Goal: Task Accomplishment & Management: Complete application form

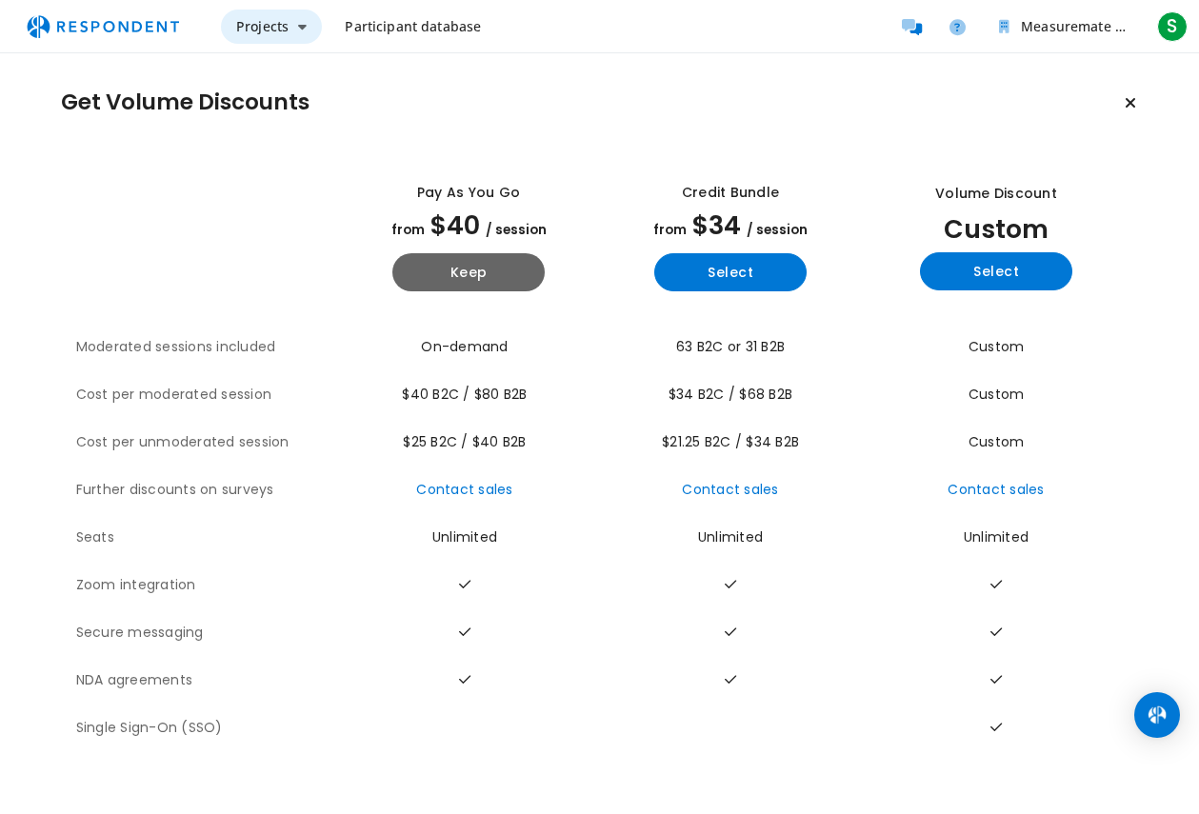
click at [280, 20] on span "Projects" at bounding box center [262, 26] width 52 height 18
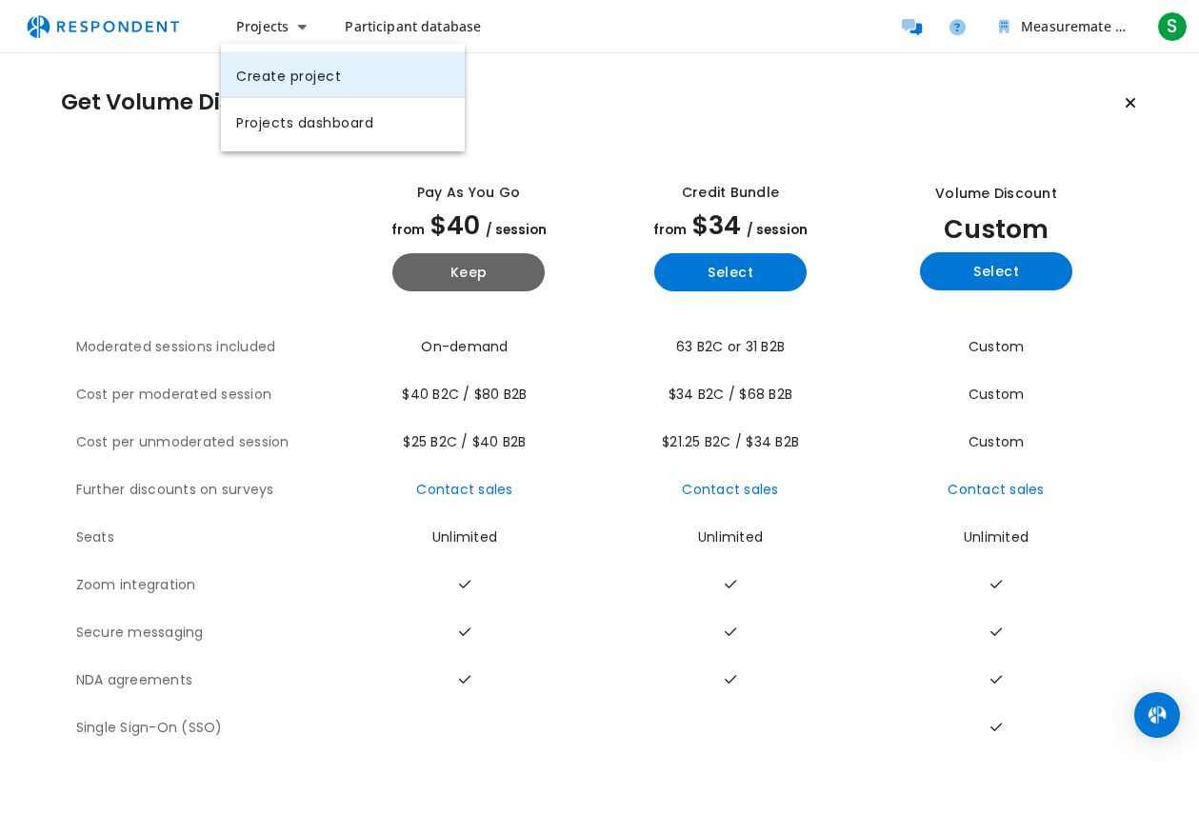
click at [368, 80] on link "Create project" at bounding box center [343, 74] width 244 height 46
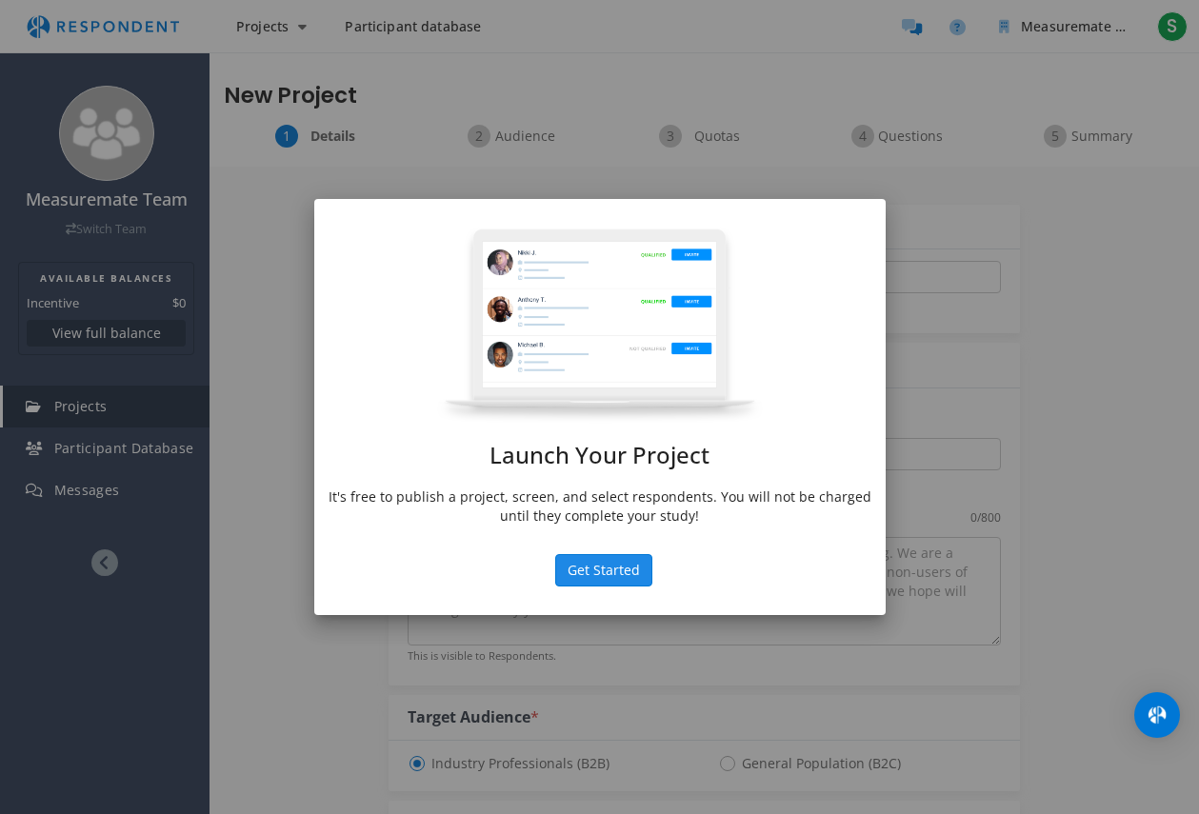
click at [606, 575] on button "Get Started" at bounding box center [603, 570] width 97 height 32
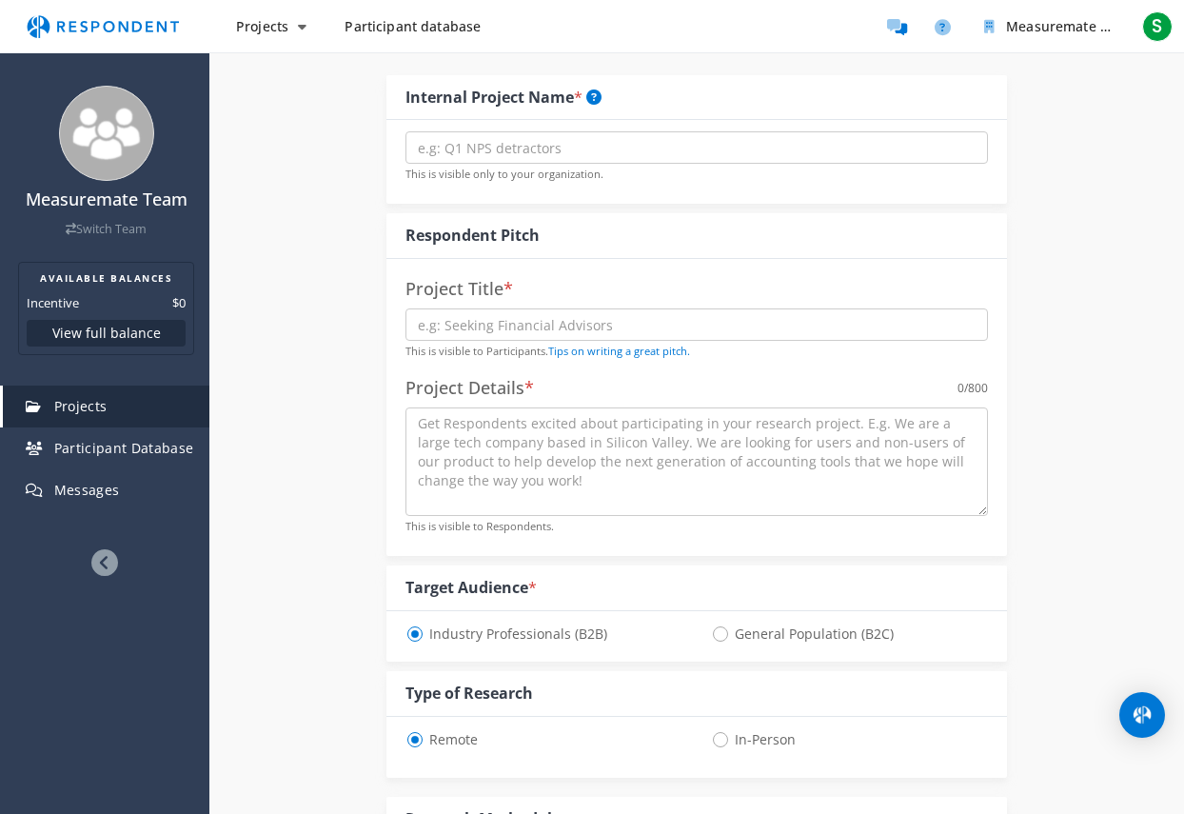
scroll to position [190, 0]
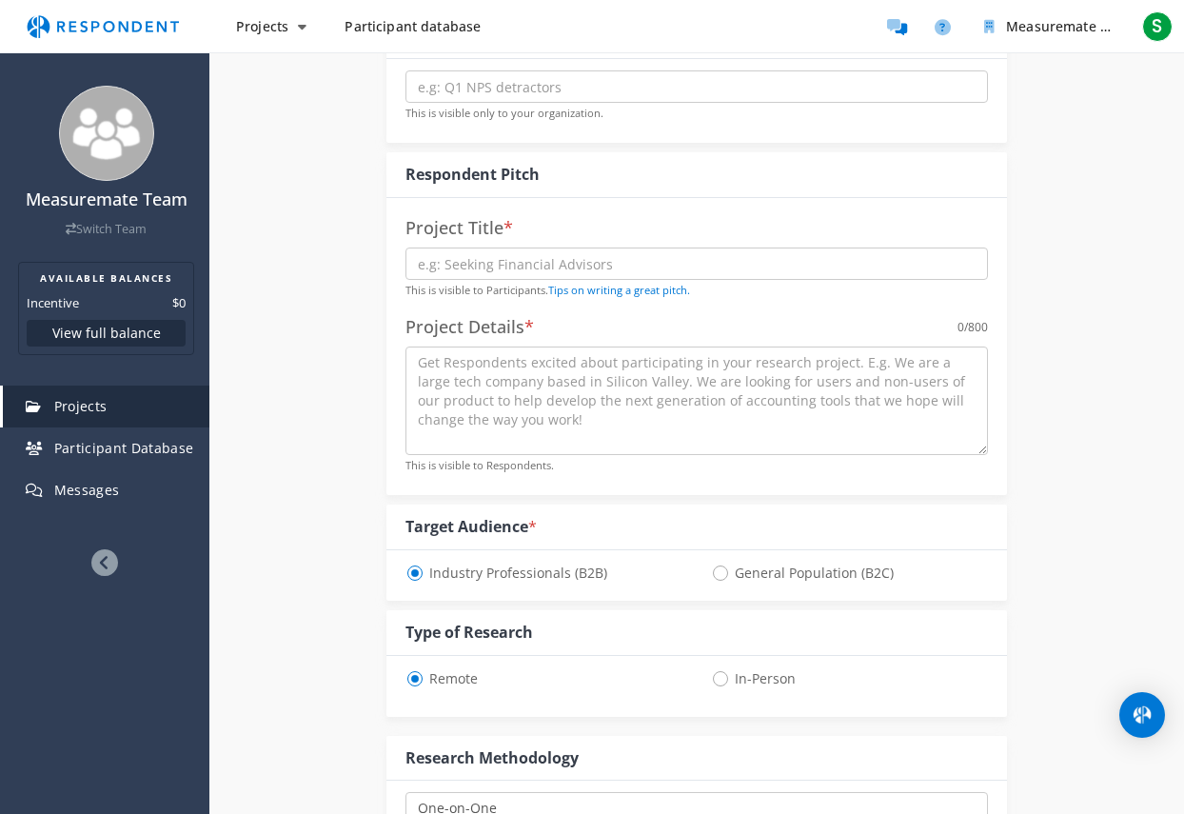
click at [719, 569] on span "General Population (B2C)" at bounding box center [802, 573] width 183 height 23
click at [719, 569] on input "General Population (B2C)" at bounding box center [717, 572] width 12 height 12
radio input "true"
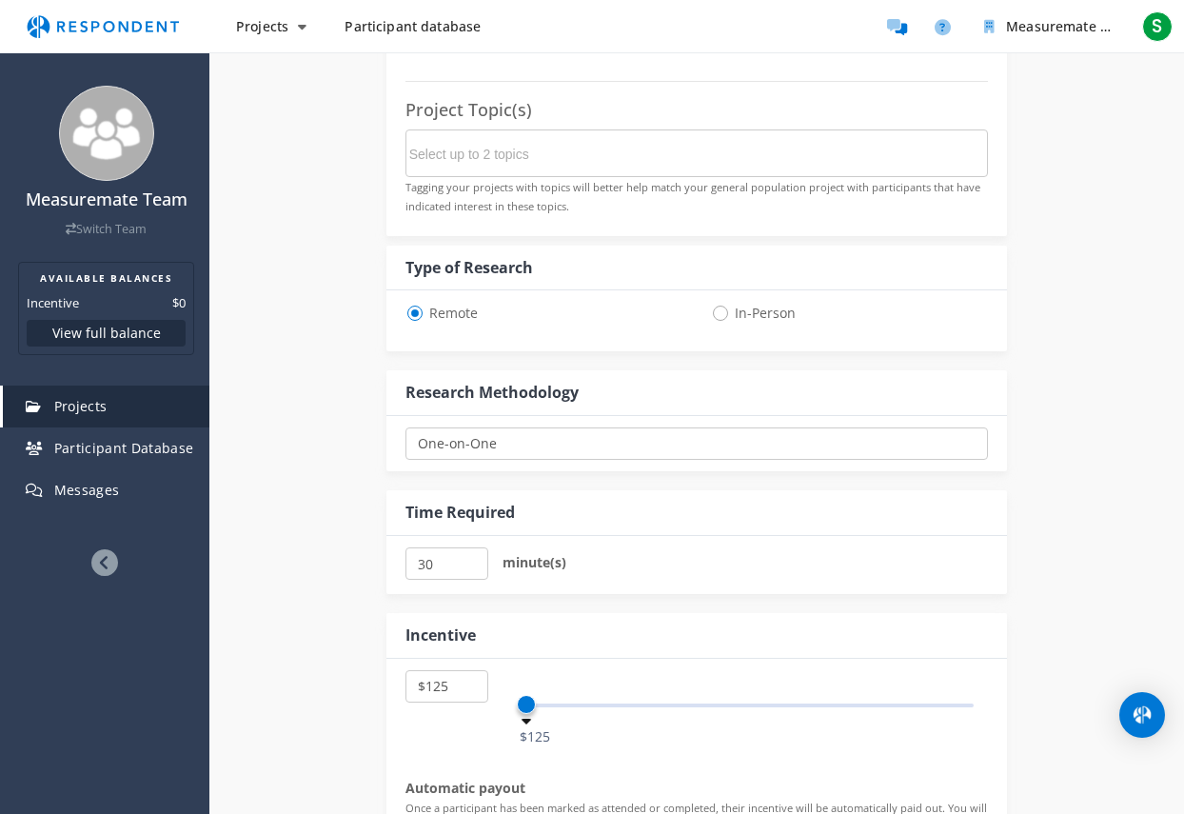
scroll to position [952, 0]
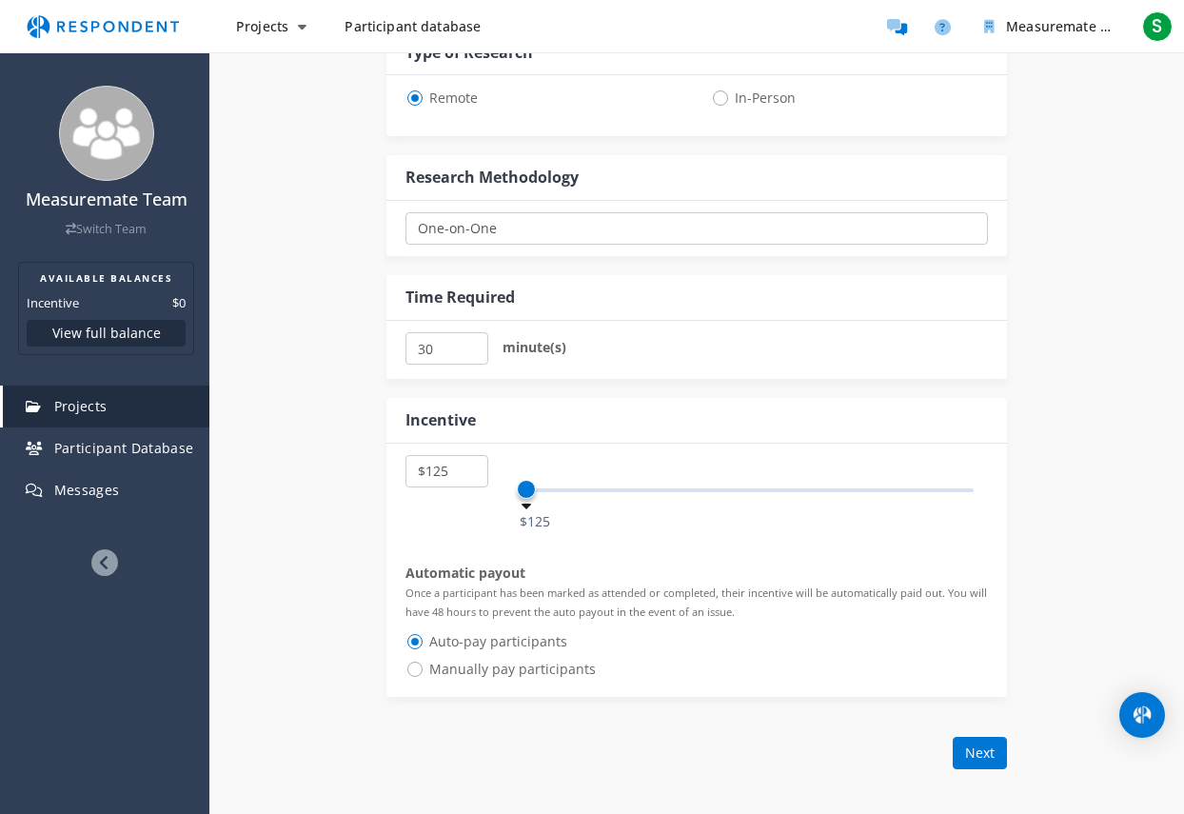
select select "number:5"
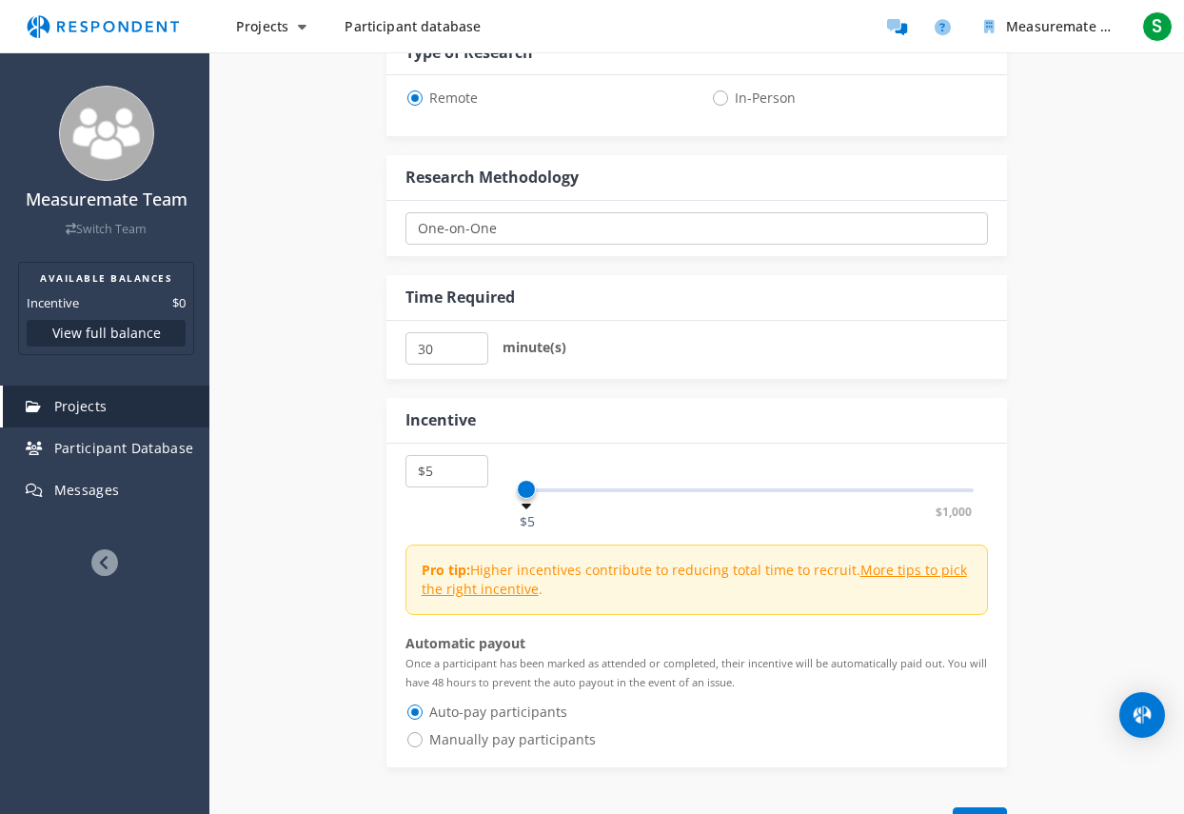
drag, startPoint x: 510, startPoint y: 497, endPoint x: 465, endPoint y: 496, distance: 45.7
click at [466, 496] on div "$5 $10 $15 $20 $25 $30 $35 $40 $45 $50 $55 $60 $65 $70 $75 $80 $85 $90 $95 $100…" at bounding box center [698, 480] width 584 height 51
drag, startPoint x: 520, startPoint y: 486, endPoint x: 449, endPoint y: 485, distance: 70.5
click at [450, 485] on div "$5 $10 $15 $20 $25 $30 $35 $40 $45 $50 $55 $60 $65 $70 $75 $80 $85 $90 $95 $100…" at bounding box center [698, 480] width 584 height 51
click at [449, 345] on input "30" at bounding box center [447, 348] width 83 height 32
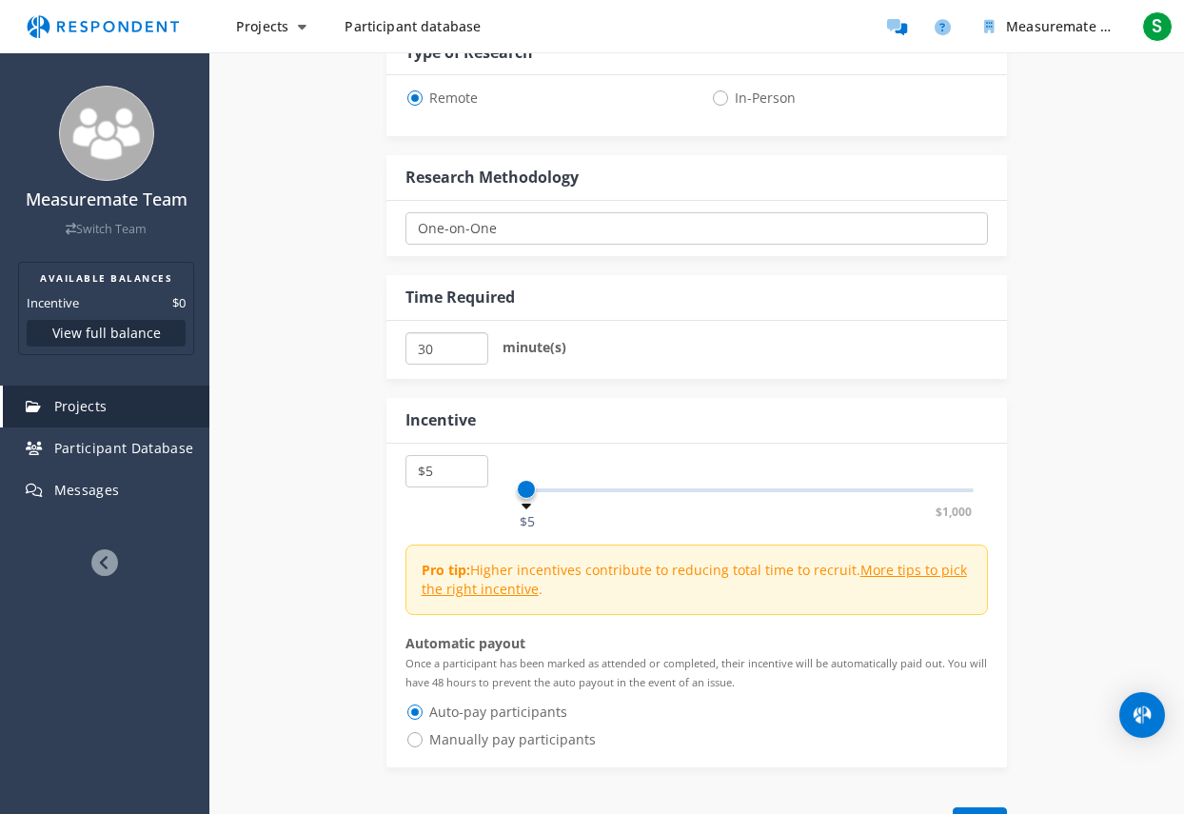
drag, startPoint x: 449, startPoint y: 345, endPoint x: 363, endPoint y: 343, distance: 86.7
click at [363, 343] on div "Internal Project Name * This is visible only to your organization. Respondent P…" at bounding box center [696, 43] width 975 height 1656
click at [469, 351] on input "25" at bounding box center [447, 348] width 83 height 32
click at [469, 351] on input "20" at bounding box center [447, 348] width 83 height 32
click at [469, 351] on input "15" at bounding box center [447, 348] width 83 height 32
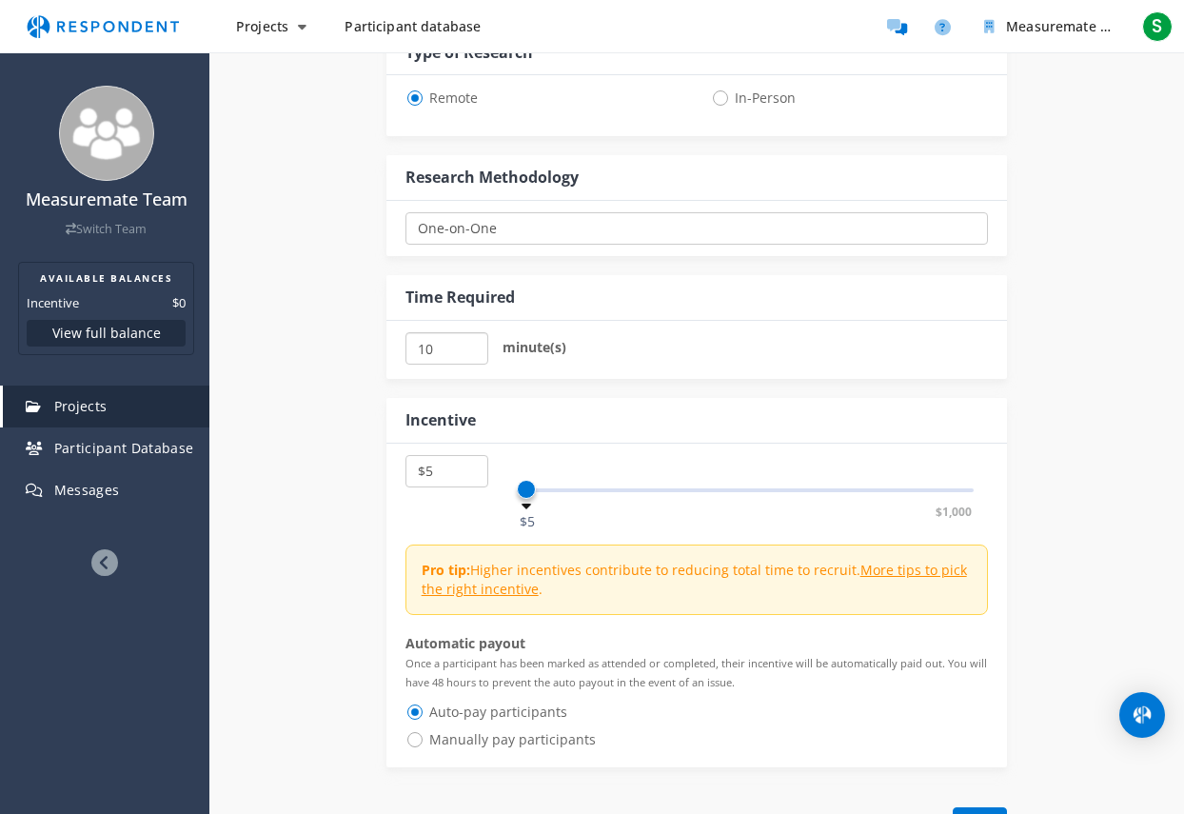
type input "10"
click at [469, 351] on input "10" at bounding box center [447, 348] width 83 height 32
click at [1080, 377] on div "Internal Project Name * This is visible only to your organization. Respondent P…" at bounding box center [696, 43] width 975 height 1656
click at [415, 741] on span "Manually pay participants" at bounding box center [501, 739] width 190 height 23
click at [415, 741] on input "Manually pay participants" at bounding box center [412, 738] width 12 height 12
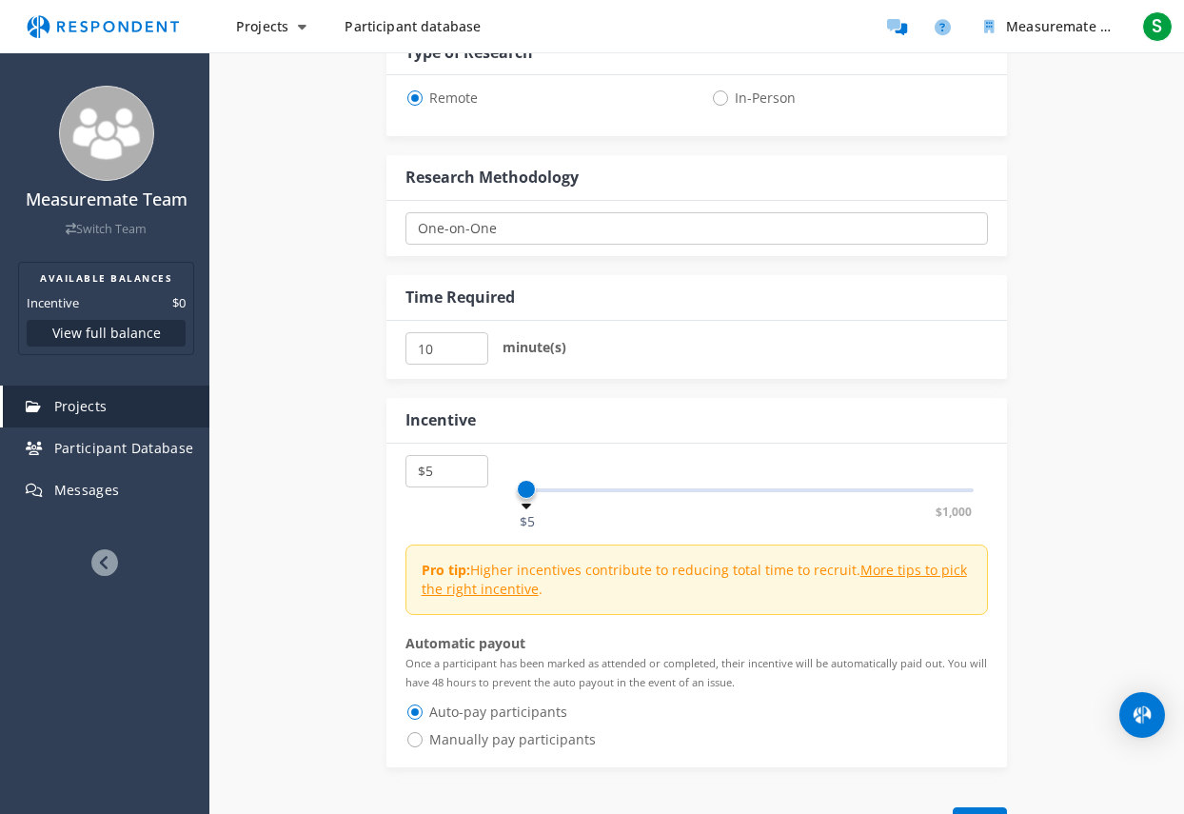
radio input "true"
drag, startPoint x: 449, startPoint y: 472, endPoint x: 417, endPoint y: 467, distance: 32.7
click at [417, 467] on select "$5 $10 $15 $20 $25 $30 $35 $40 $45 $50 $55 $60 $65 $70 $75 $80 $85 $90 $95 $100…" at bounding box center [447, 471] width 83 height 32
click at [1123, 427] on div "Internal Project Name * This is visible only to your organization. Respondent P…" at bounding box center [696, 43] width 975 height 1656
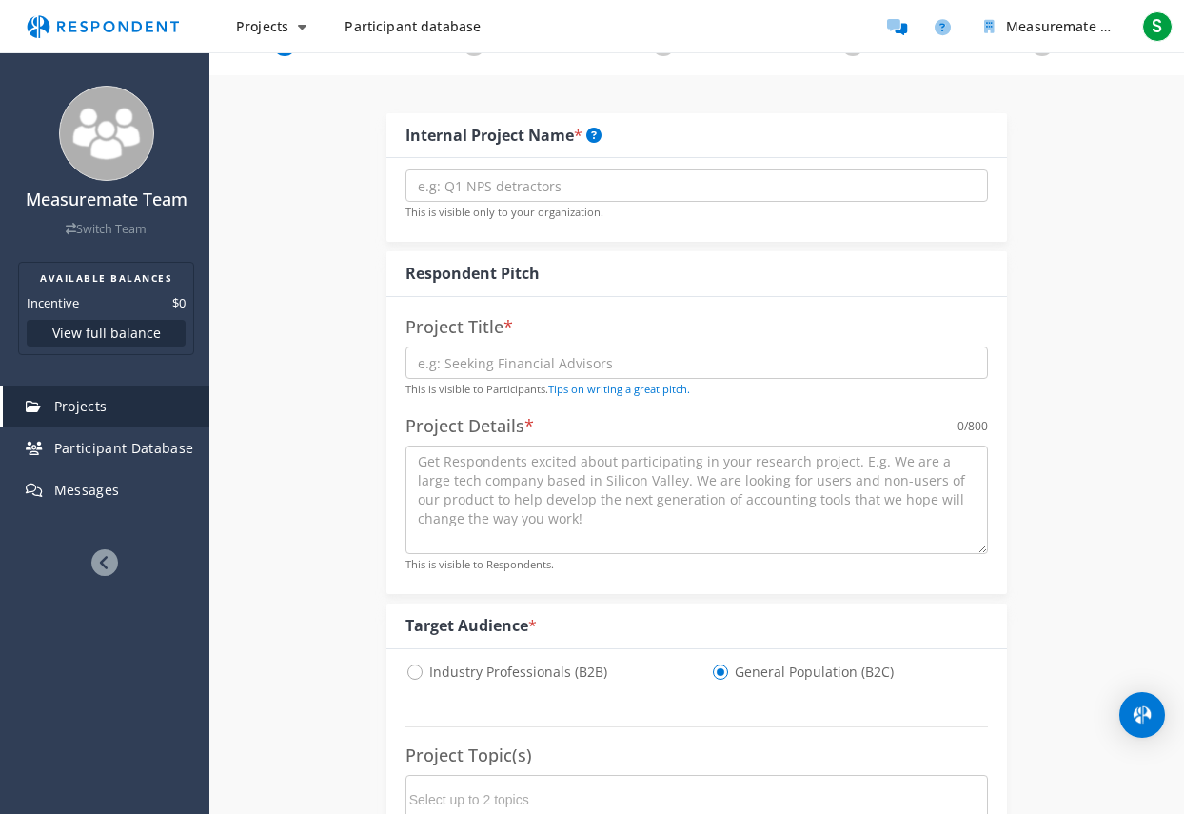
scroll to position [0, 0]
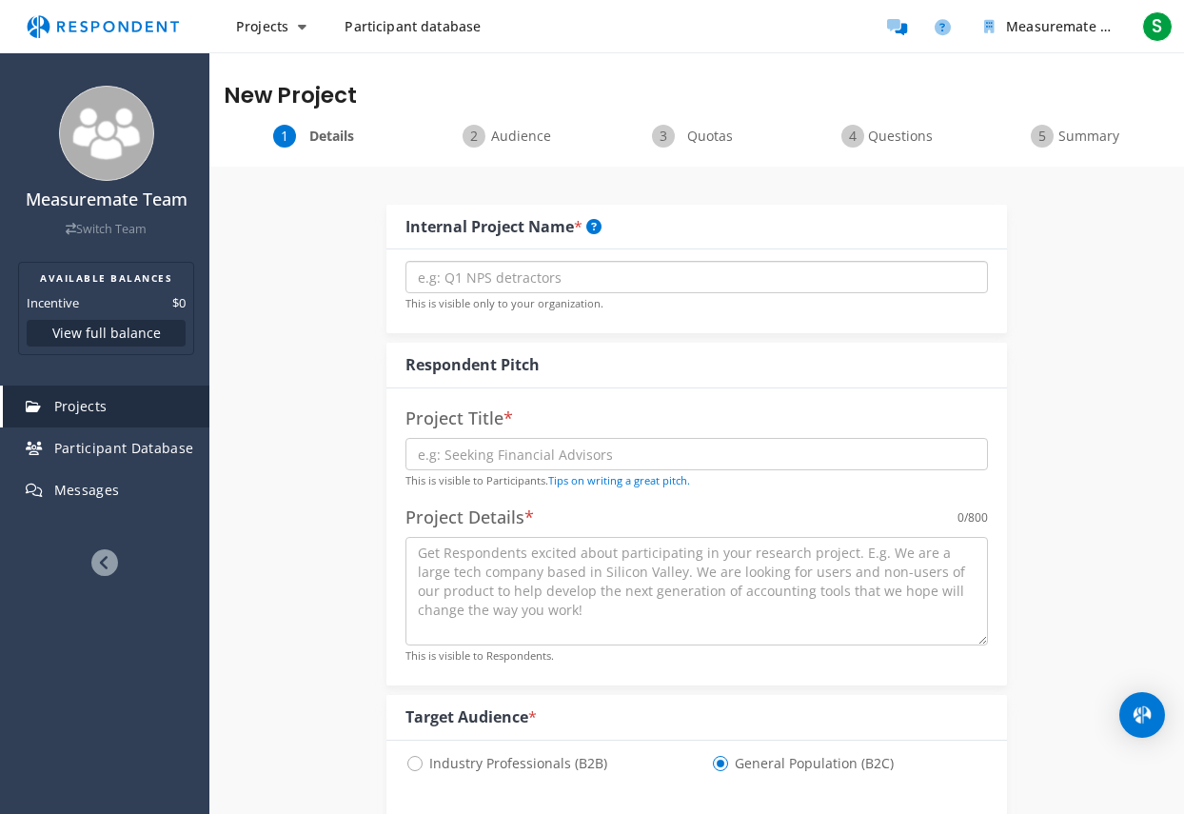
click at [502, 286] on input "text" at bounding box center [698, 277] width 584 height 32
click at [523, 271] on input "text" at bounding box center [698, 277] width 584 height 32
paste input "DIYers / Homeowners"
type input "DIYers / Homeowners"
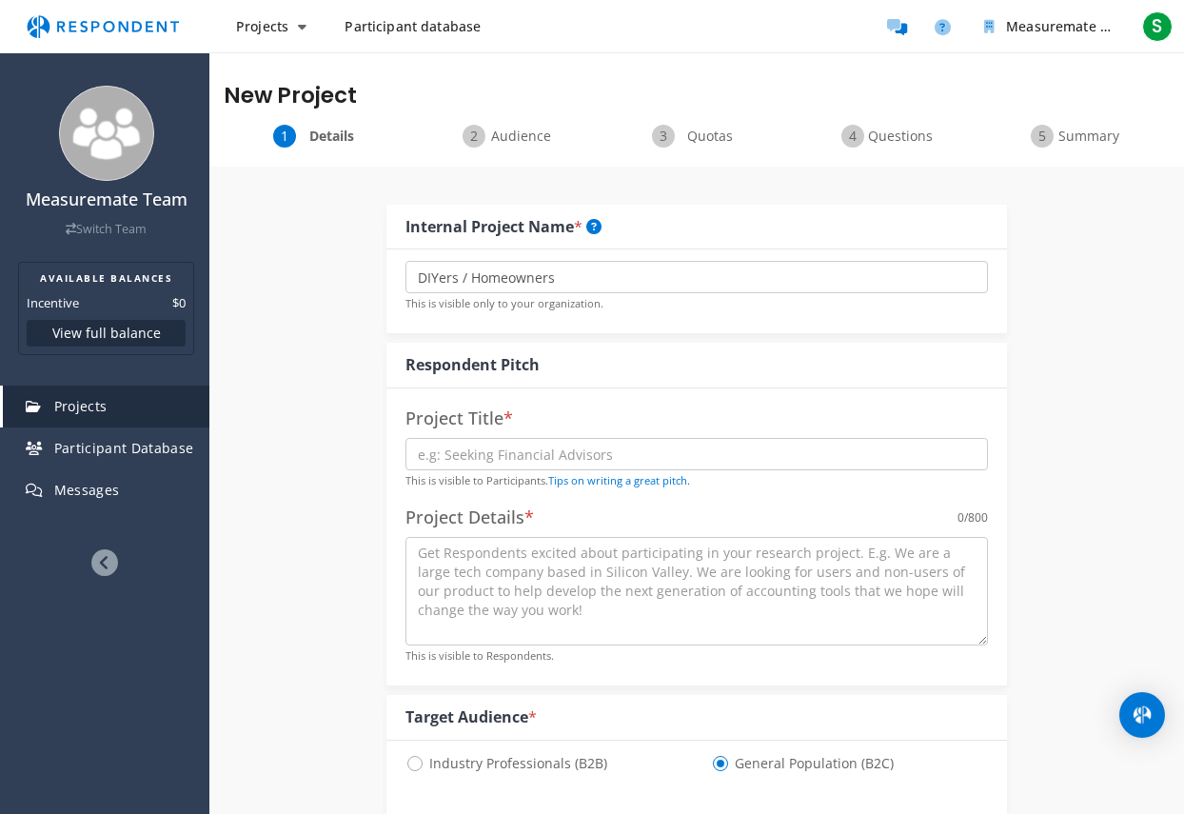
click at [1003, 385] on div "Respondent Pitch" at bounding box center [698, 366] width 622 height 46
click at [475, 455] on input "text" at bounding box center [698, 454] width 584 height 32
paste input "s / Homeowners"
type input "DIYers / Homeowners"
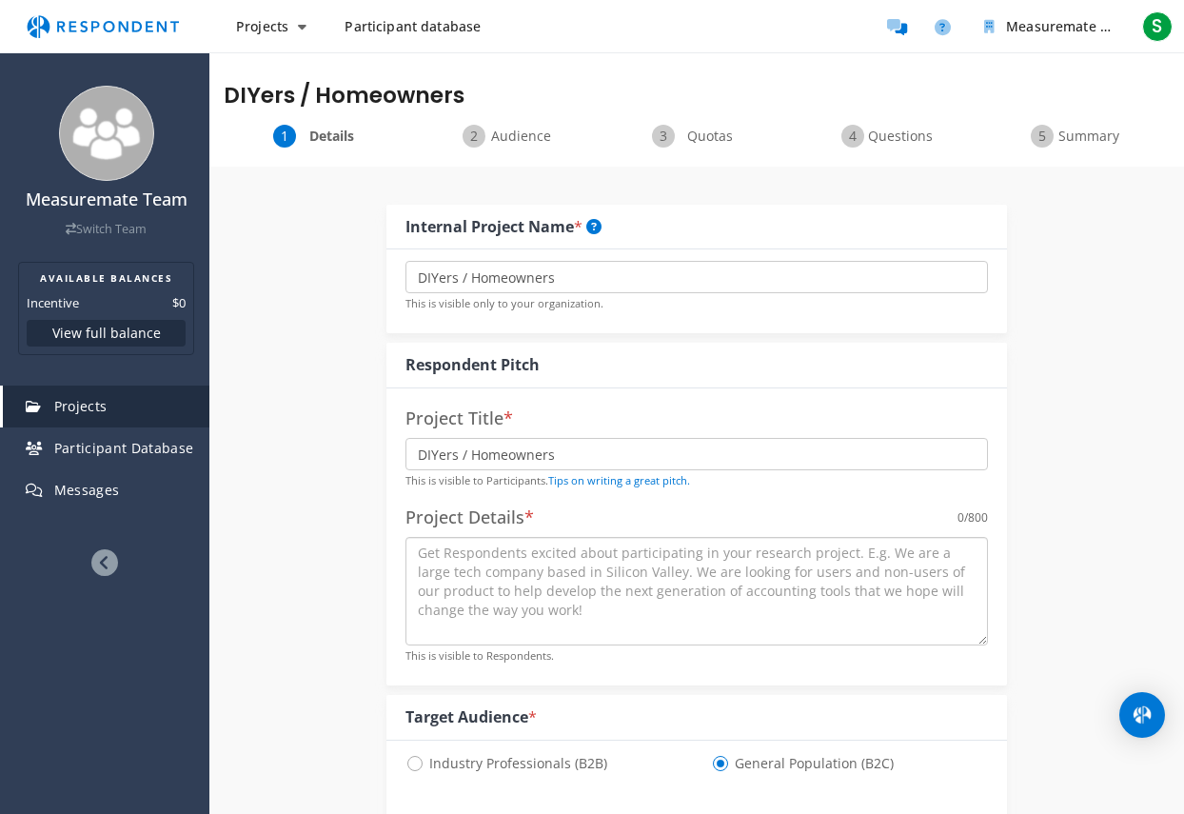
click at [584, 620] on textarea at bounding box center [698, 591] width 584 height 109
paste textarea "OUR GOAL: Understand how everyday people plan or measure space before buying, h…"
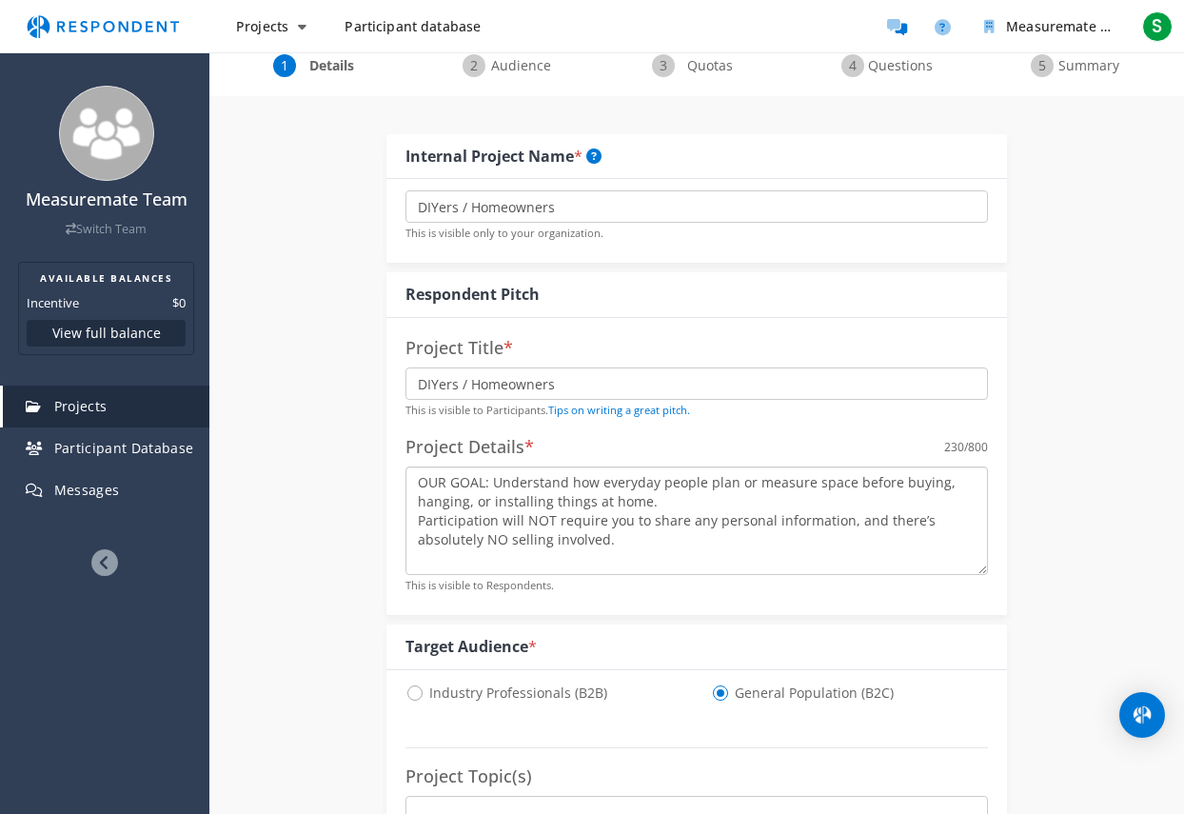
scroll to position [190, 0]
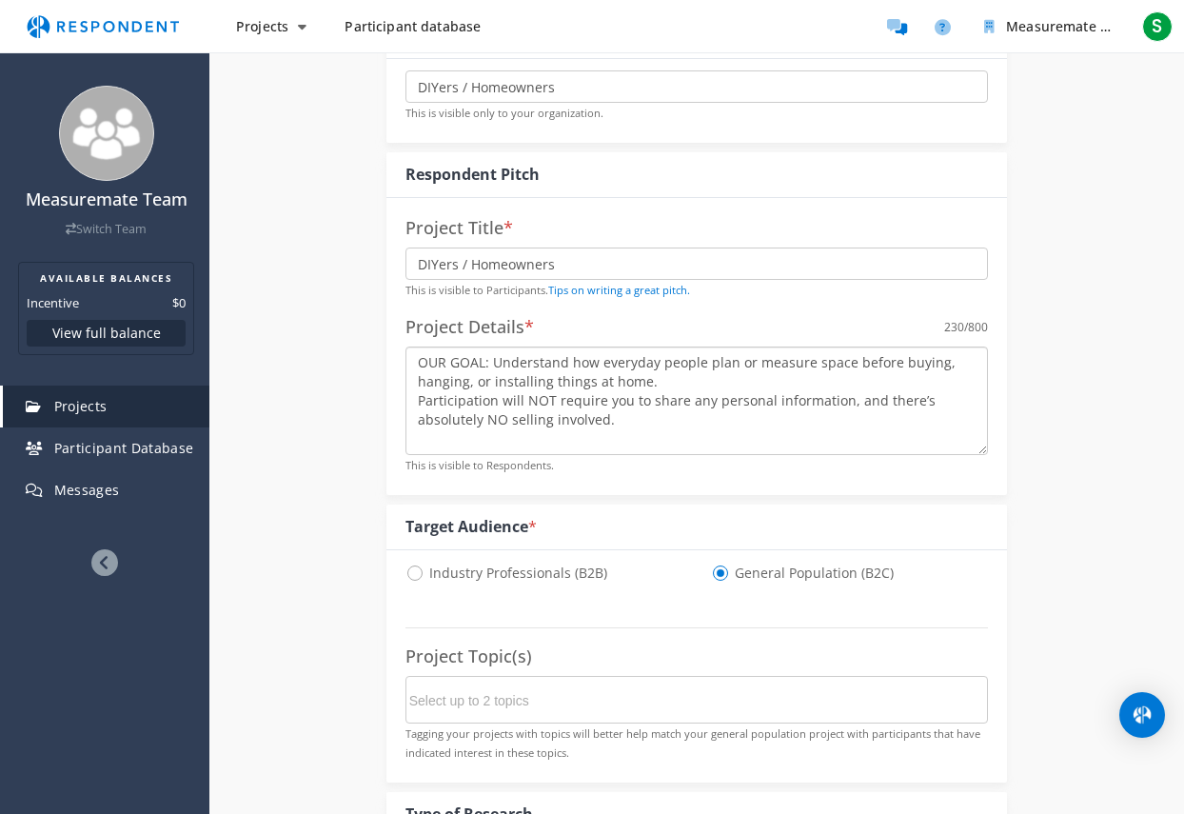
click at [419, 363] on textarea "OUR GOAL: Understand how everyday people plan or measure space before buying, h…" at bounding box center [698, 401] width 584 height 109
paste textarea "MyMeasureMate is an innovative measuring tool that helps you instantly visualiz…"
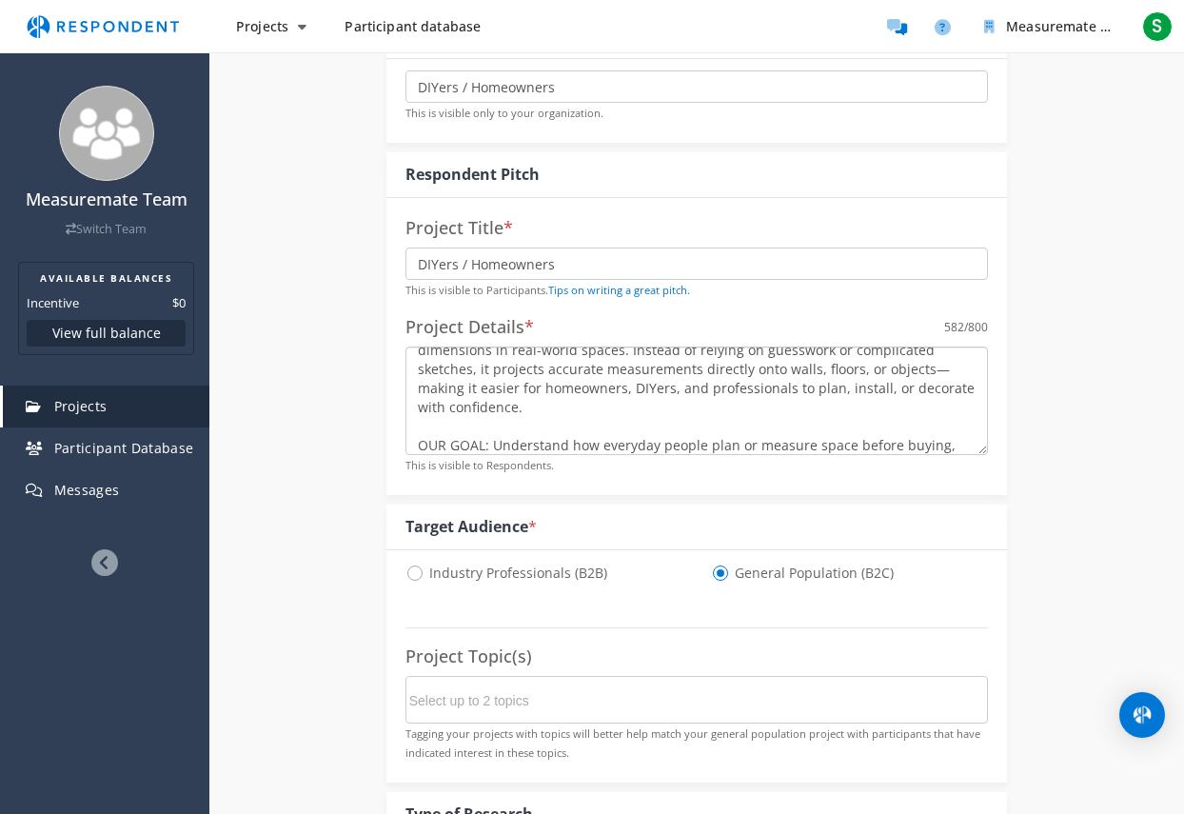
scroll to position [0, 0]
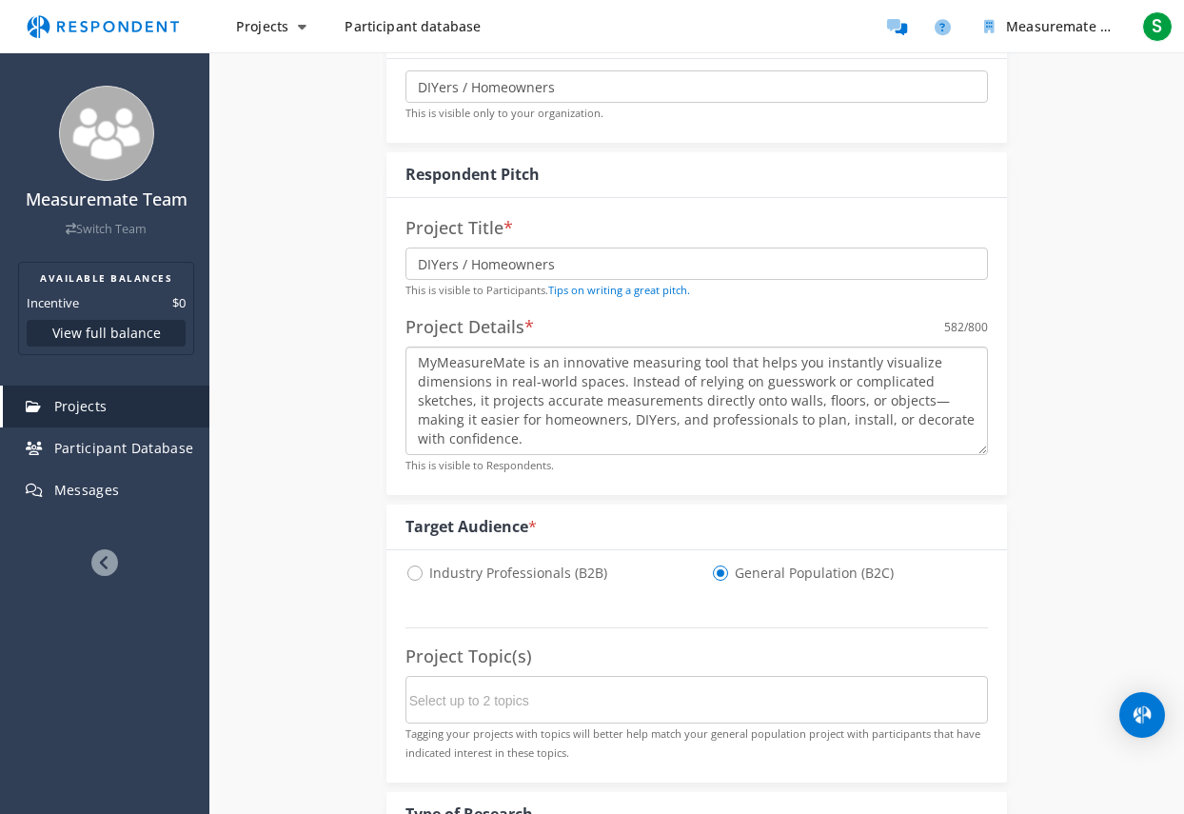
click at [536, 381] on textarea "MyMeasureMate is an innovative measuring tool that helps you instantly visualiz…" at bounding box center [698, 401] width 584 height 109
click at [939, 398] on textarea "MyMeasureMate is an innovative measuring tool that helps you instantly visualiz…" at bounding box center [698, 401] width 584 height 109
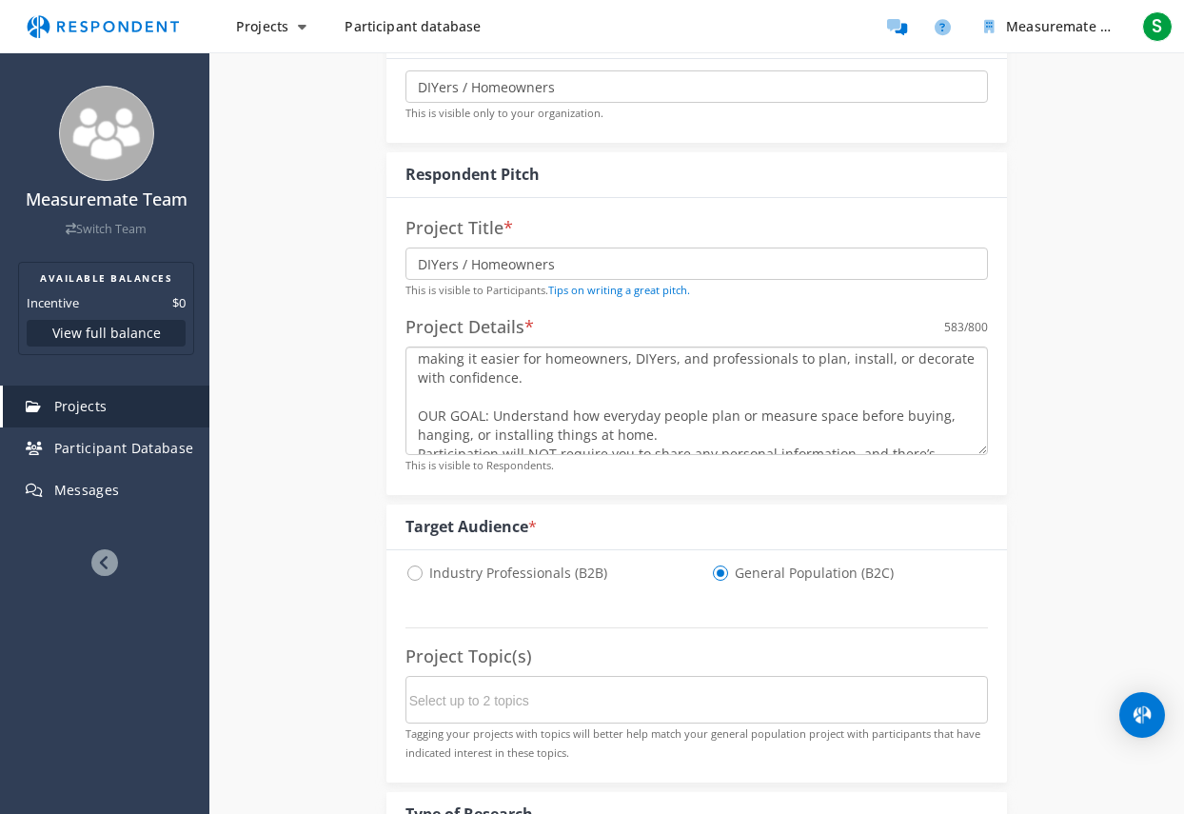
scroll to position [95, 0]
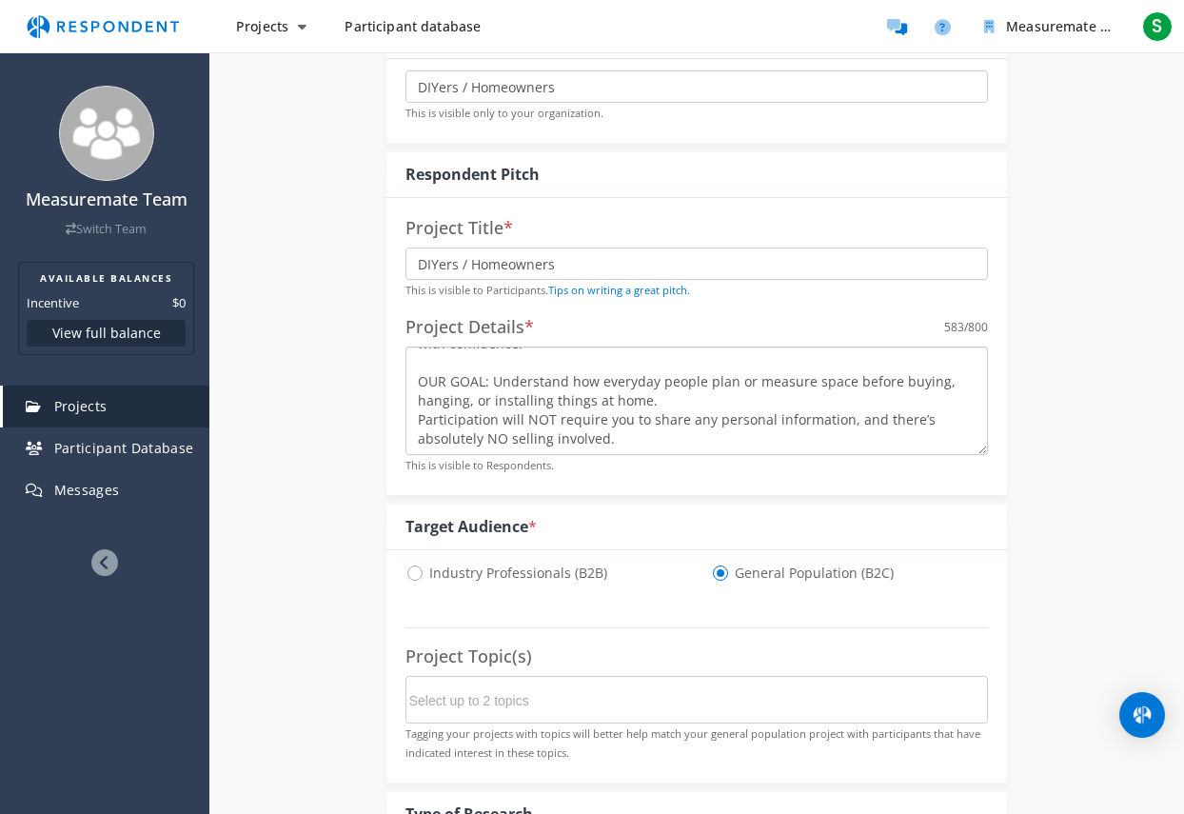
click at [670, 404] on textarea "MyMeasureMate is an innovative measuring tool that helps you instantly visualiz…" at bounding box center [698, 401] width 584 height 109
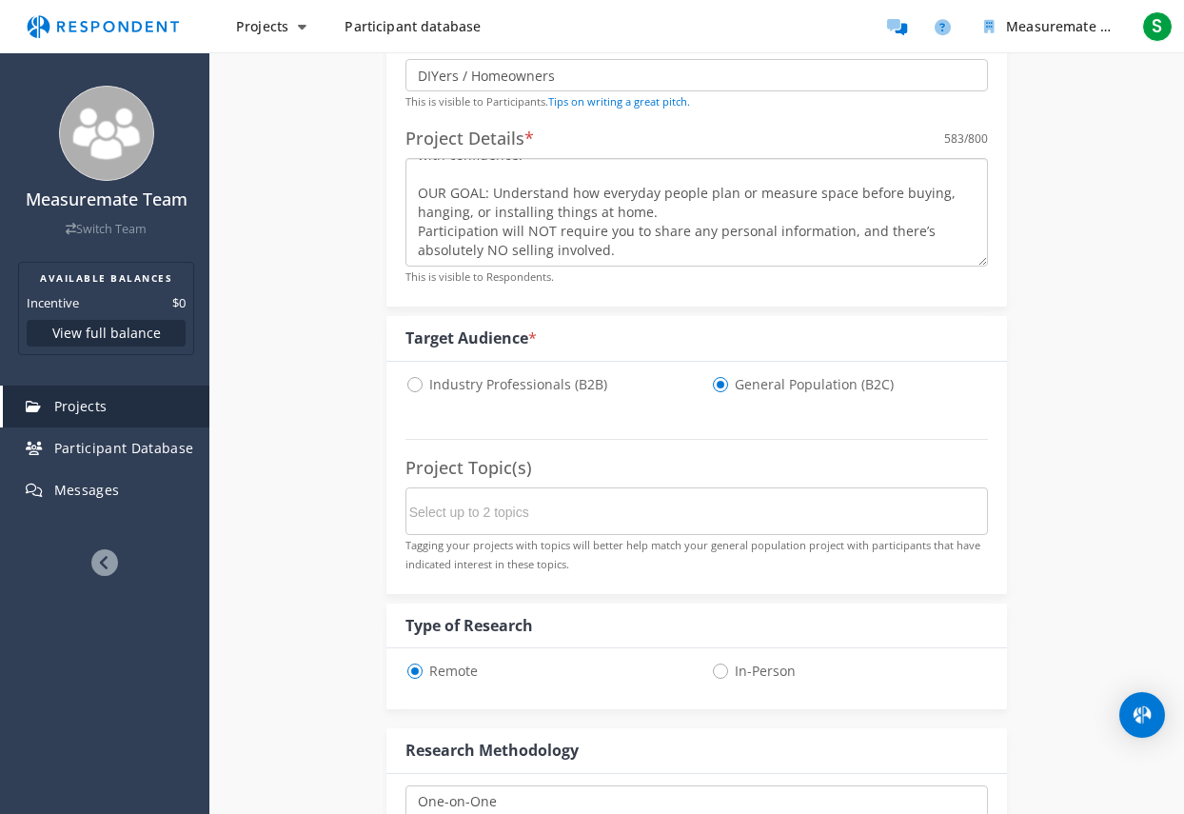
scroll to position [381, 0]
type textarea "MyMeasureMate is an innovative measuring tool that helps you instantly visualiz…"
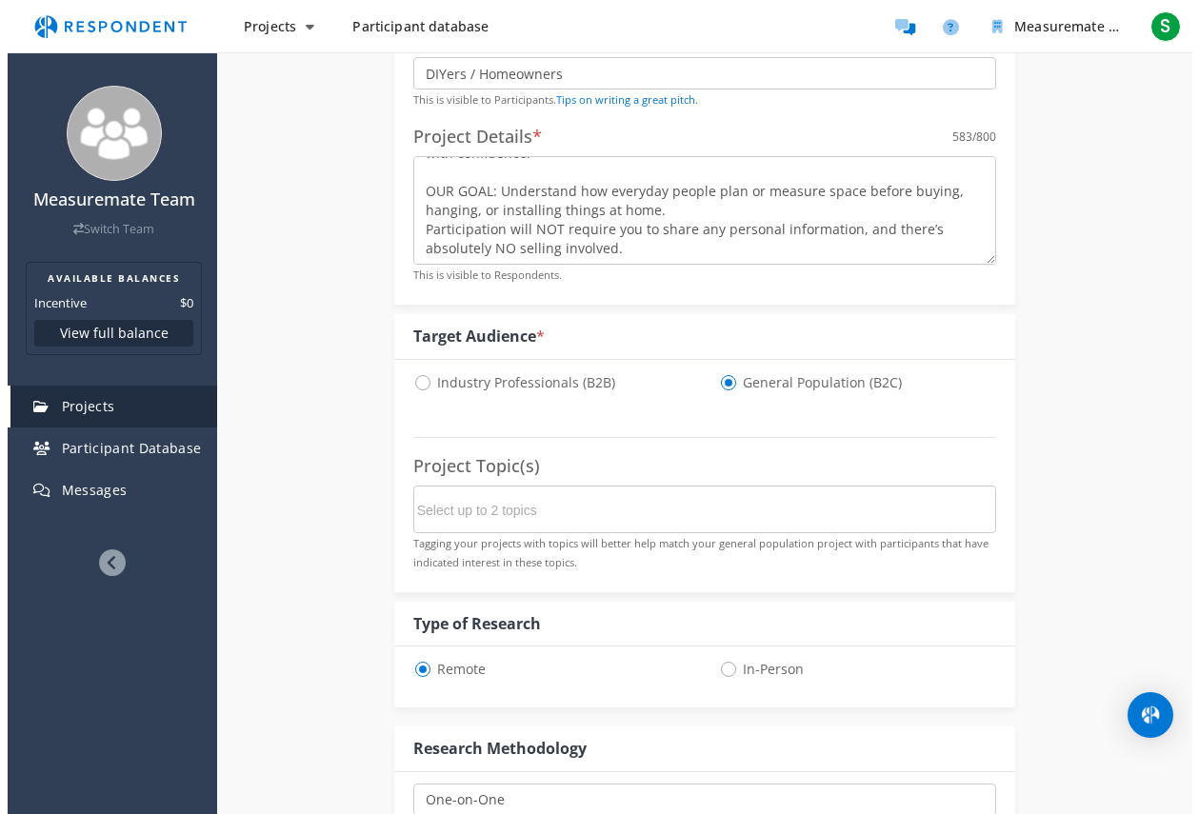
scroll to position [0, 0]
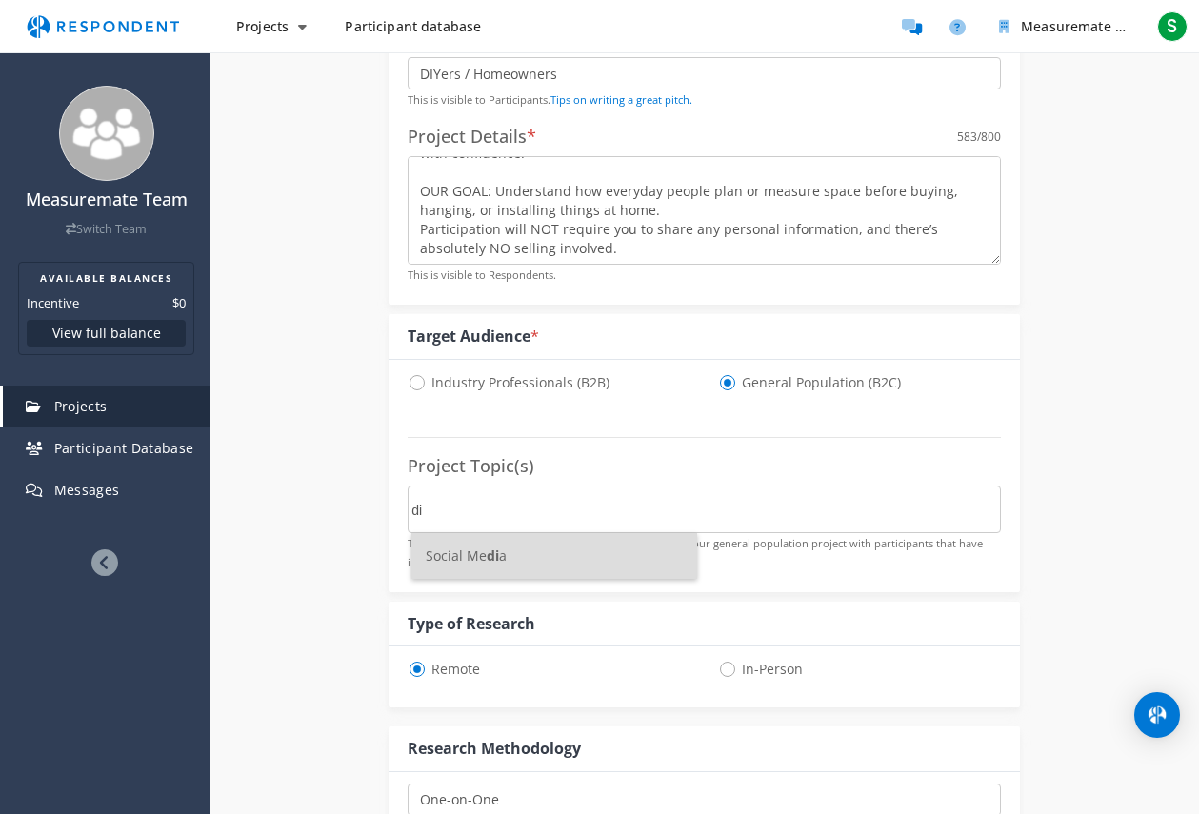
type input "d"
type input "ho"
click at [585, 555] on li "Home & Garden" at bounding box center [554, 556] width 286 height 46
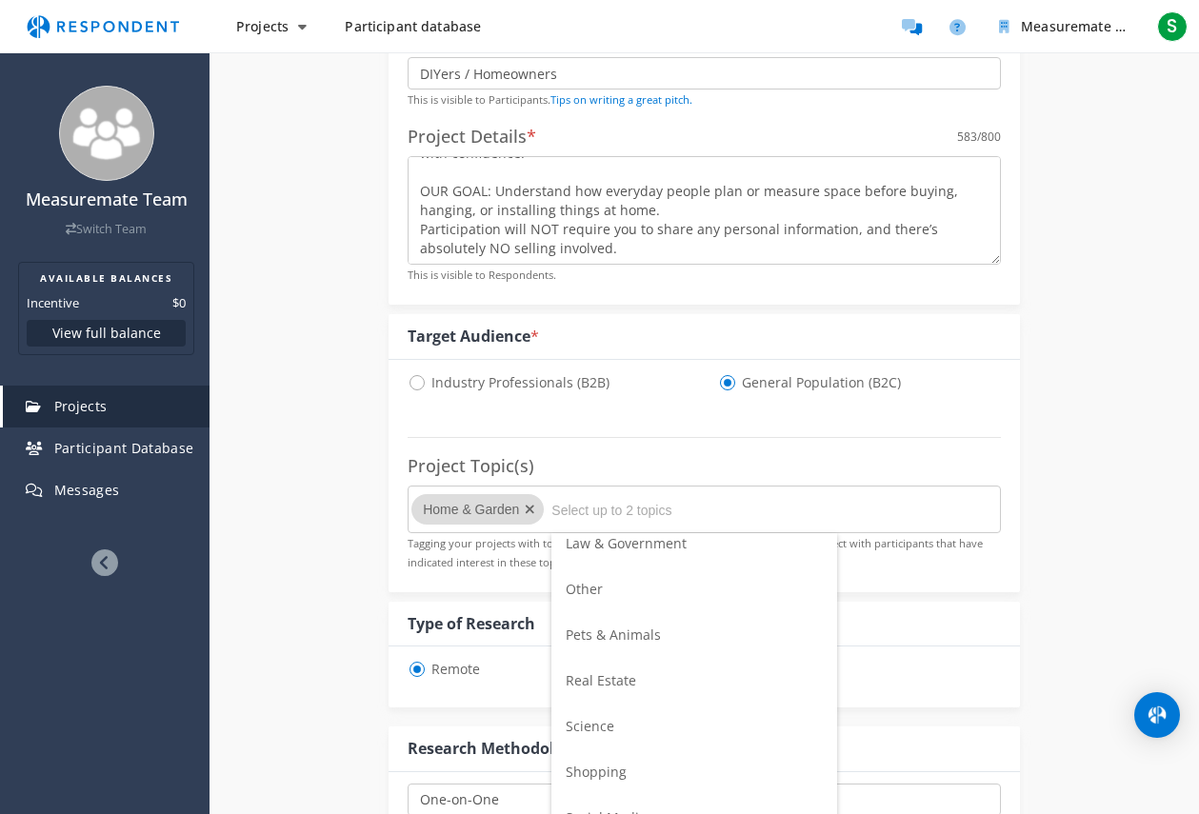
scroll to position [577, 0]
click at [647, 619] on li "Other" at bounding box center [694, 619] width 286 height 46
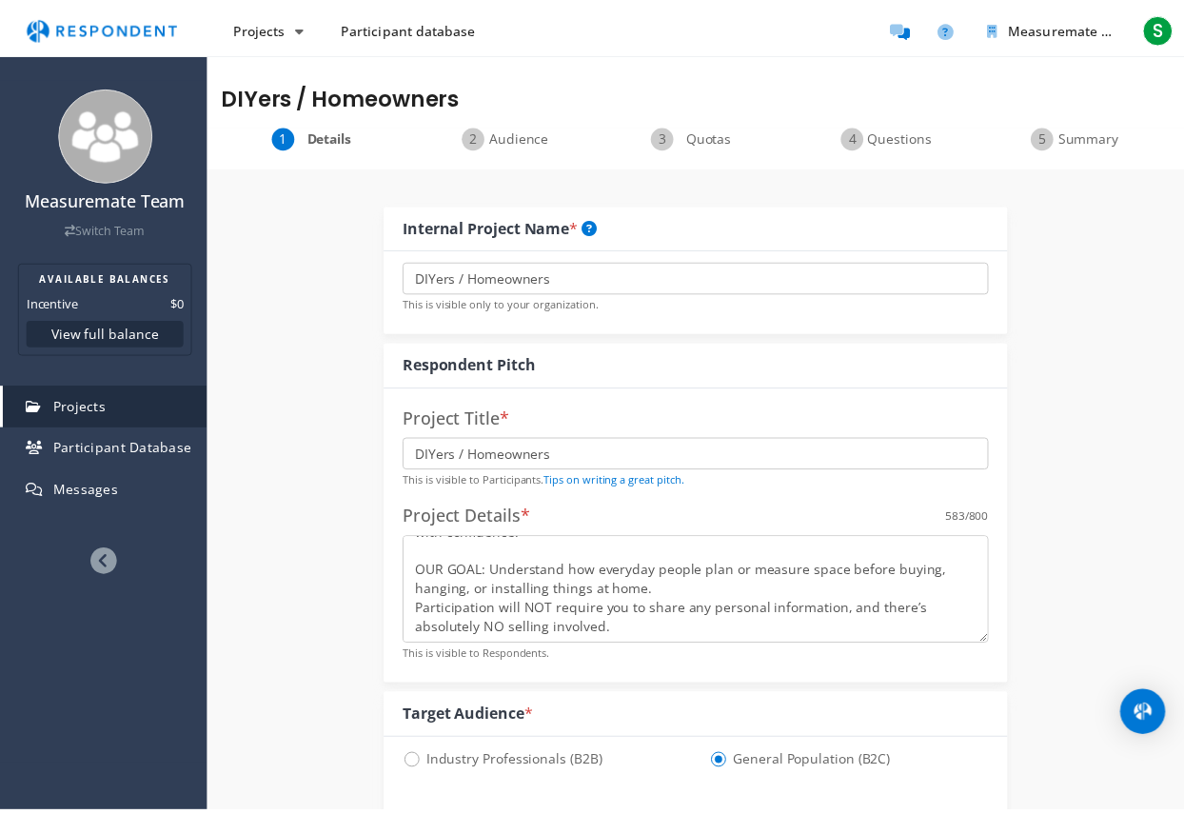
scroll to position [381, 0]
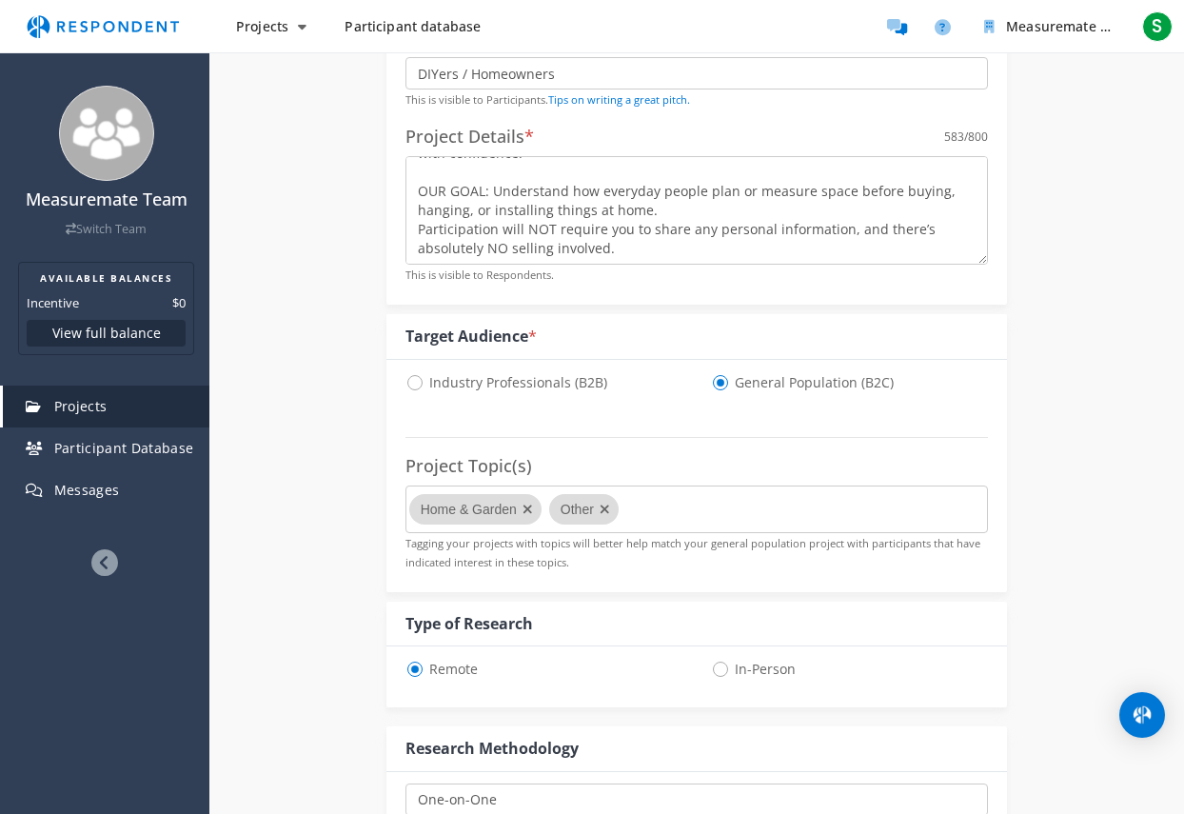
click at [1063, 573] on div "Internal Project Name * DIYers / Homeowners This is visible only to your organi…" at bounding box center [696, 614] width 975 height 1656
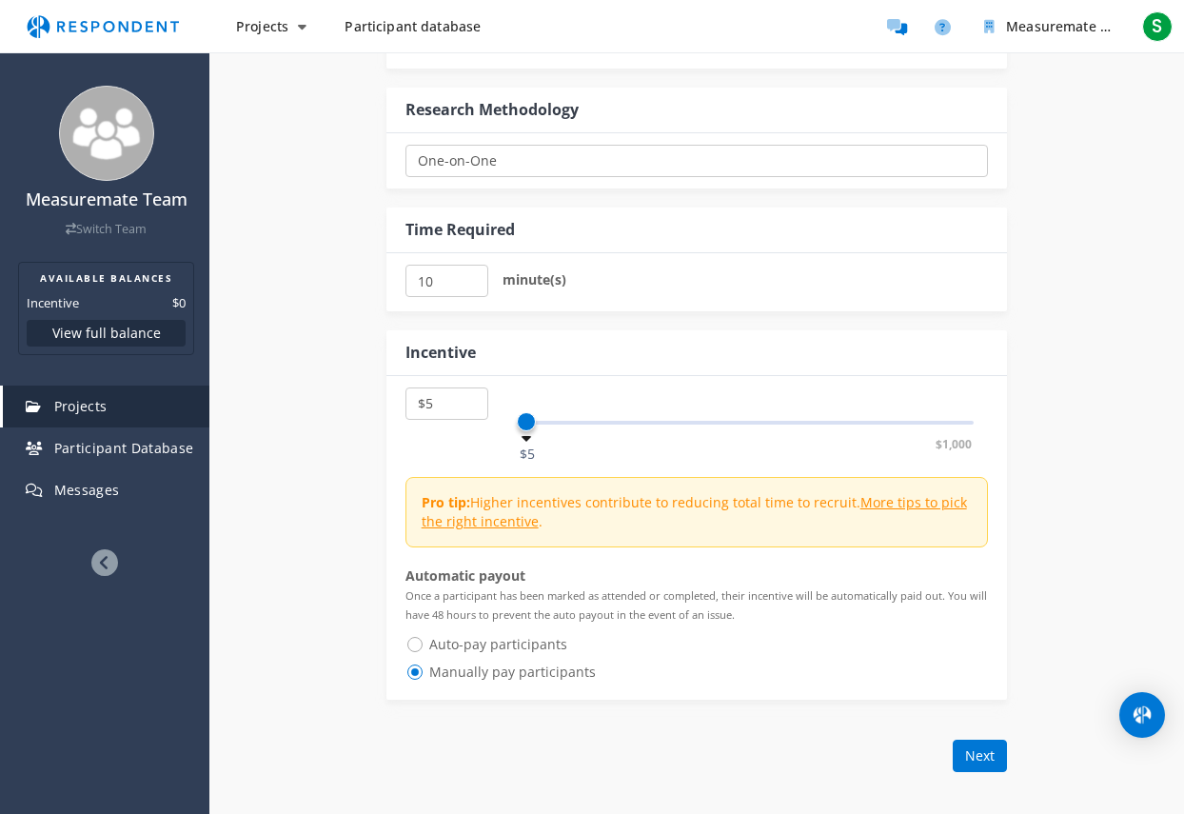
scroll to position [1047, 0]
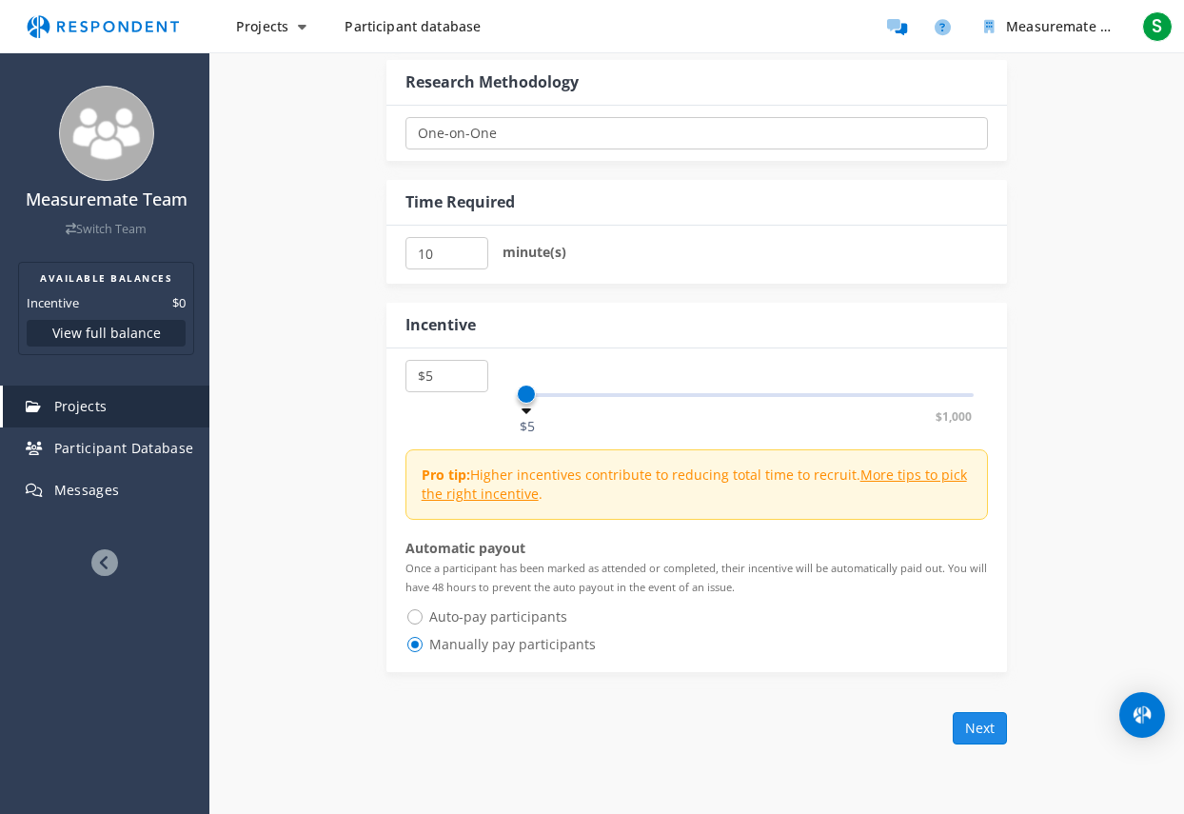
click at [974, 725] on button "Next" at bounding box center [980, 728] width 54 height 32
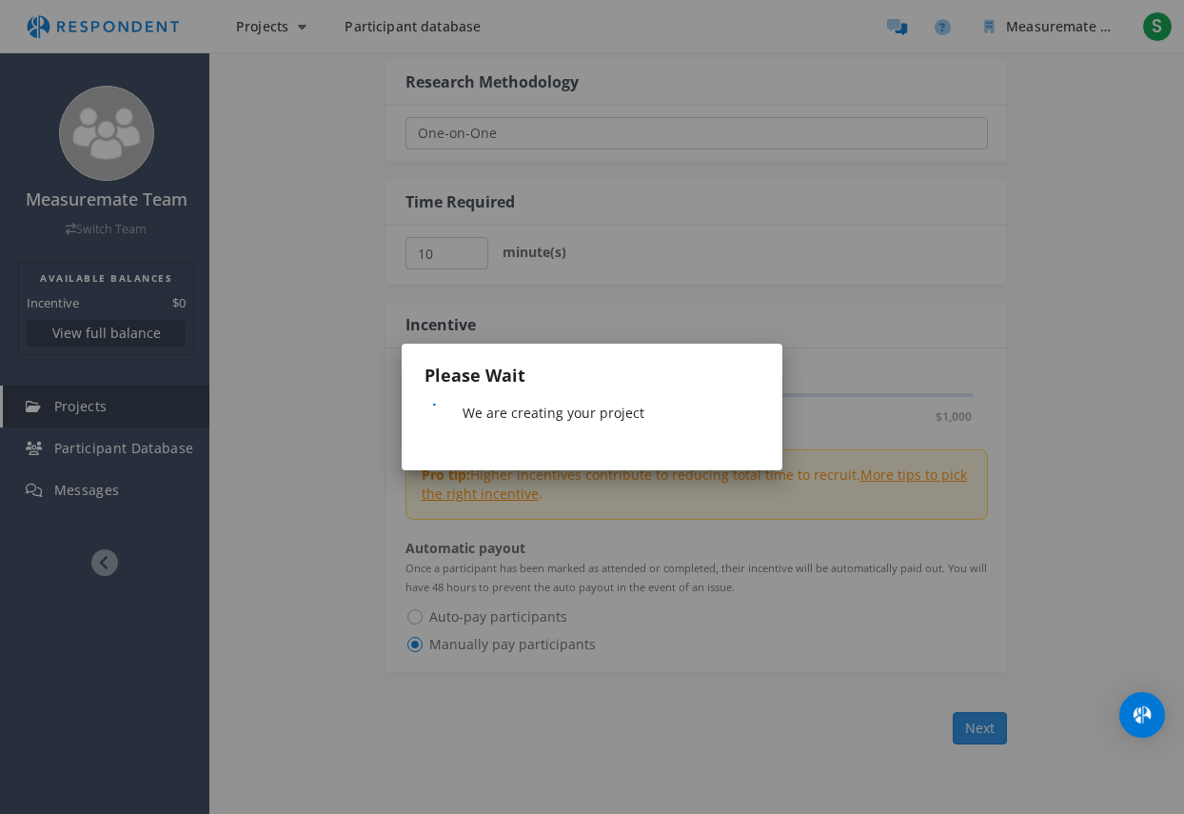
scroll to position [0, 0]
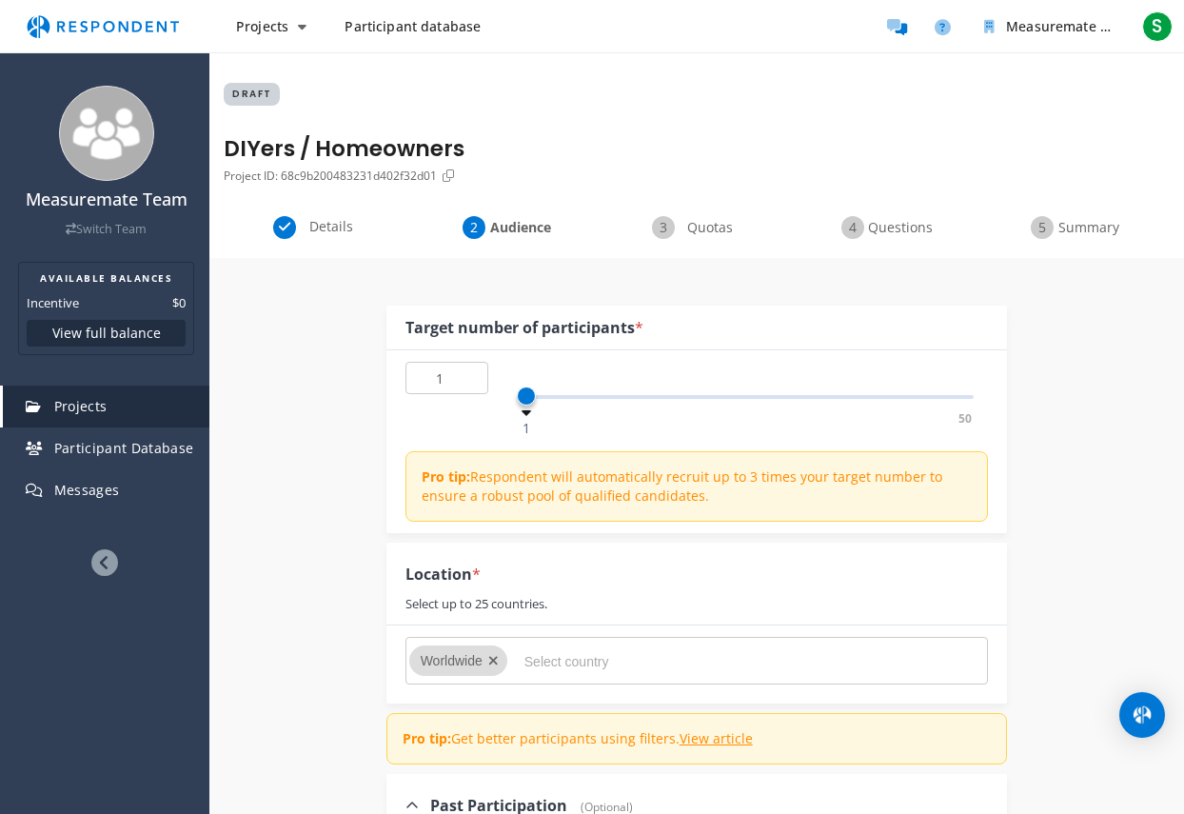
click at [530, 402] on span at bounding box center [526, 396] width 19 height 19
click at [459, 383] on input "1" at bounding box center [447, 378] width 83 height 32
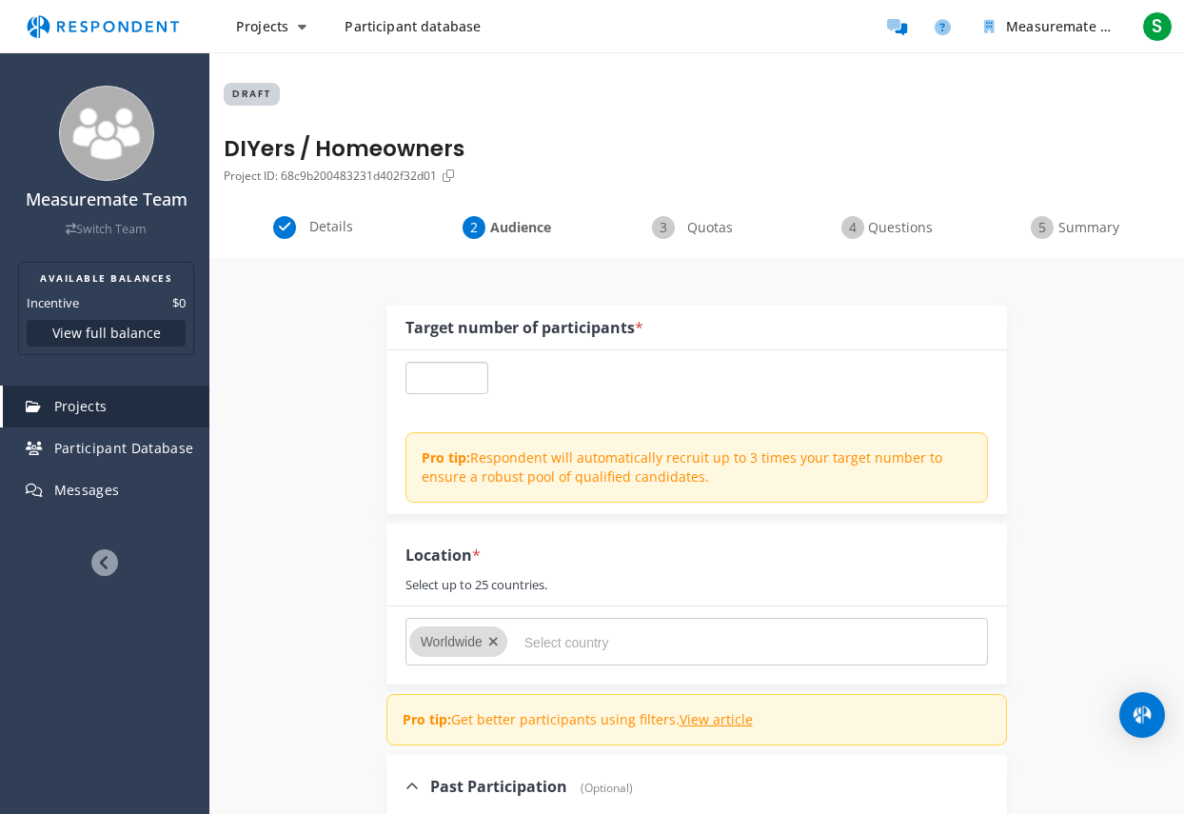
click at [488, 631] on button "Remove Worldwide" at bounding box center [493, 641] width 10 height 21
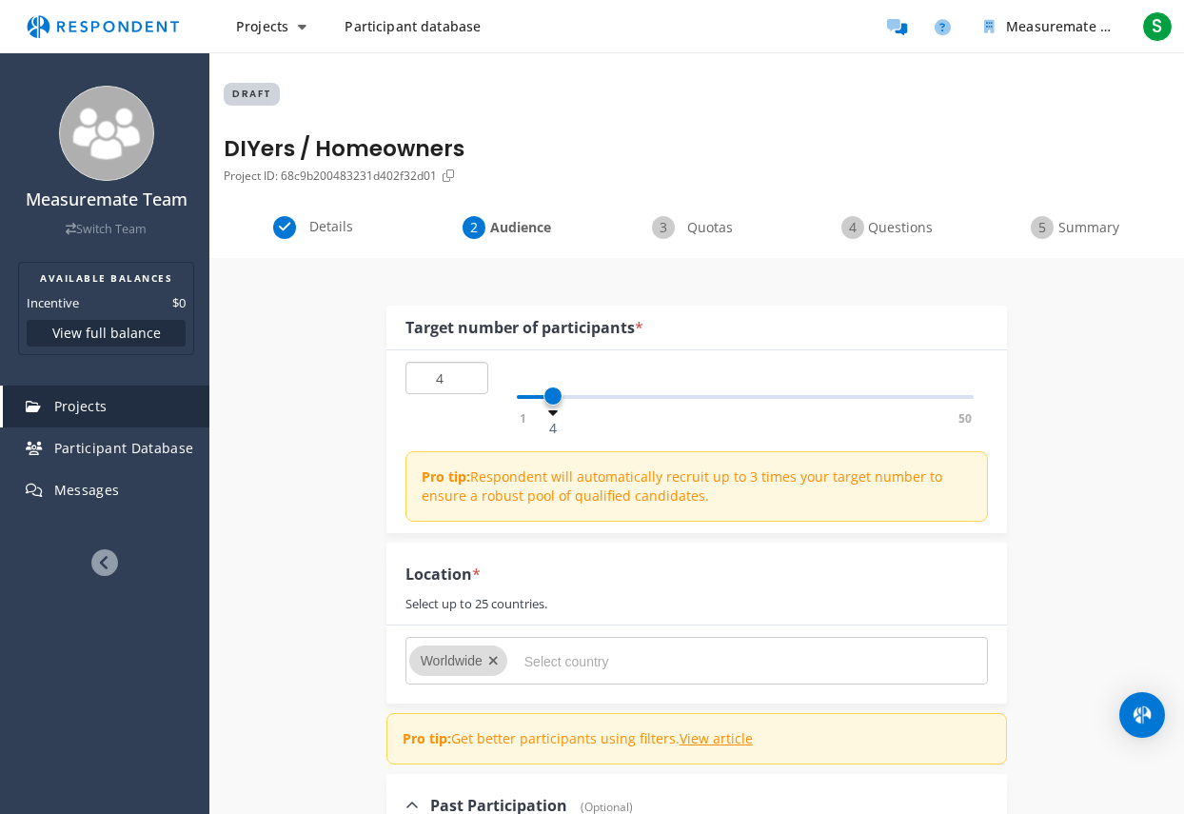
type input "4"
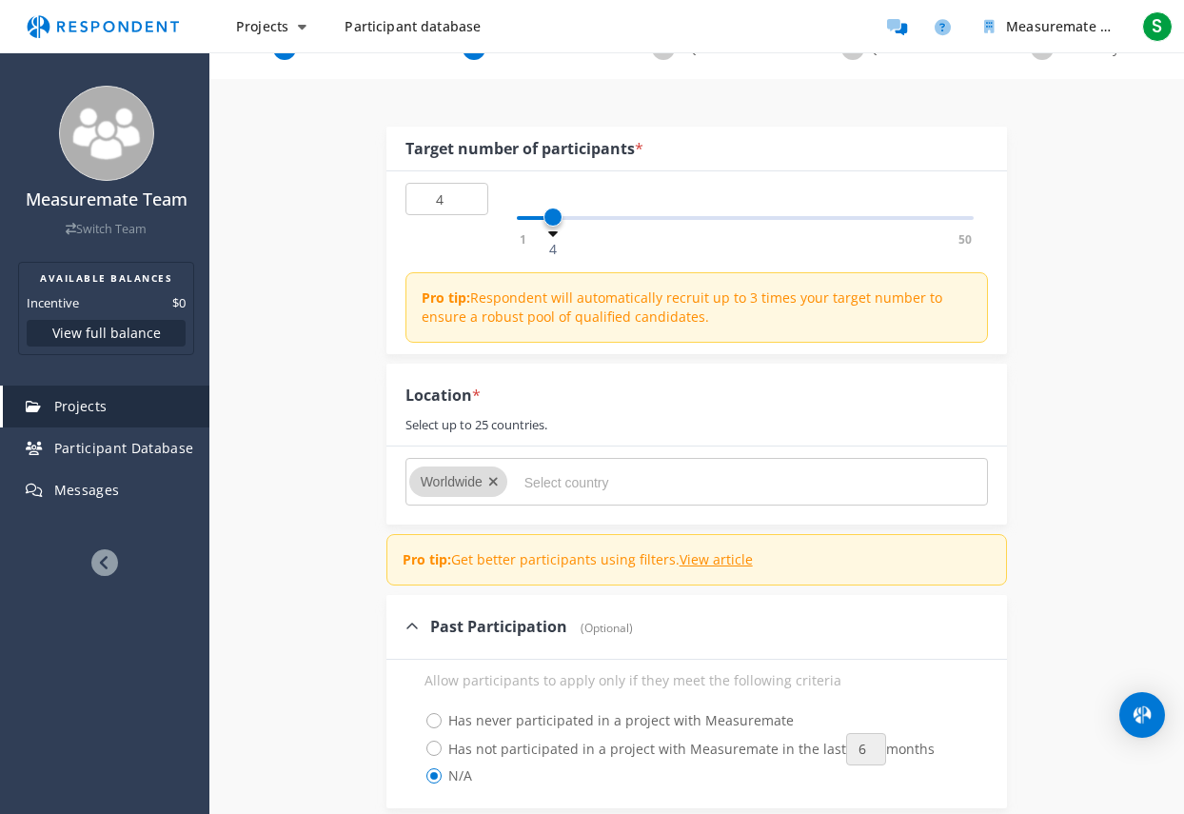
scroll to position [190, 0]
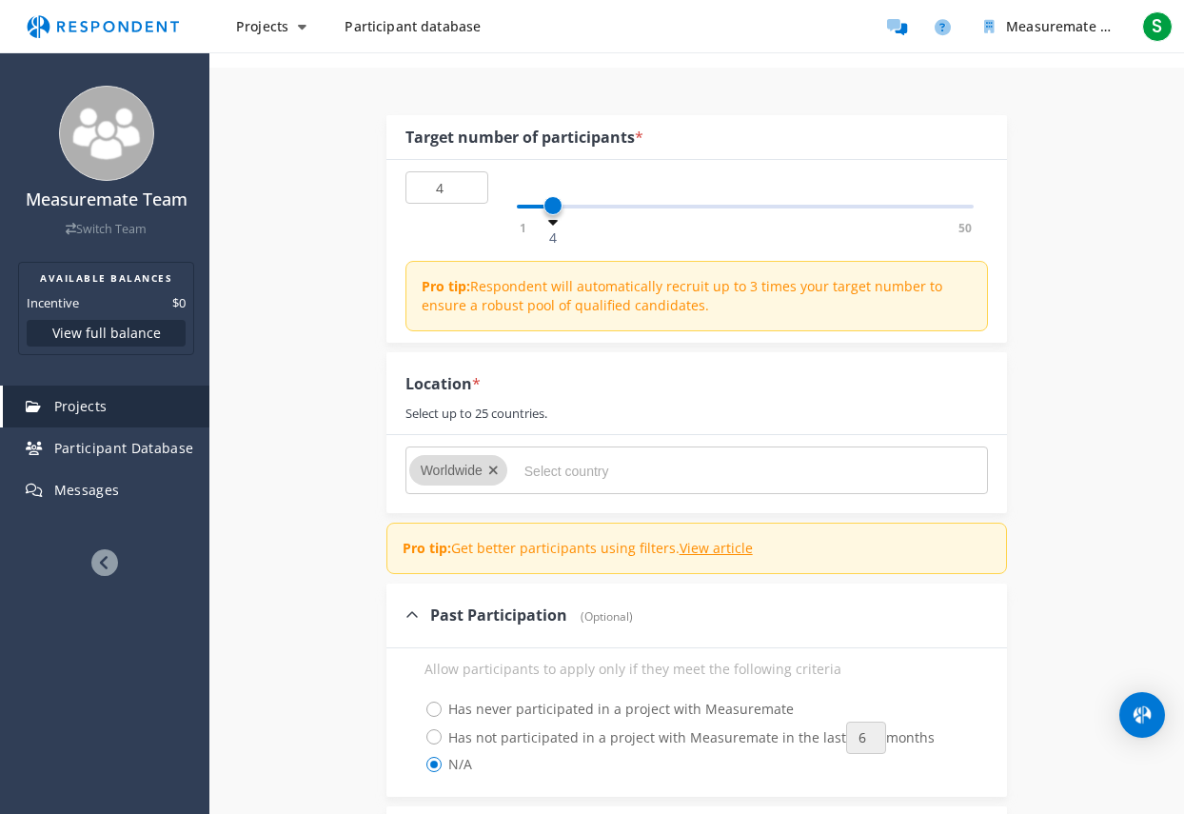
click at [547, 479] on input "Select country" at bounding box center [668, 471] width 286 height 32
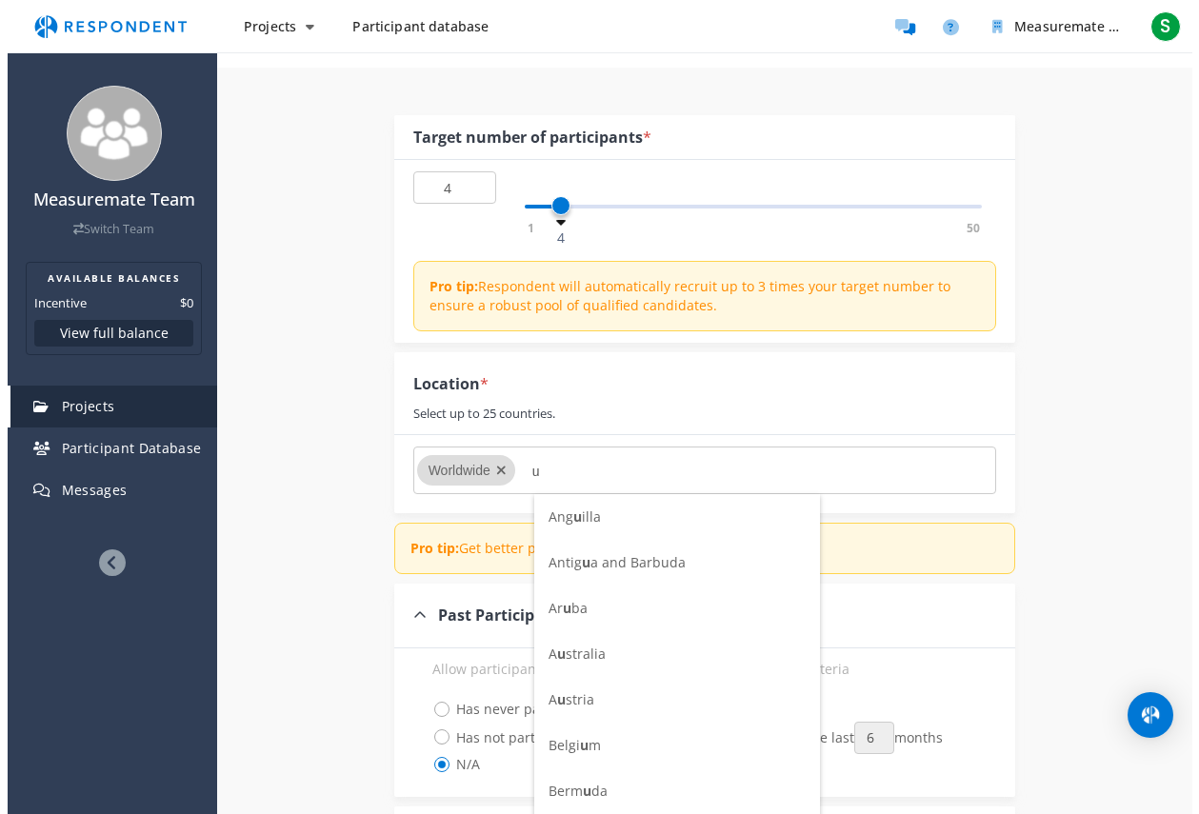
scroll to position [0, 0]
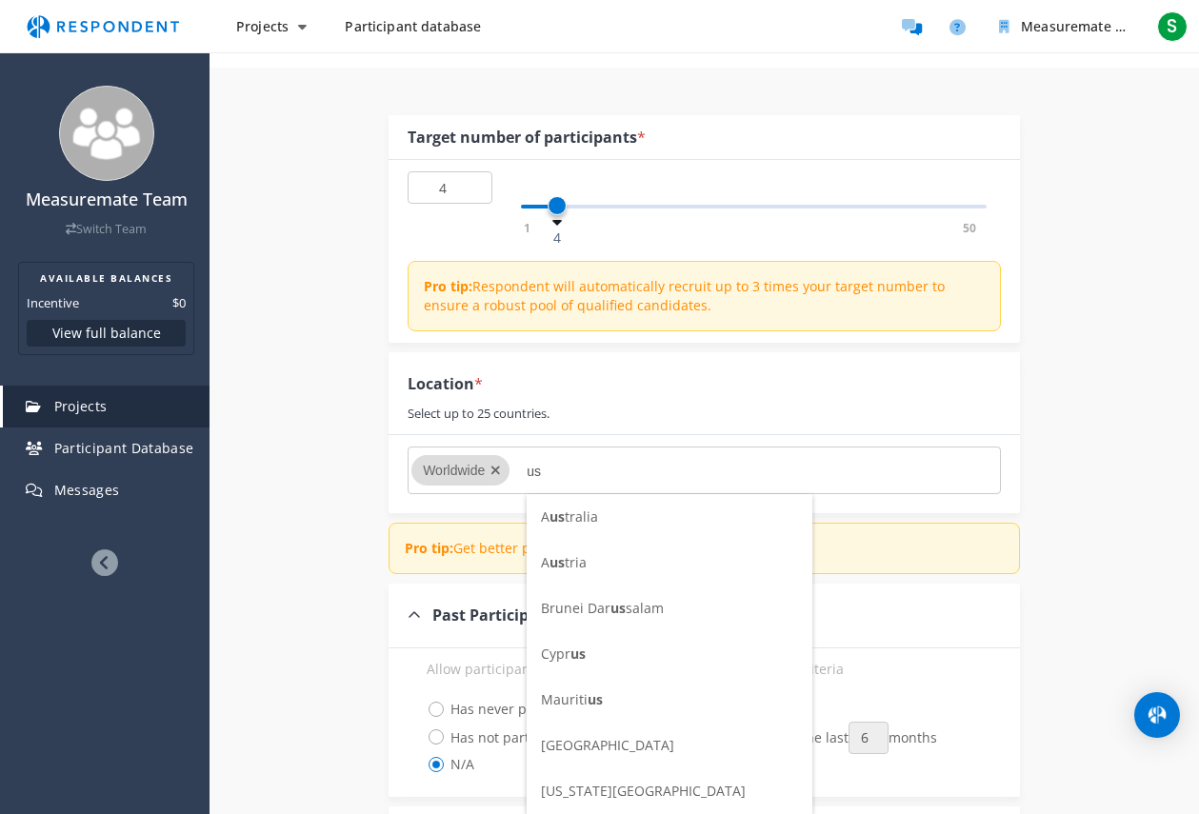
type input "us"
click at [620, 746] on span "[GEOGRAPHIC_DATA]" at bounding box center [607, 745] width 133 height 18
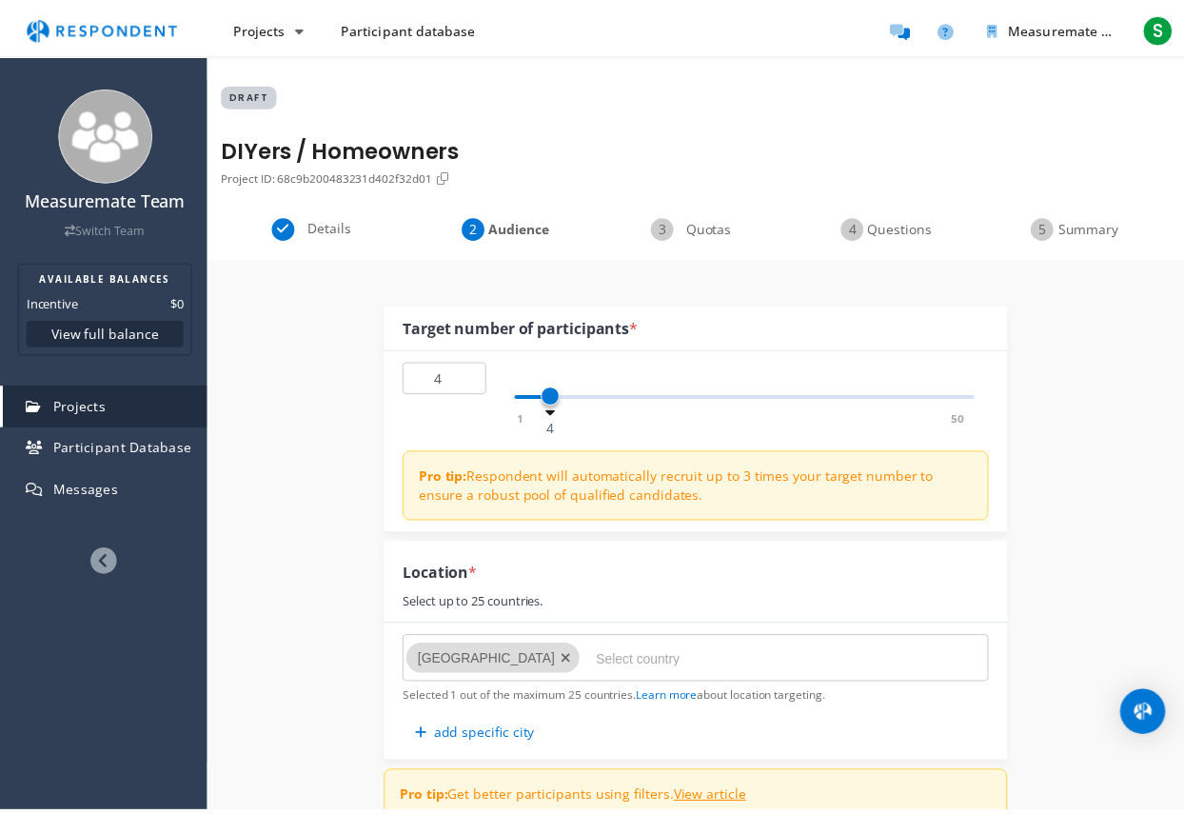
scroll to position [190, 0]
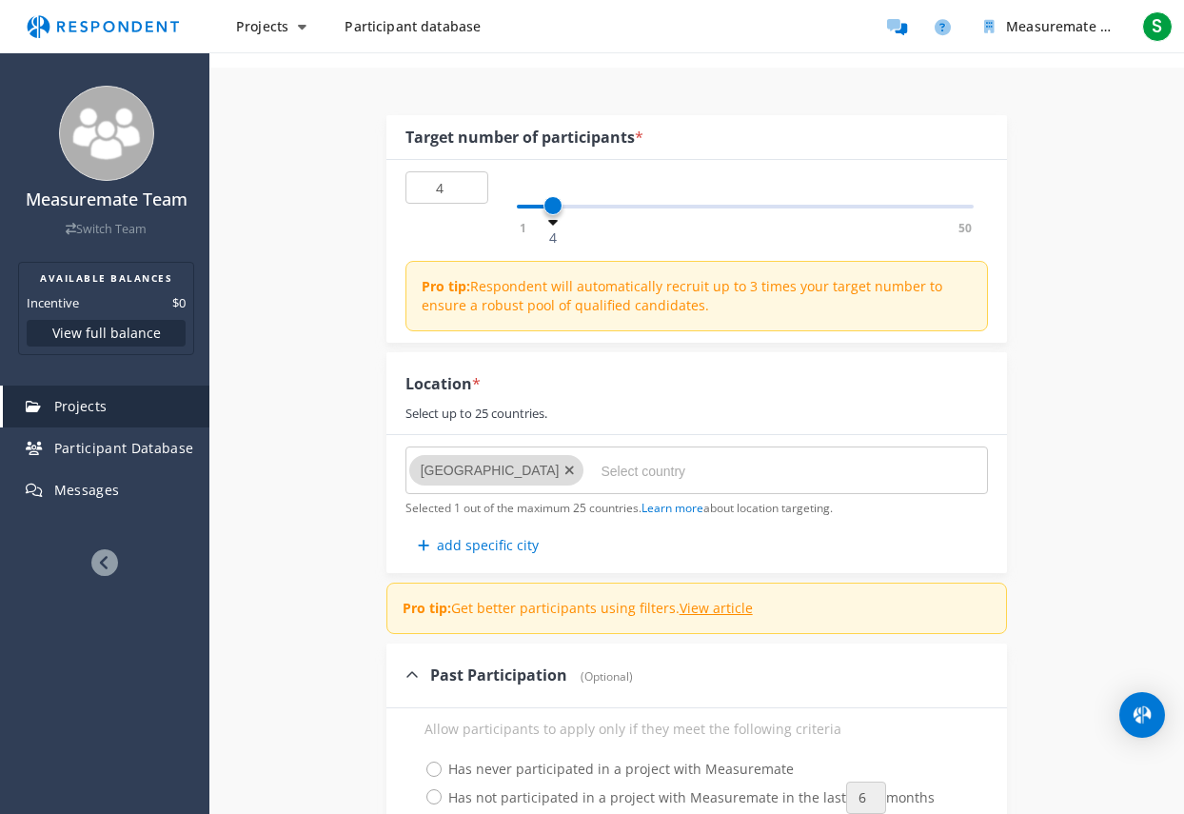
type input "a"
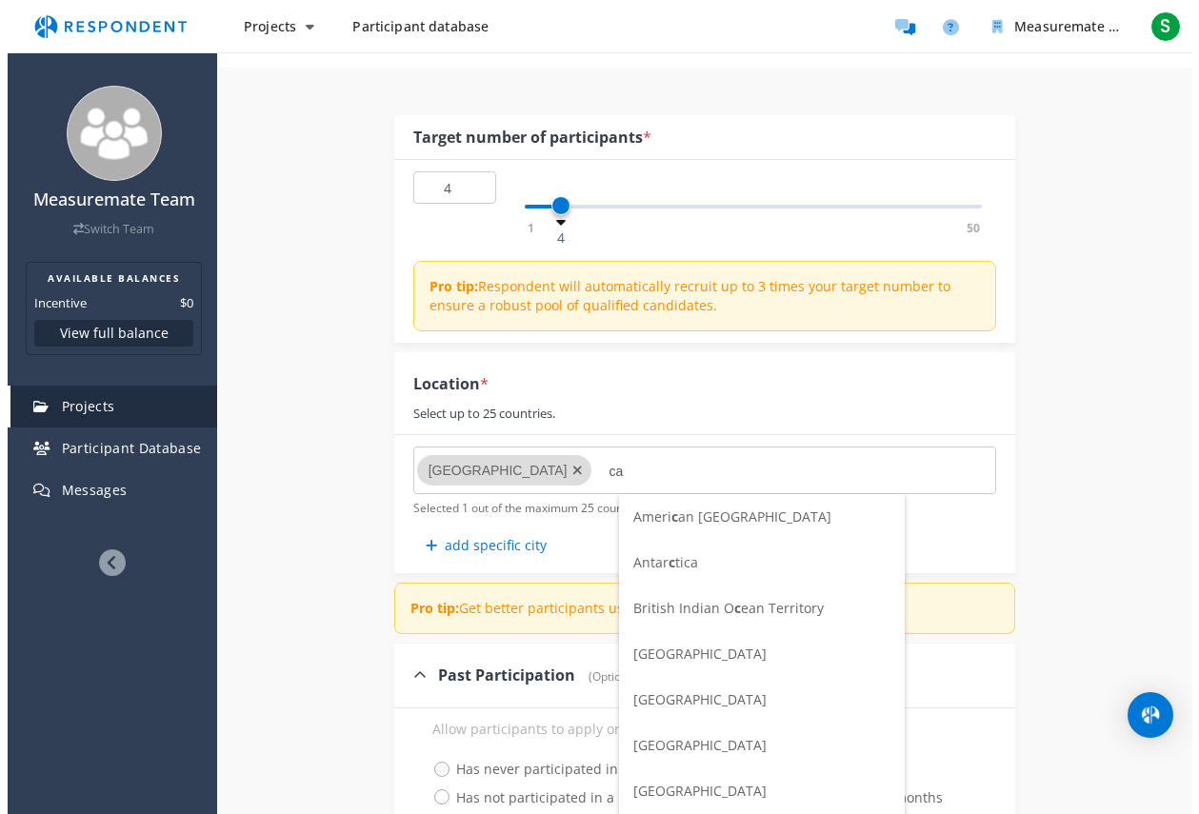
scroll to position [0, 0]
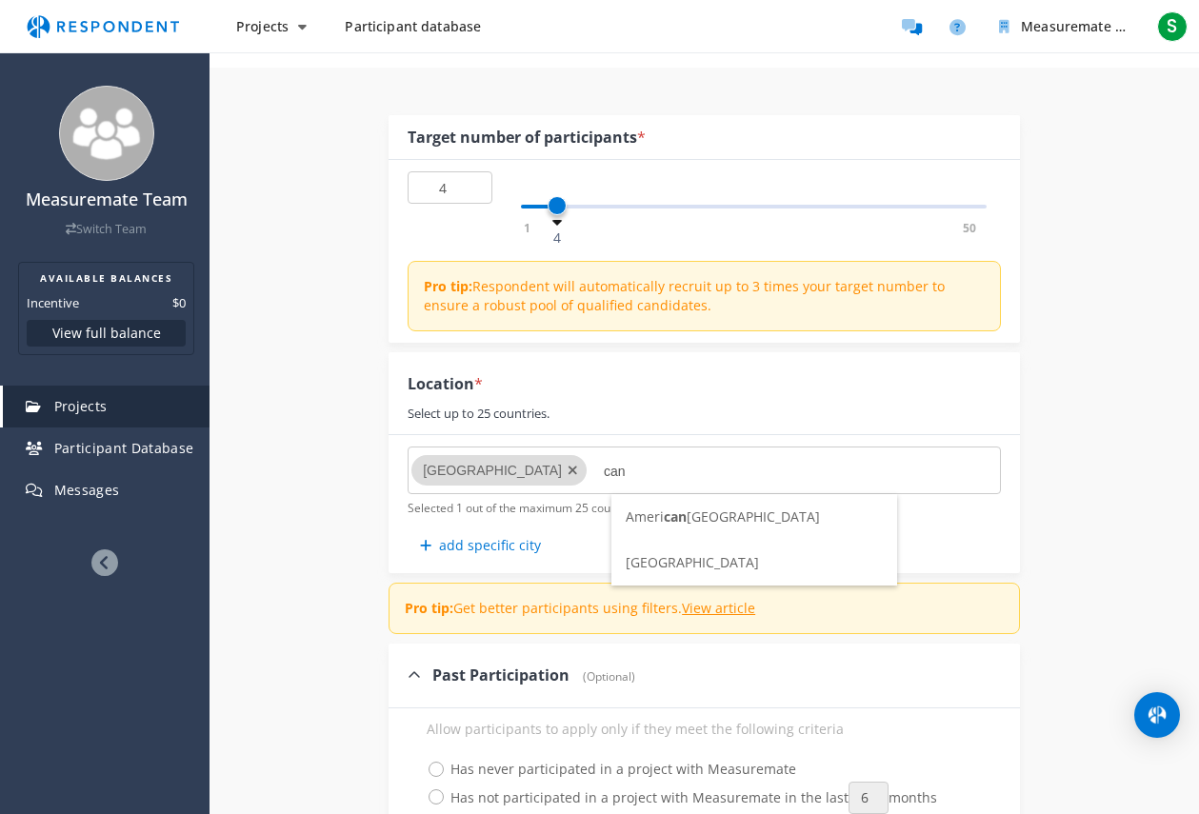
type input "can"
click at [658, 560] on span "[GEOGRAPHIC_DATA]" at bounding box center [692, 562] width 133 height 18
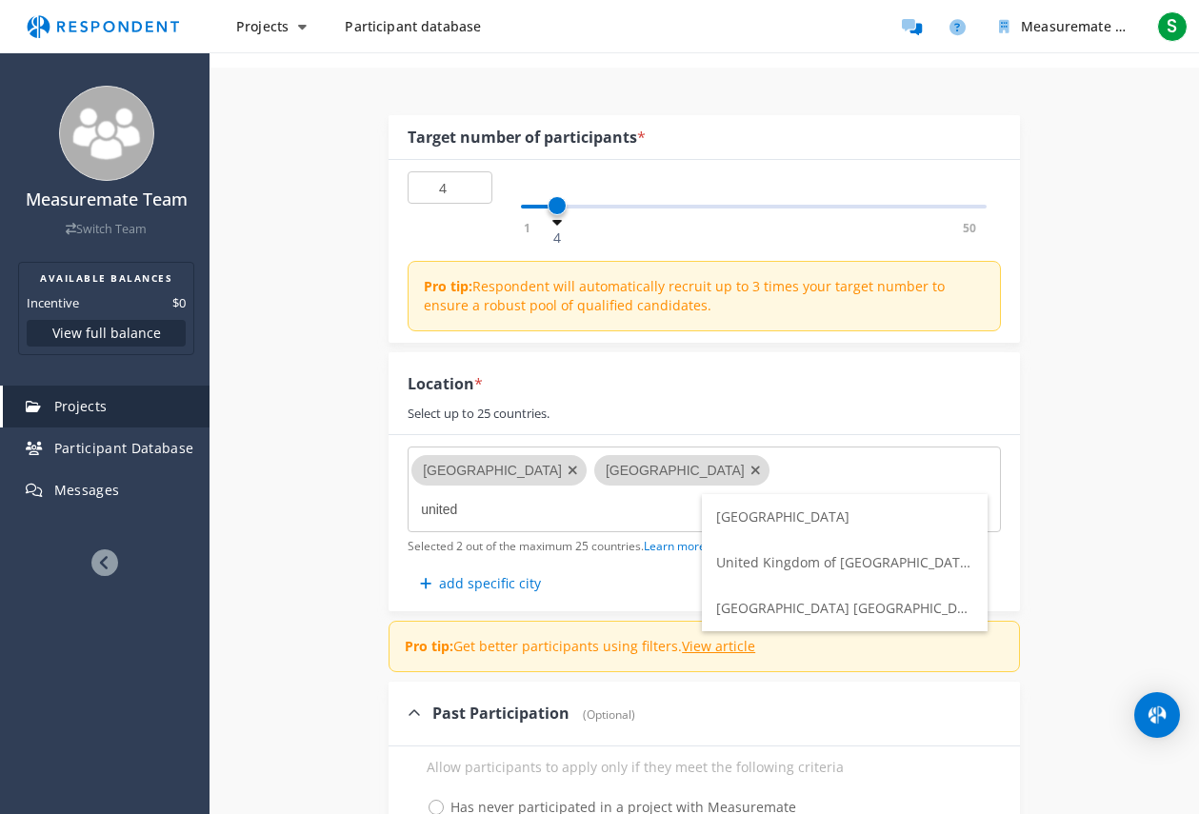
type input "united"
click at [849, 563] on span "United Kingdom of [GEOGRAPHIC_DATA] and [GEOGRAPHIC_DATA]" at bounding box center [927, 562] width 423 height 18
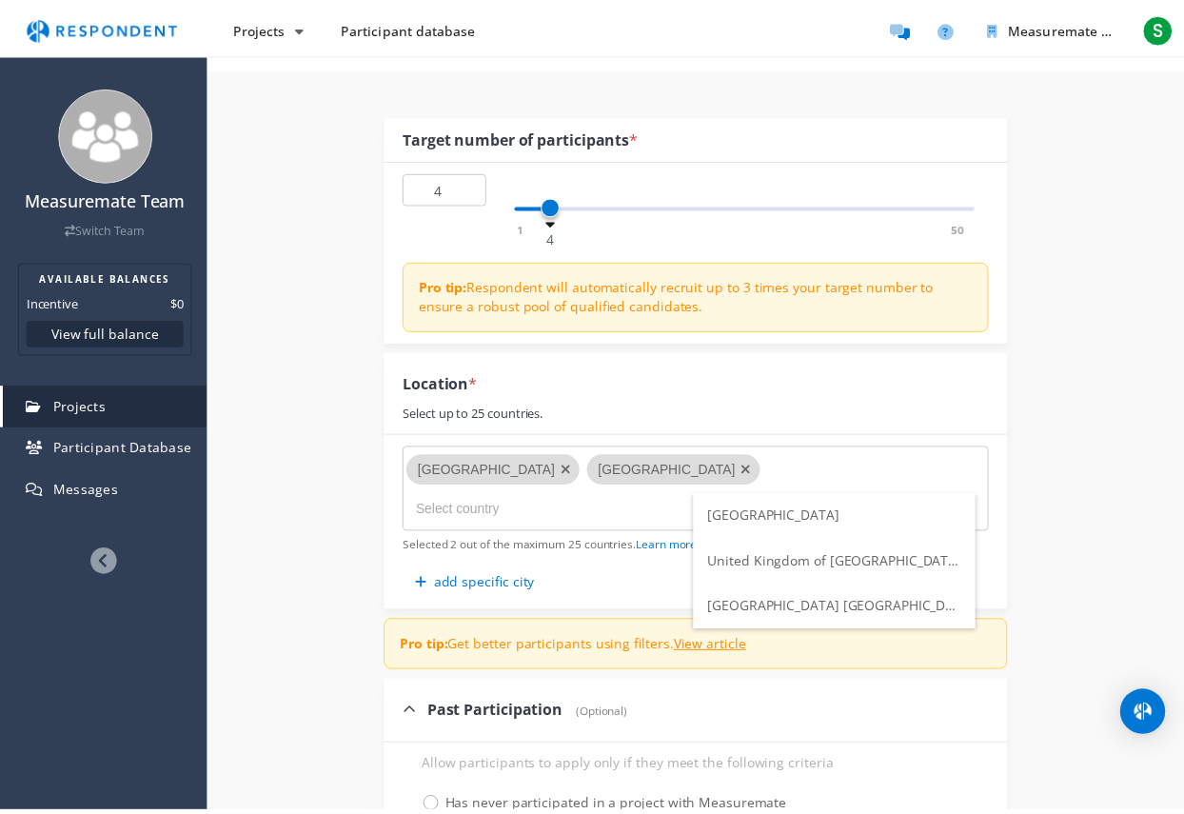
scroll to position [190, 0]
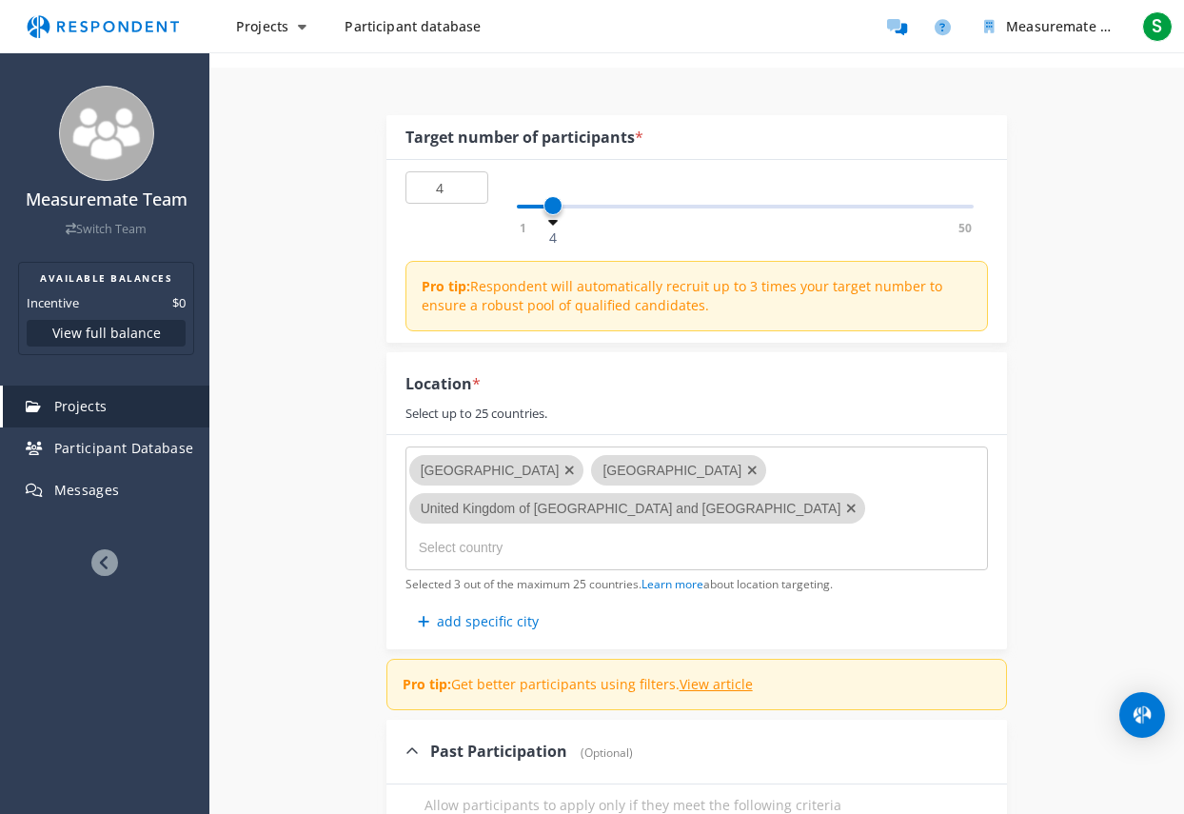
click at [1045, 541] on div "Internal Project Name * DIYers / Homeowners This is visible only to your organi…" at bounding box center [696, 737] width 975 height 1339
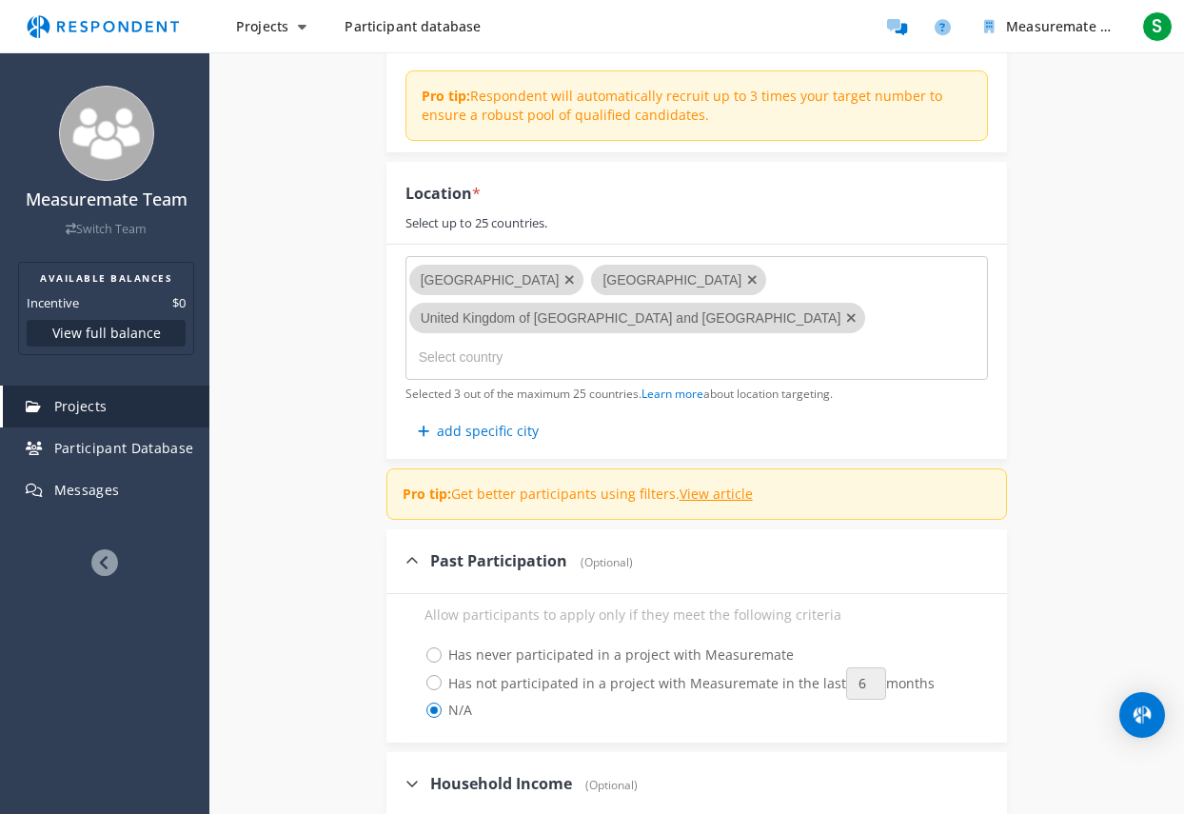
scroll to position [571, 0]
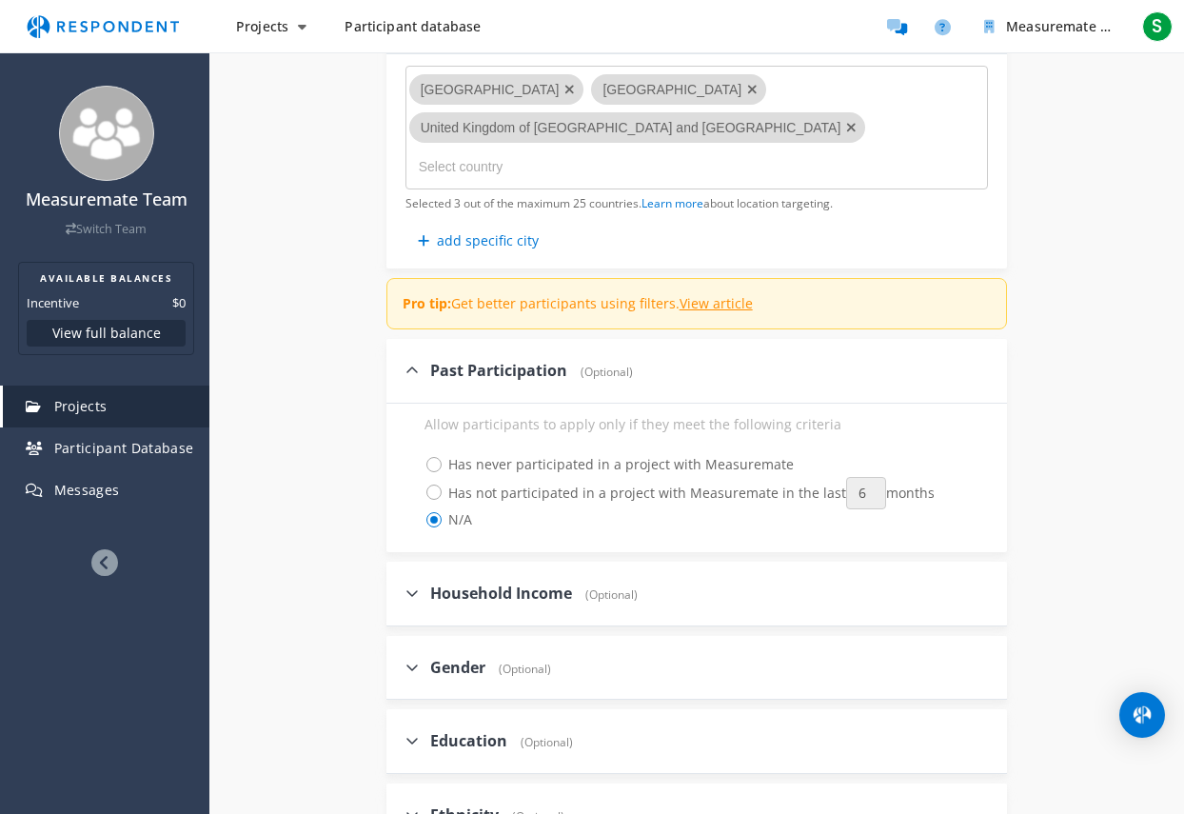
click at [518, 597] on span "Household Income" at bounding box center [501, 593] width 142 height 21
click at [399, 597] on input "Household Income (Optional)" at bounding box center [393, 592] width 12 height 12
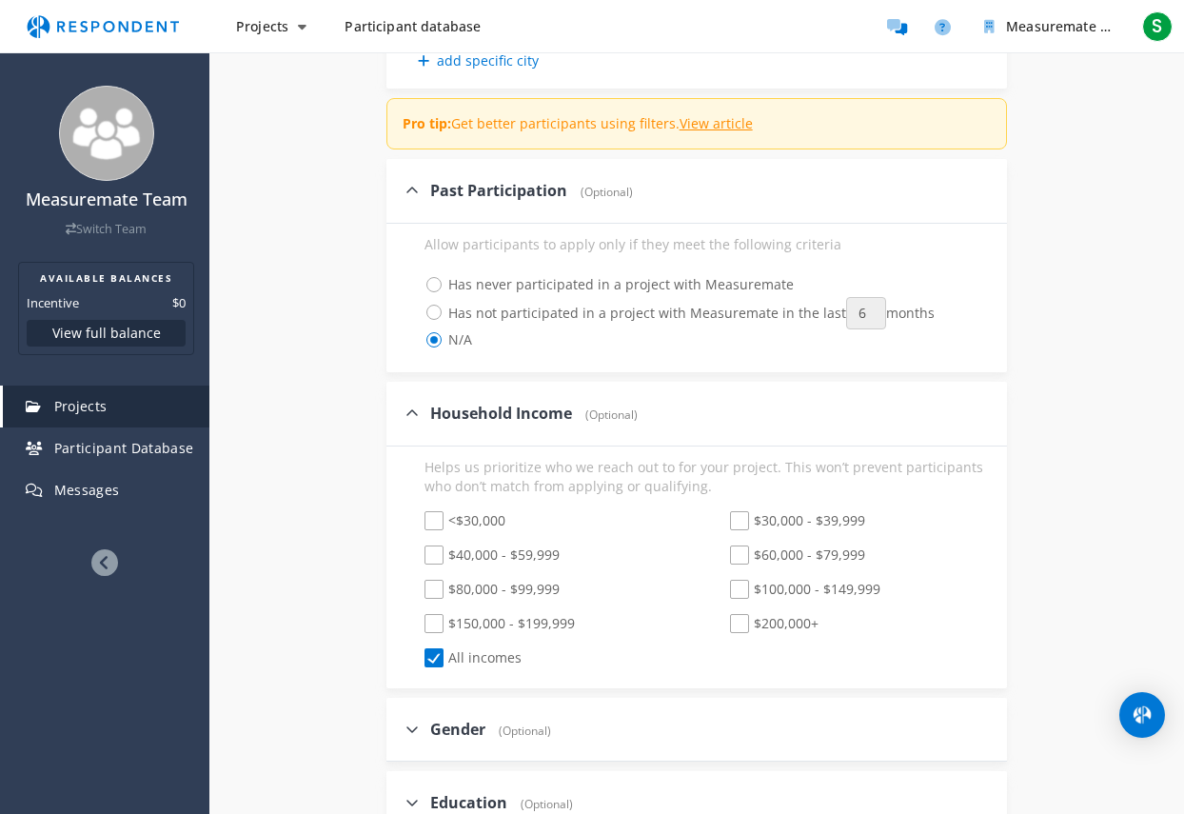
scroll to position [762, 0]
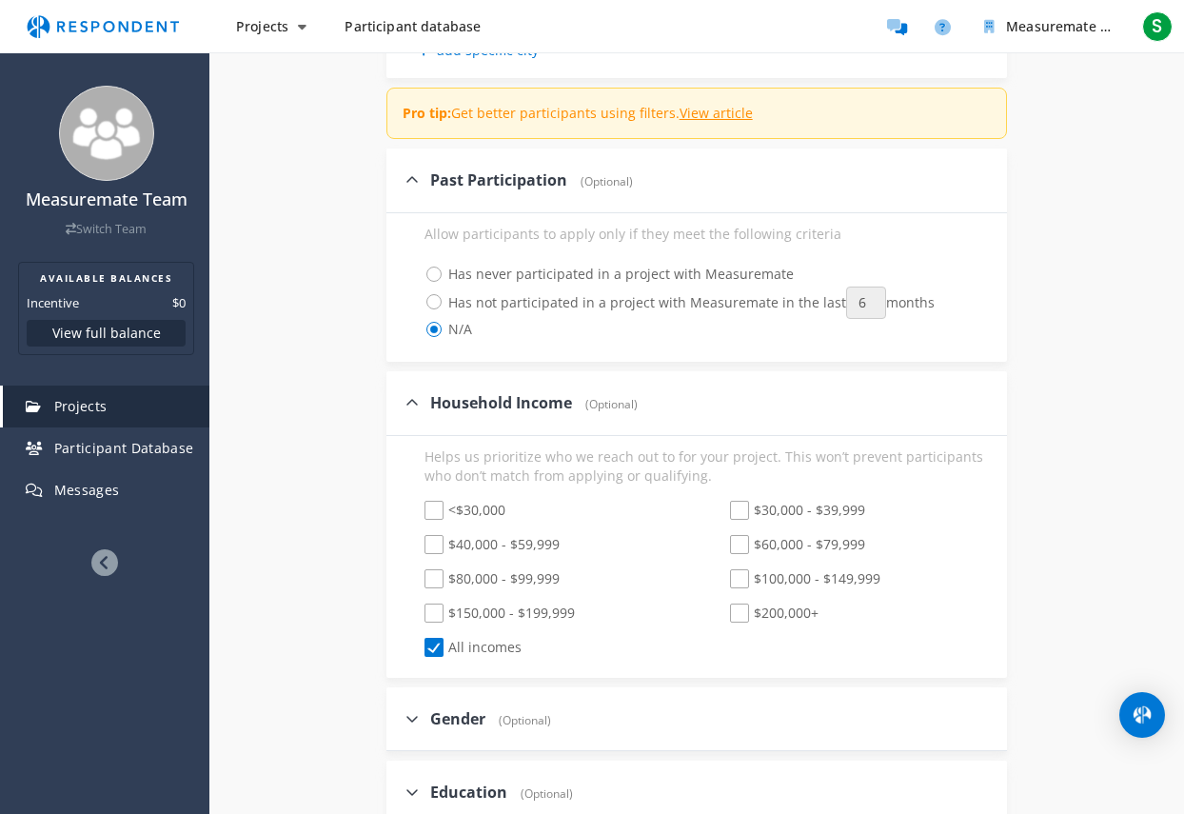
click at [445, 401] on span "Household Income" at bounding box center [501, 402] width 142 height 21
click at [399, 401] on input "Household Income (Optional)" at bounding box center [393, 402] width 12 height 12
checkbox input "false"
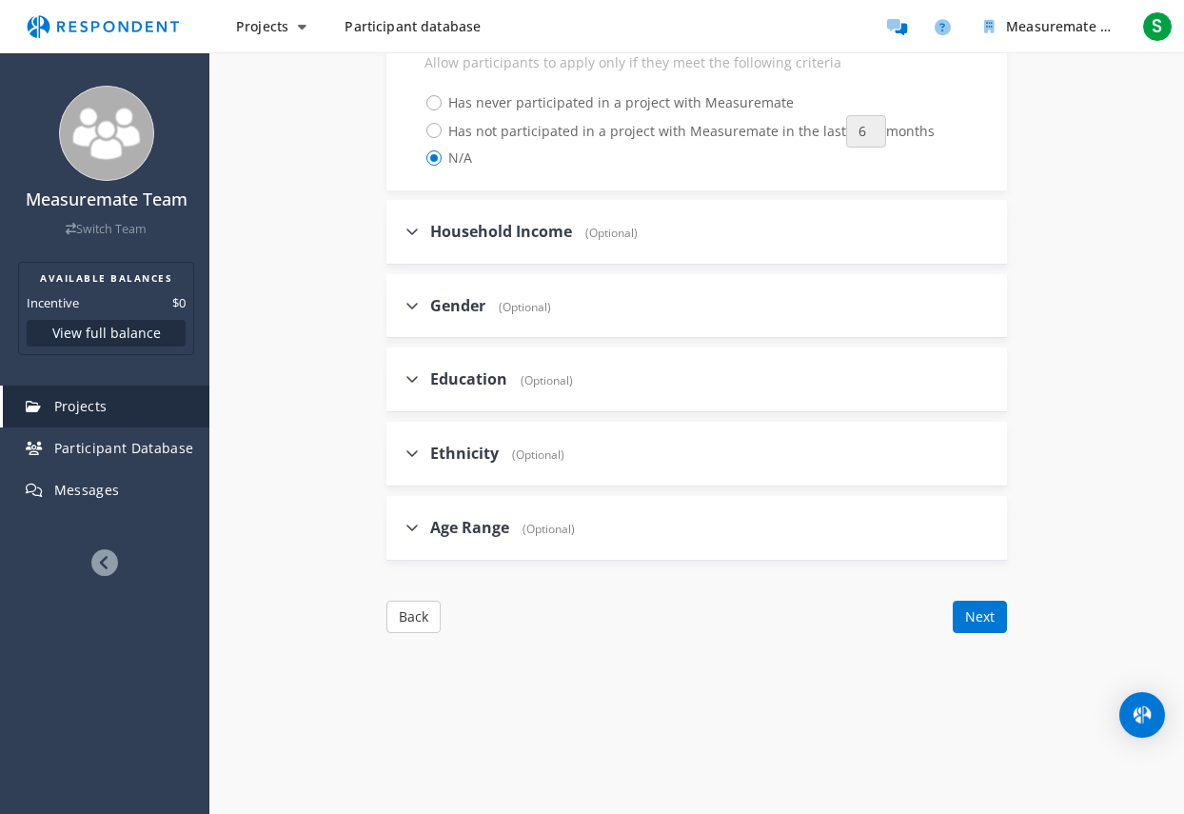
scroll to position [952, 0]
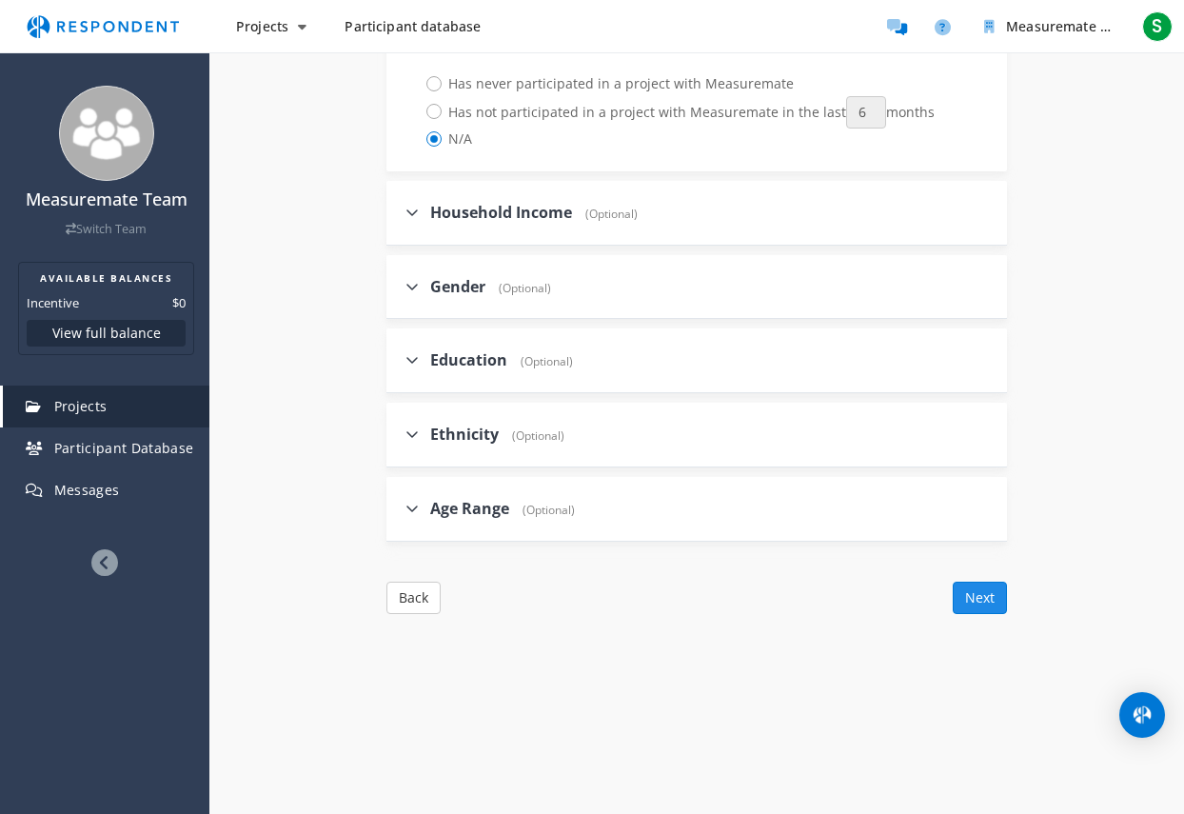
click at [966, 602] on button "Next" at bounding box center [980, 598] width 54 height 32
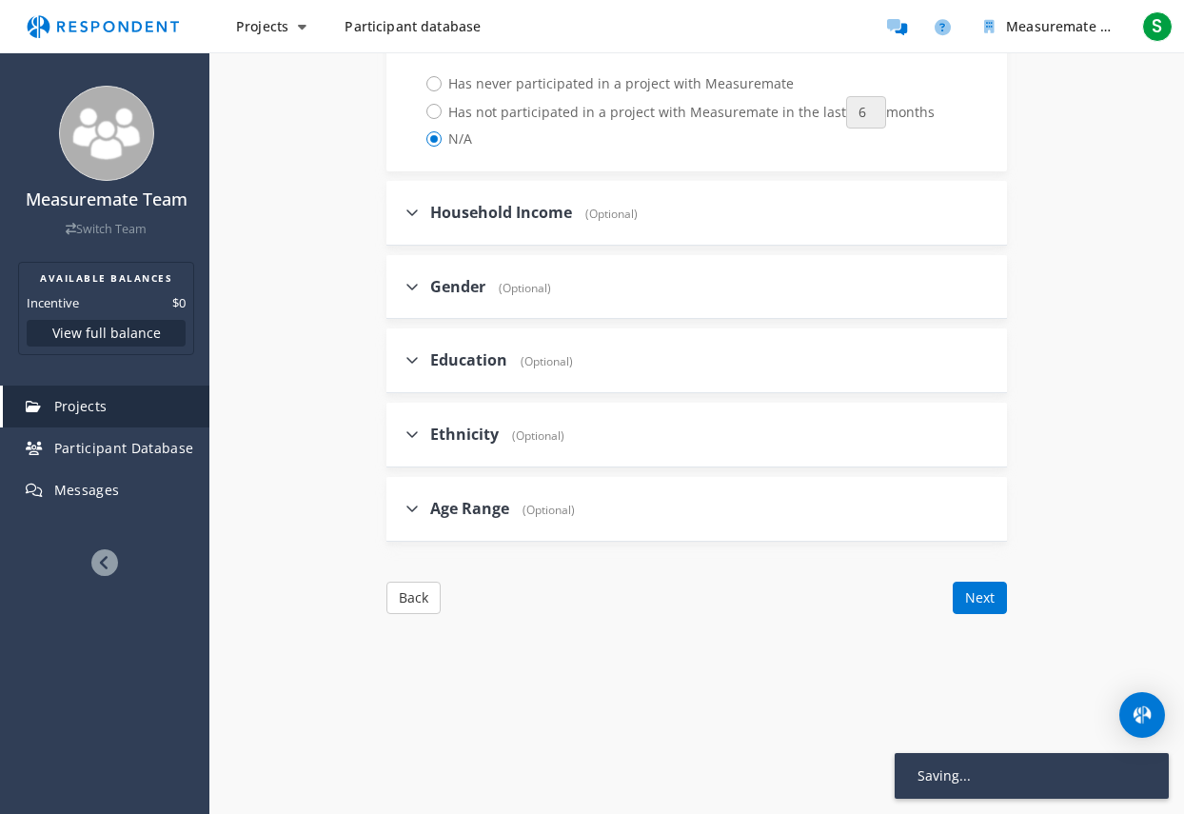
scroll to position [156, 0]
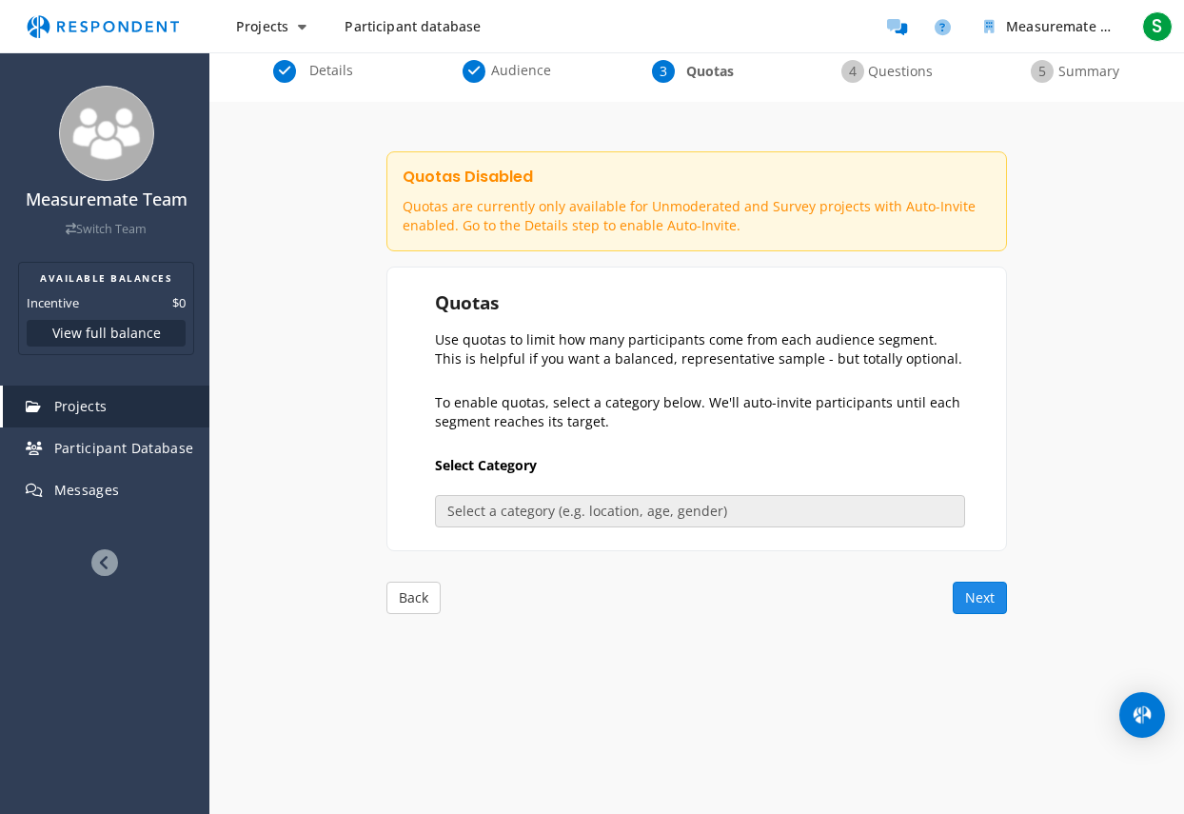
click at [976, 598] on button "Next" at bounding box center [980, 598] width 54 height 32
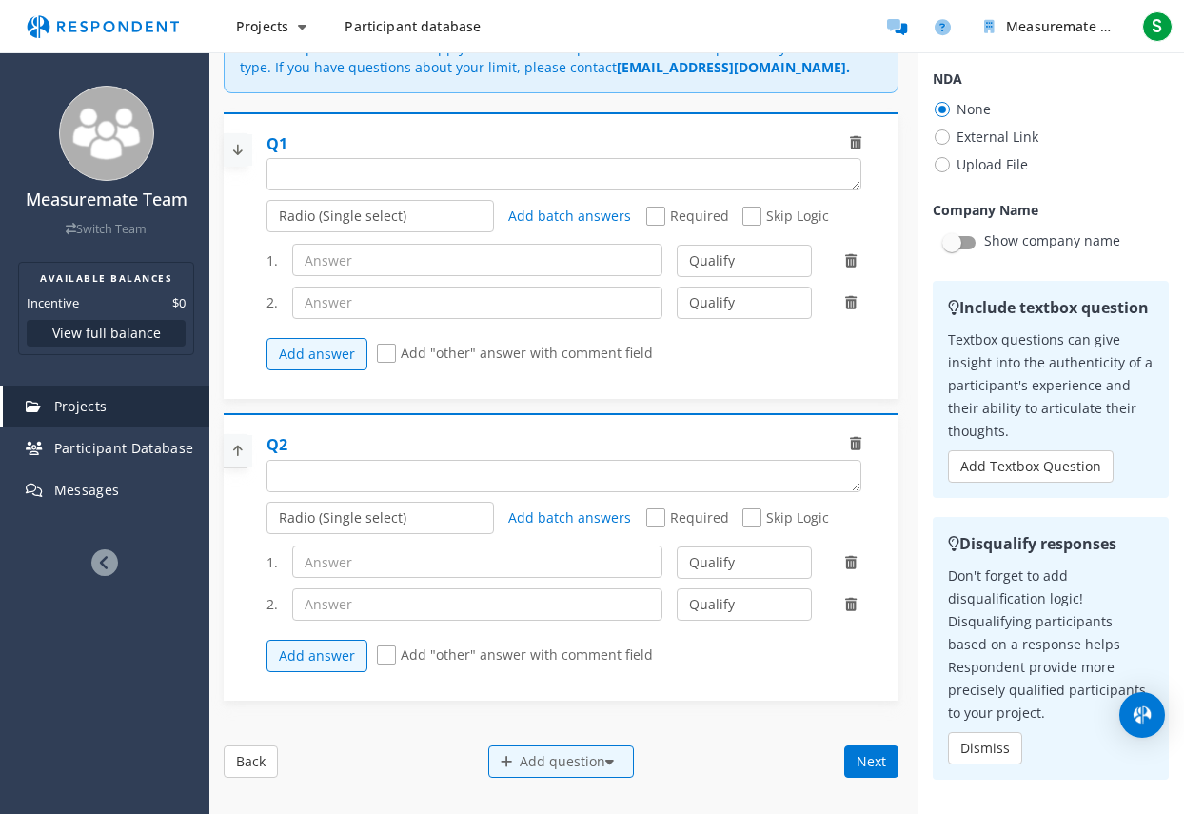
scroll to position [0, 0]
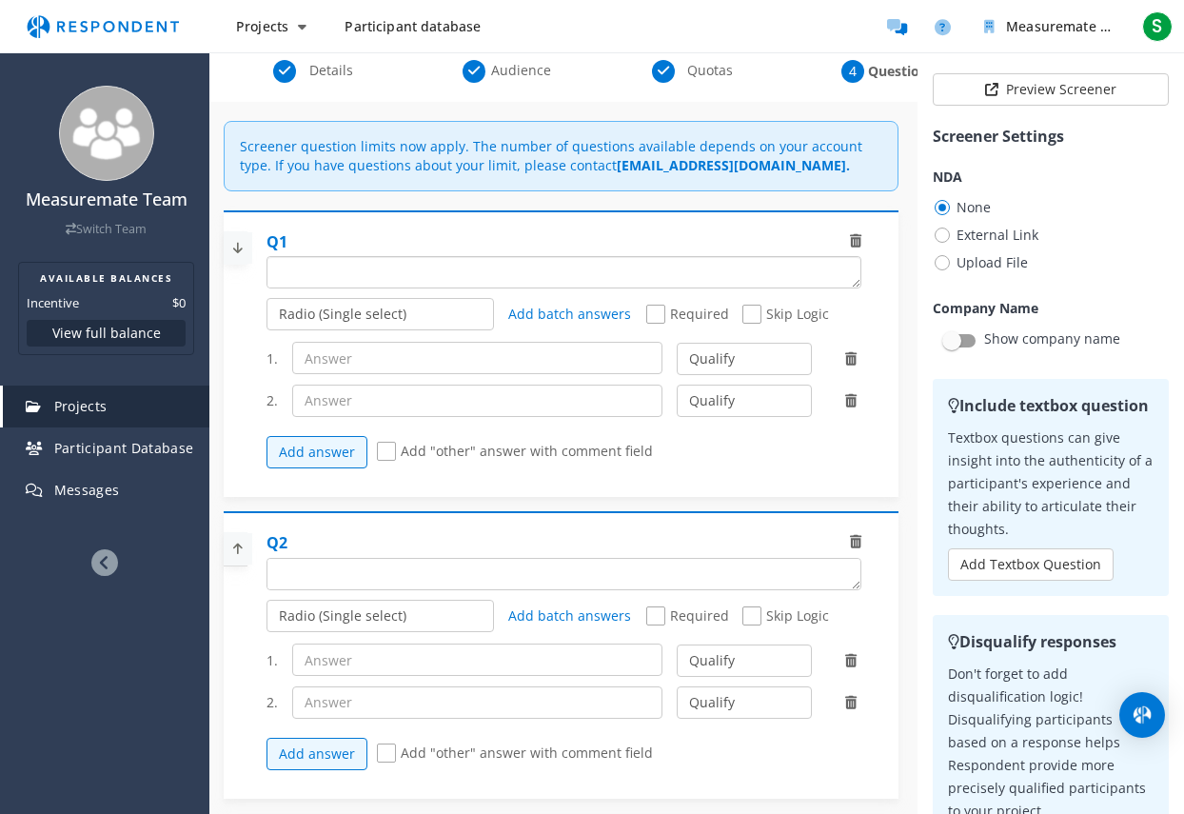
click at [599, 276] on textarea "Which of the following categories best describes your firm's total assets under…" at bounding box center [564, 272] width 593 height 30
drag, startPoint x: 842, startPoint y: 287, endPoint x: 847, endPoint y: 316, distance: 30.1
click at [845, 320] on div "Q1 Radio (Single select) Checkbox (Multi select) Multi-line text box Single-lin…" at bounding box center [566, 355] width 619 height 267
drag, startPoint x: 845, startPoint y: 284, endPoint x: 867, endPoint y: 294, distance: 24.3
click at [867, 294] on div "Q1 Radio (Single select) Checkbox (Multi select) Multi-line text box Single-lin…" at bounding box center [561, 354] width 675 height 288
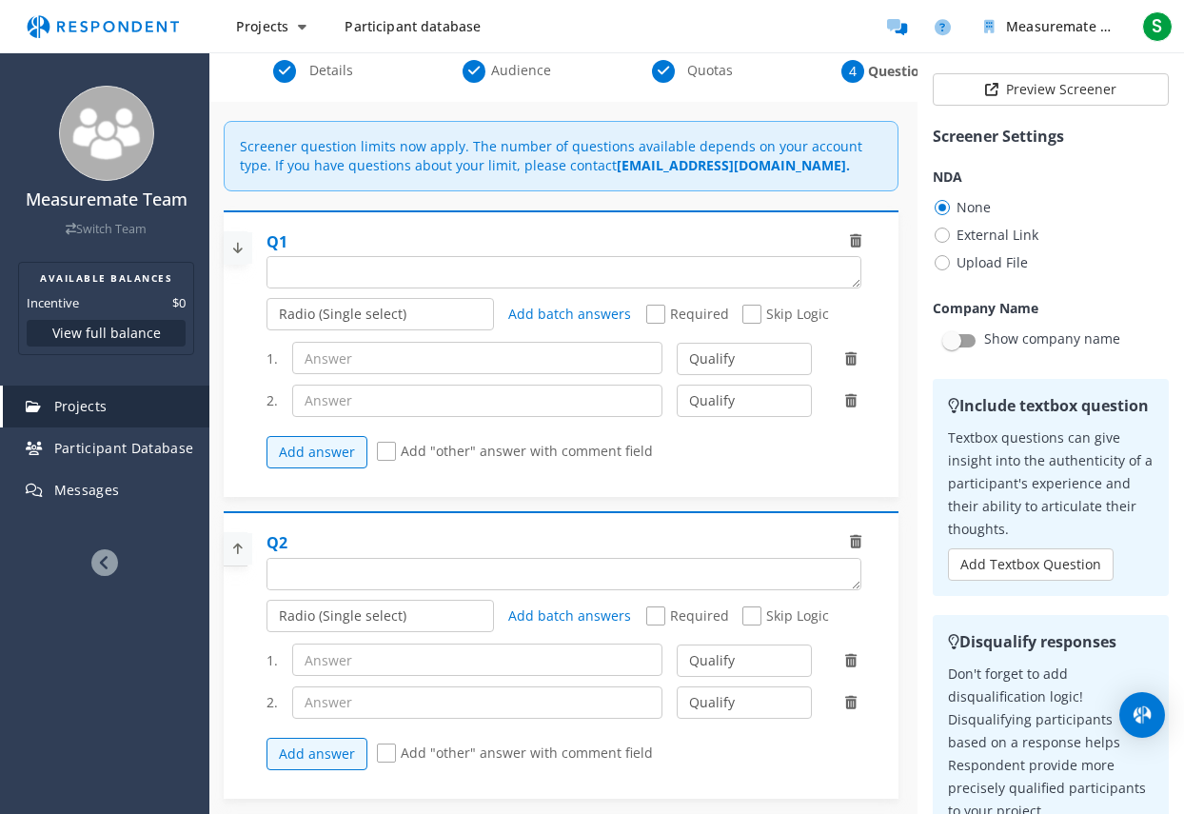
drag, startPoint x: 866, startPoint y: 334, endPoint x: 865, endPoint y: 322, distance: 12.4
click at [866, 334] on div at bounding box center [561, 355] width 675 height 267
drag, startPoint x: 843, startPoint y: 286, endPoint x: 842, endPoint y: 299, distance: 13.4
click at [842, 299] on div "Q1 Radio (Single select) Checkbox (Multi select) Multi-line text box Single-lin…" at bounding box center [566, 355] width 619 height 267
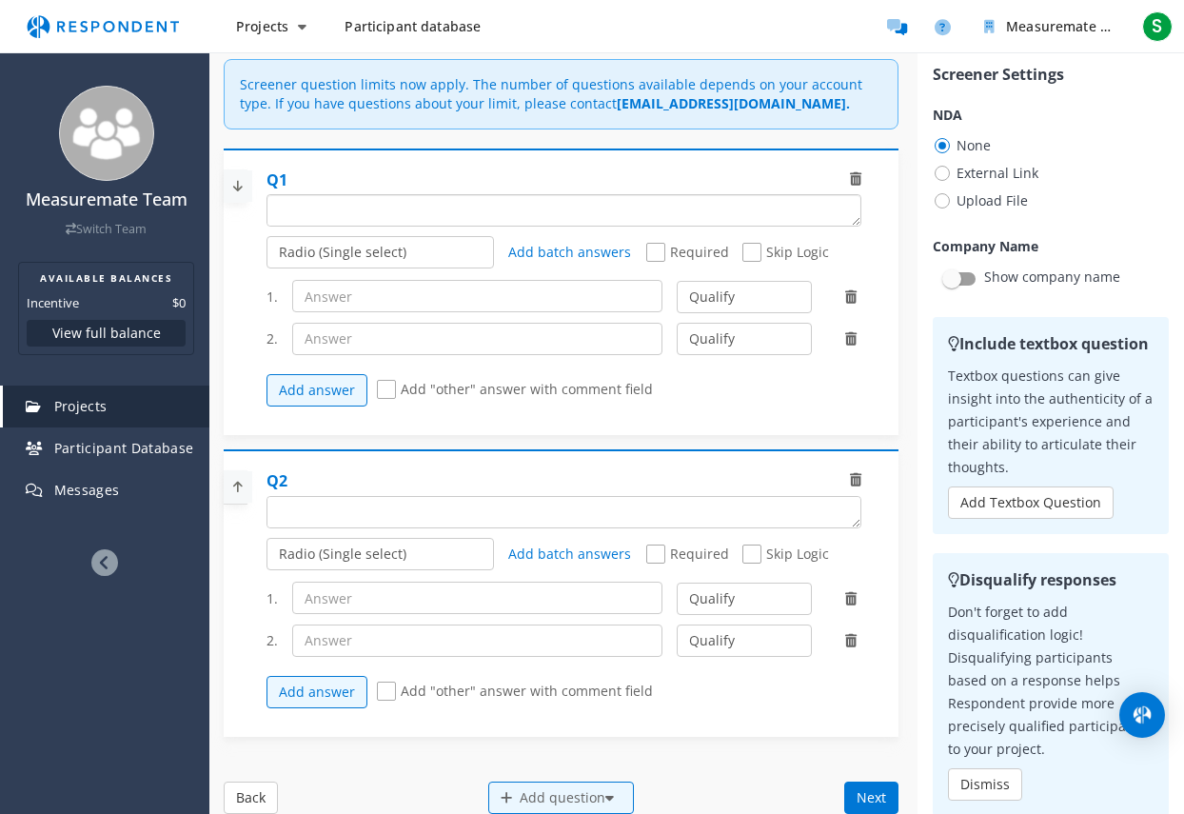
scroll to position [95, 0]
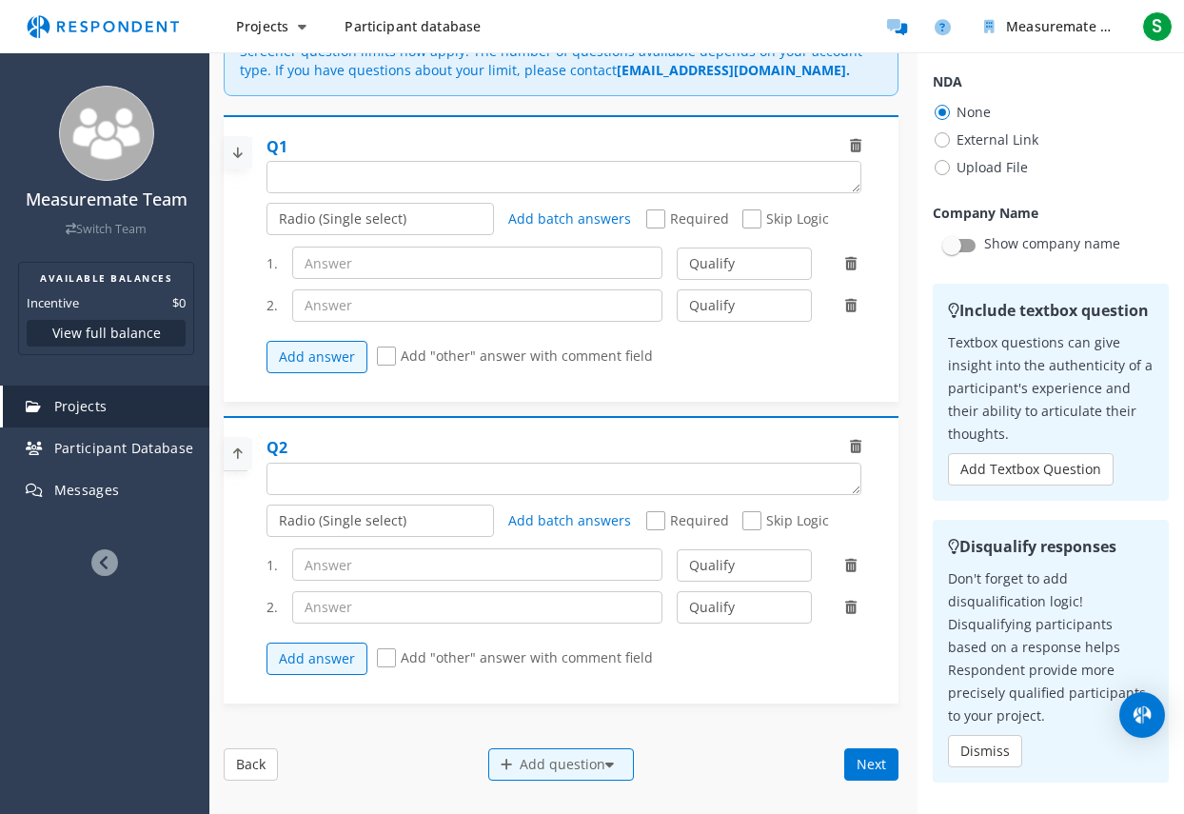
click at [945, 256] on div at bounding box center [960, 245] width 34 height 23
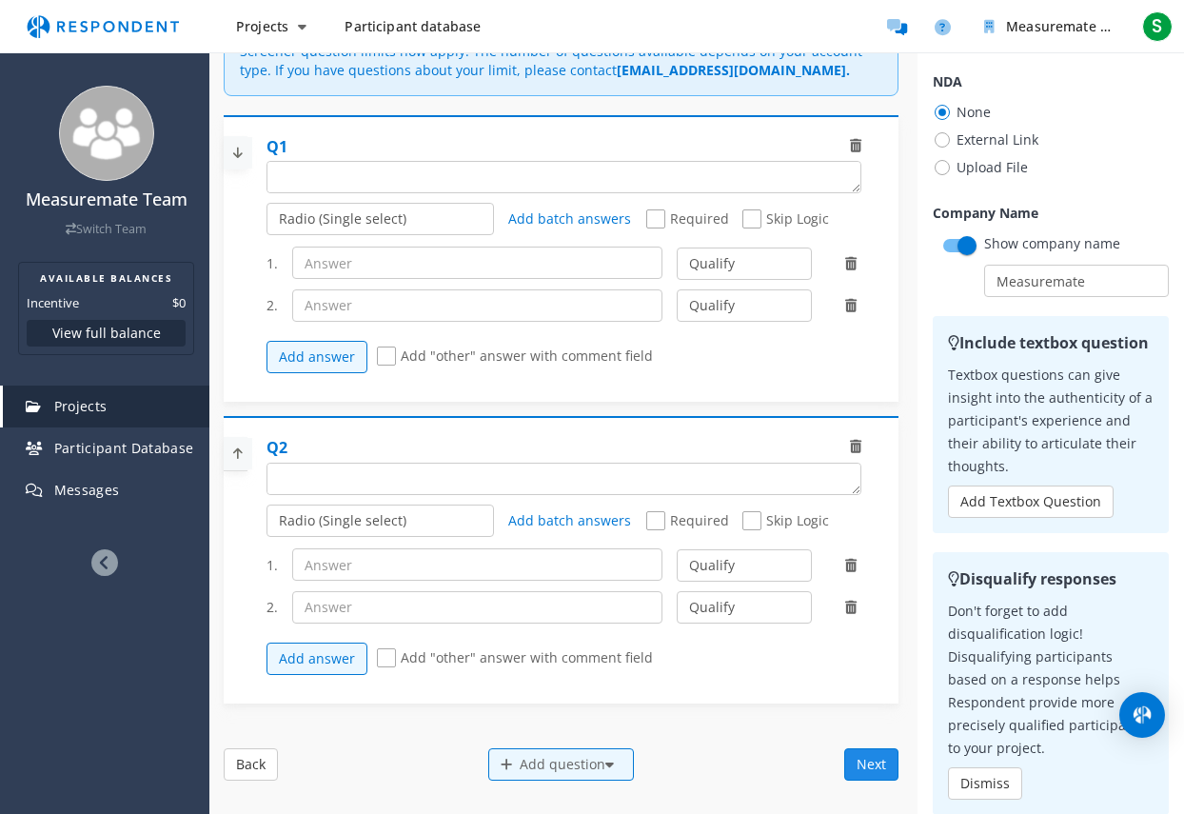
click at [857, 765] on button "Next" at bounding box center [872, 764] width 54 height 32
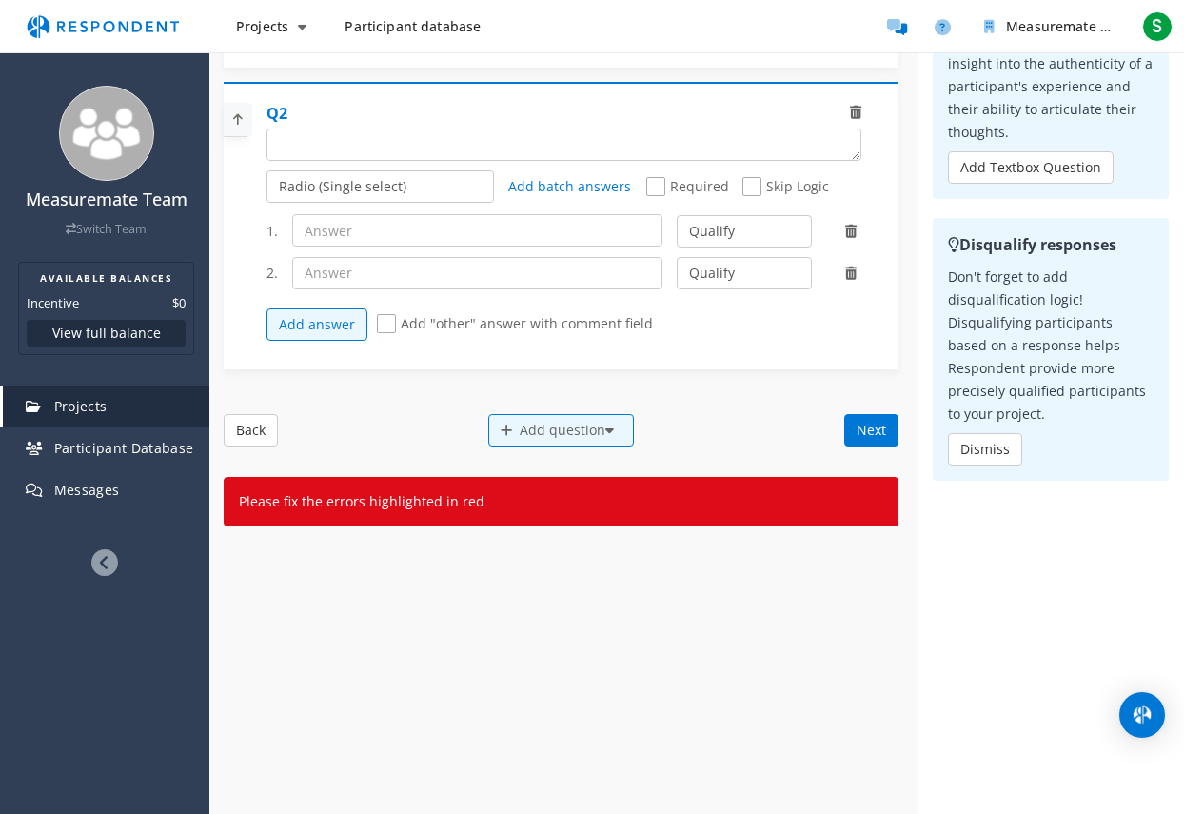
scroll to position [0, 0]
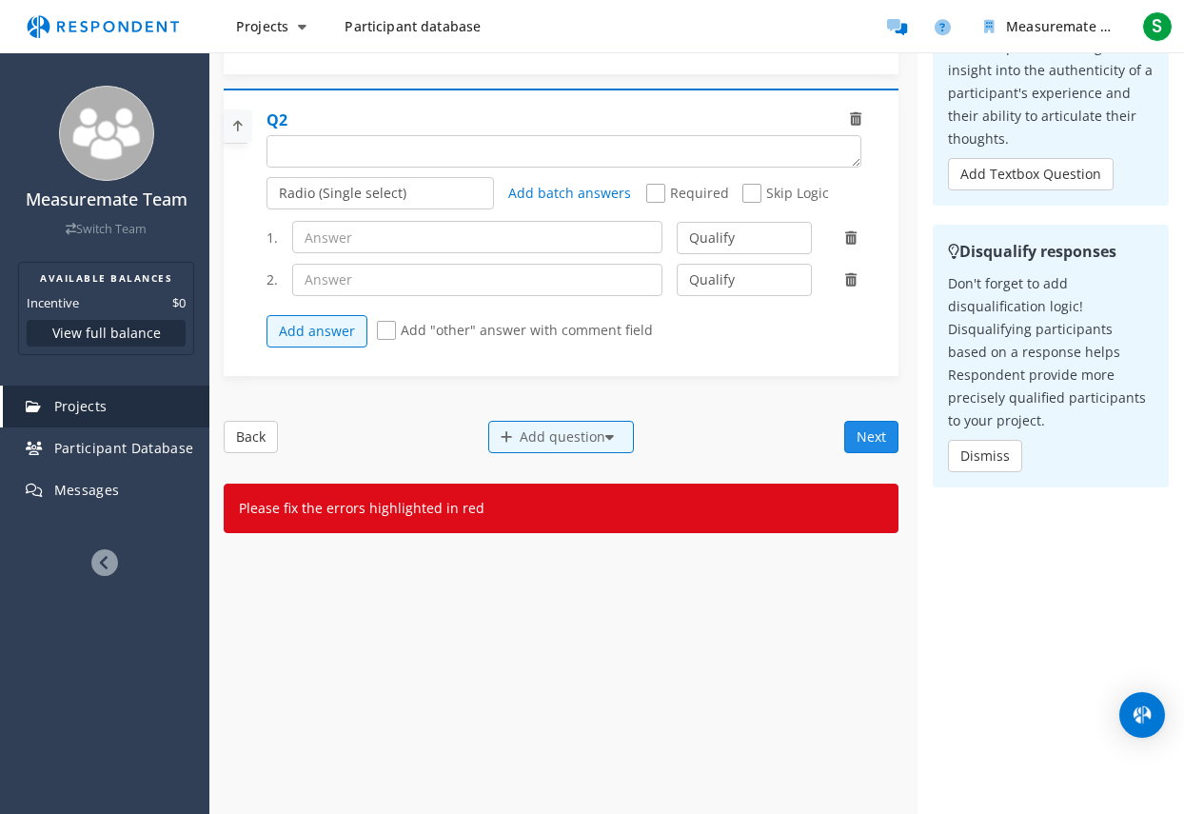
click at [859, 440] on button "Next" at bounding box center [872, 437] width 54 height 32
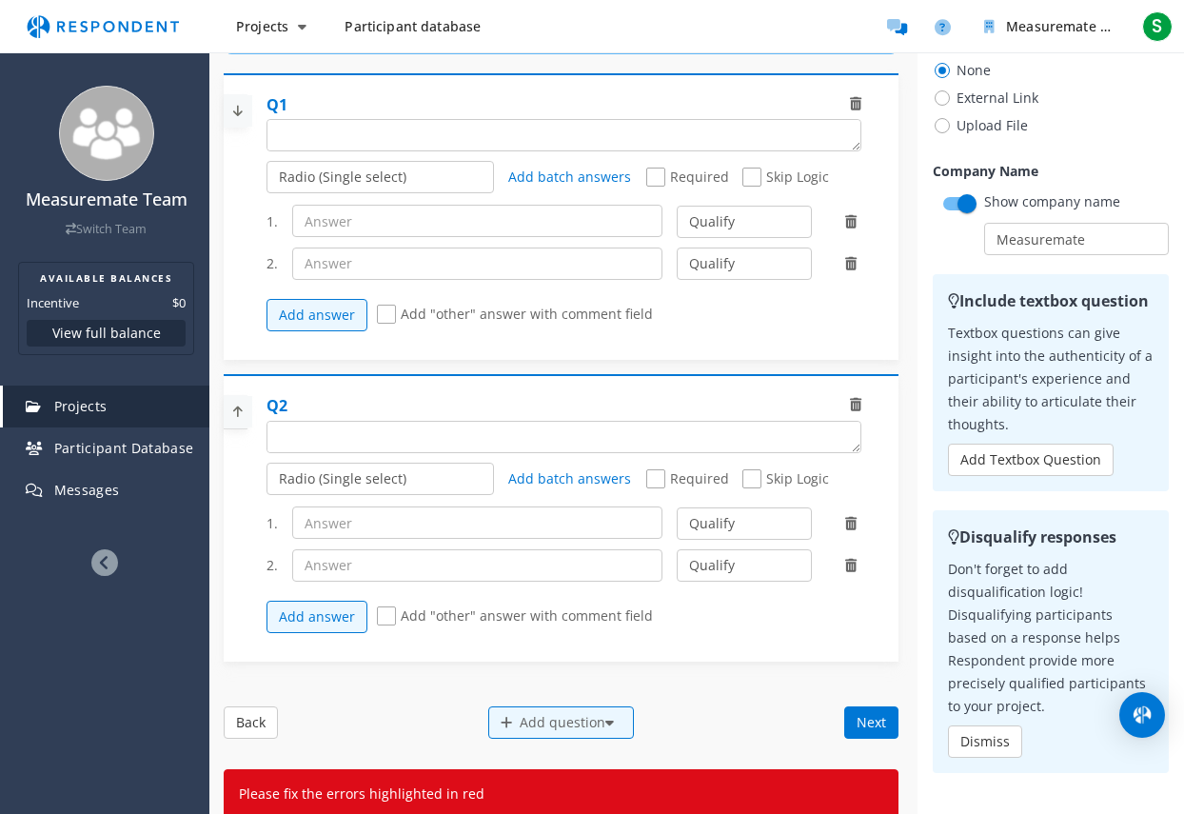
scroll to position [8, 0]
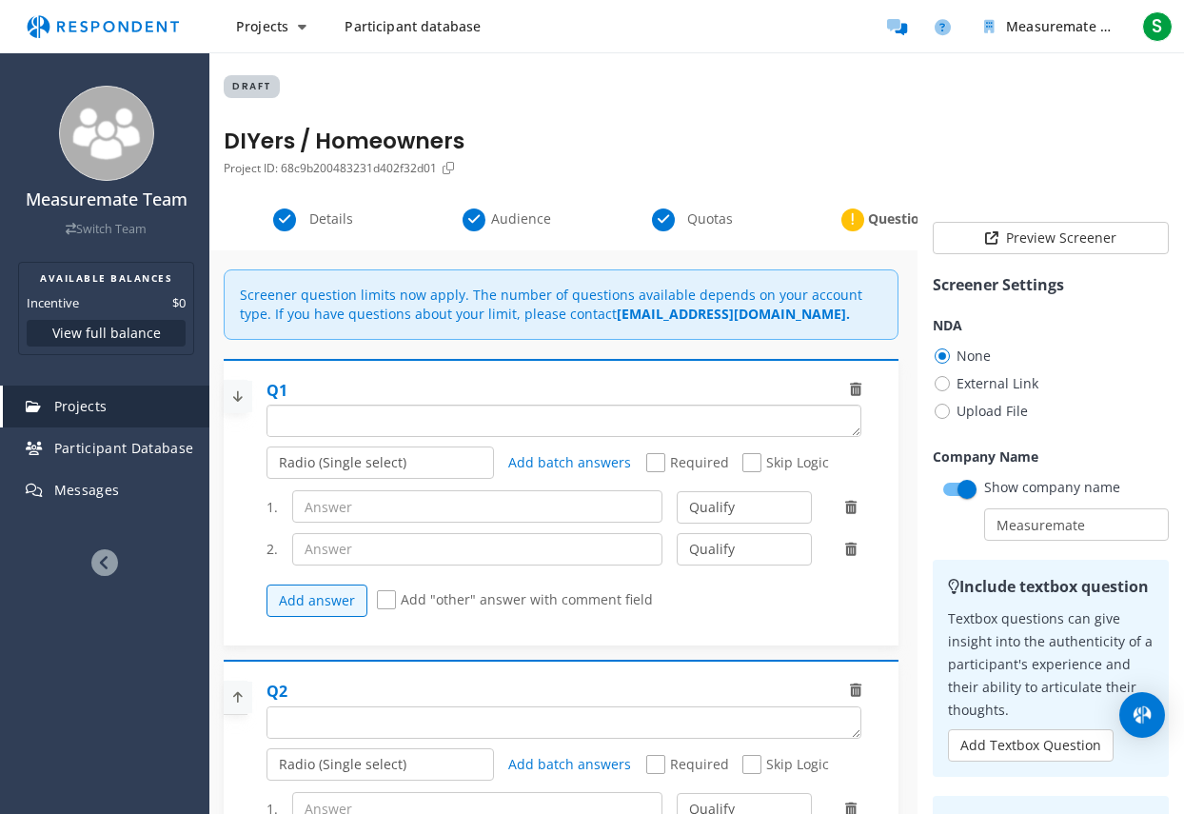
click at [341, 412] on textarea "Which of the following categories best describes your firm's total assets under…" at bounding box center [564, 421] width 593 height 30
drag, startPoint x: 239, startPoint y: 293, endPoint x: 352, endPoint y: 300, distance: 113.5
click at [352, 300] on app-alert-content "Screener question limits now apply. The number of questions available depends o…" at bounding box center [562, 305] width 666 height 38
copy p "Screener question"
click at [354, 419] on textarea "Which of the following categories best describes your firm's total assets under…" at bounding box center [546, 421] width 557 height 30
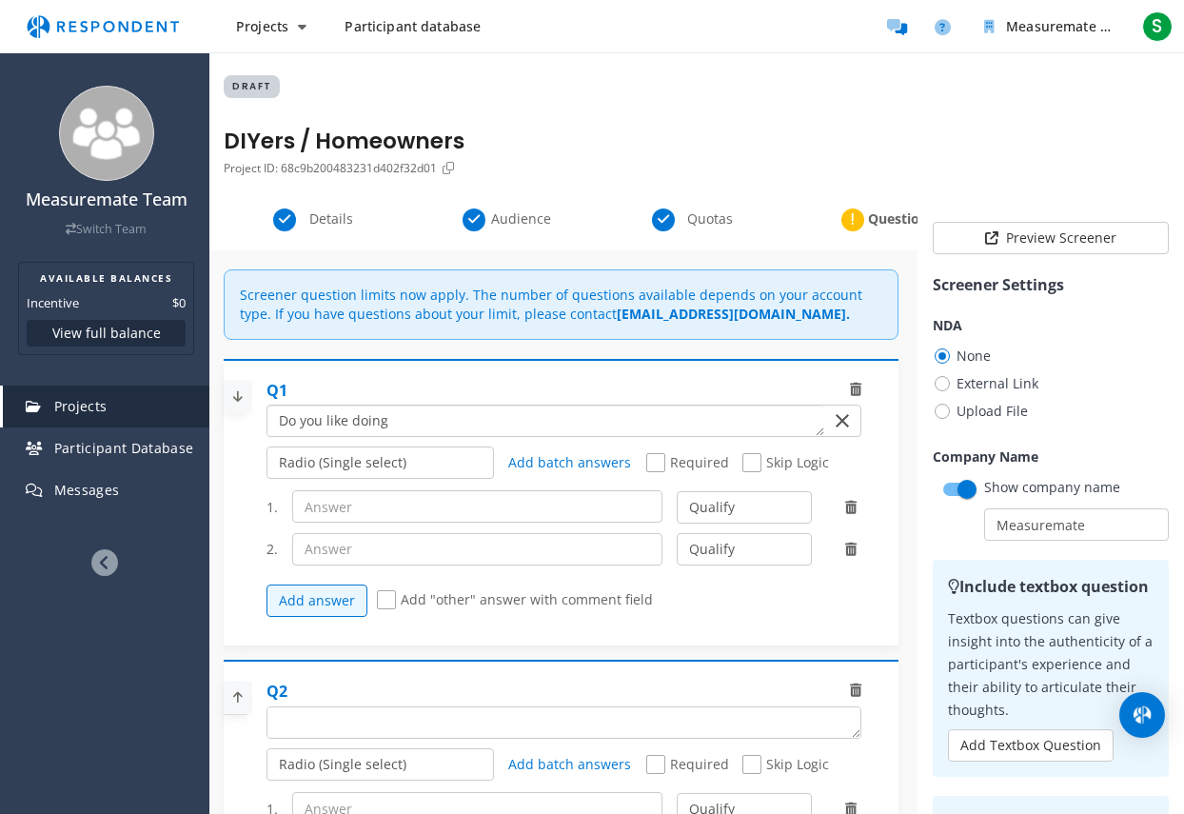
drag, startPoint x: 380, startPoint y: 420, endPoint x: 153, endPoint y: 406, distance: 227.0
click at [154, 406] on div "Measuremate Team Switch Team AVAILABLE BALANCES Incentive $0 View full balance …" at bounding box center [592, 688] width 1184 height 1393
paste textarea "do any DIY projects or home improvement tasks?"
type textarea "Do you do any DIY projects or home improvement tasks?"
click at [243, 466] on div at bounding box center [561, 503] width 675 height 267
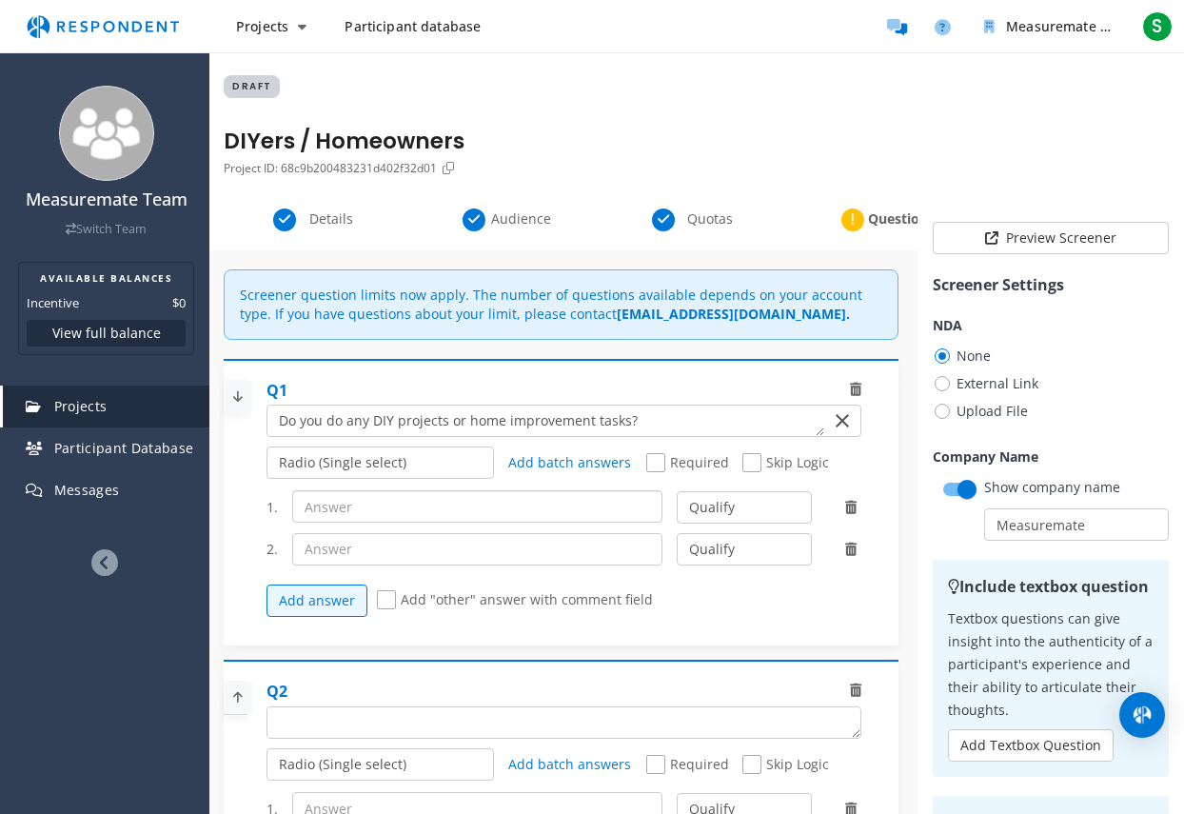
click at [393, 500] on input "text" at bounding box center [476, 506] width 369 height 32
type input "yes"
click at [773, 624] on div "Add answer Add "other" answer with comment field" at bounding box center [571, 600] width 609 height 51
click at [390, 598] on span "Add "other" answer with comment field" at bounding box center [515, 601] width 276 height 23
click at [389, 598] on input "Add "other" answer with comment field" at bounding box center [383, 600] width 12 height 12
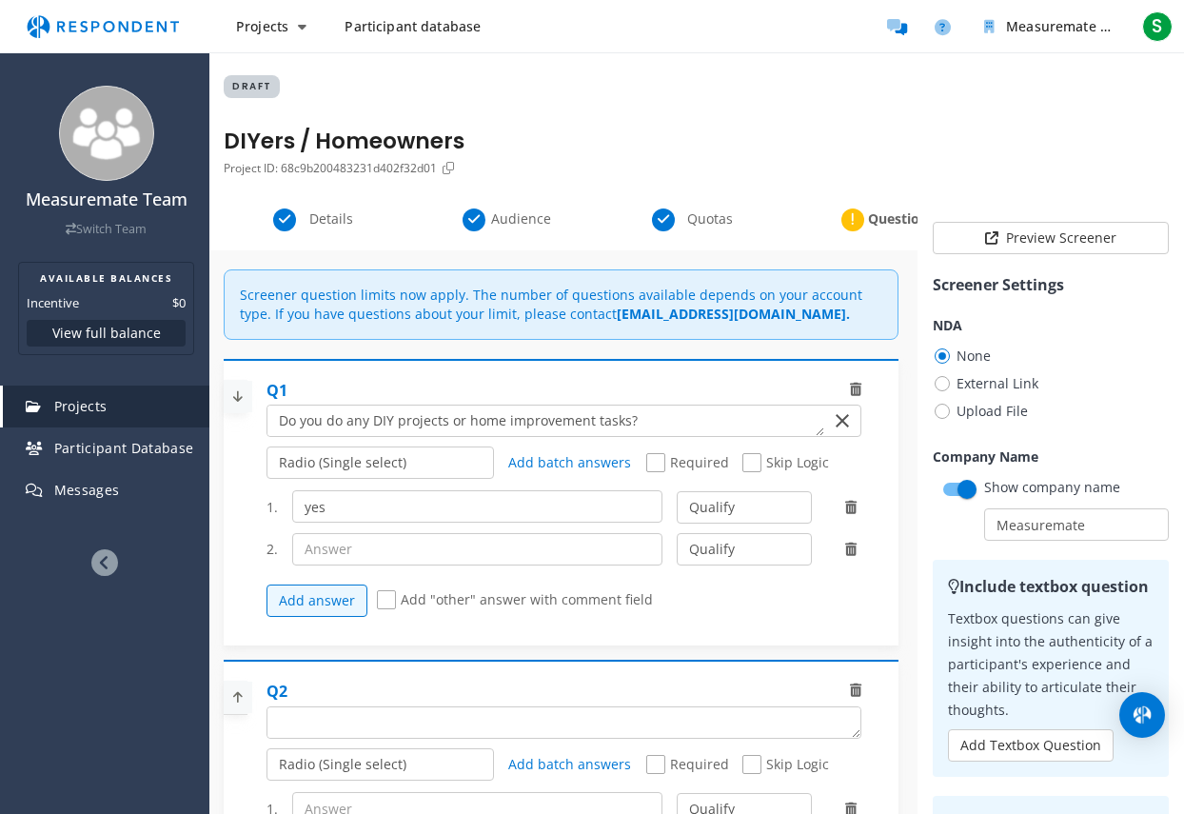
checkbox input "true"
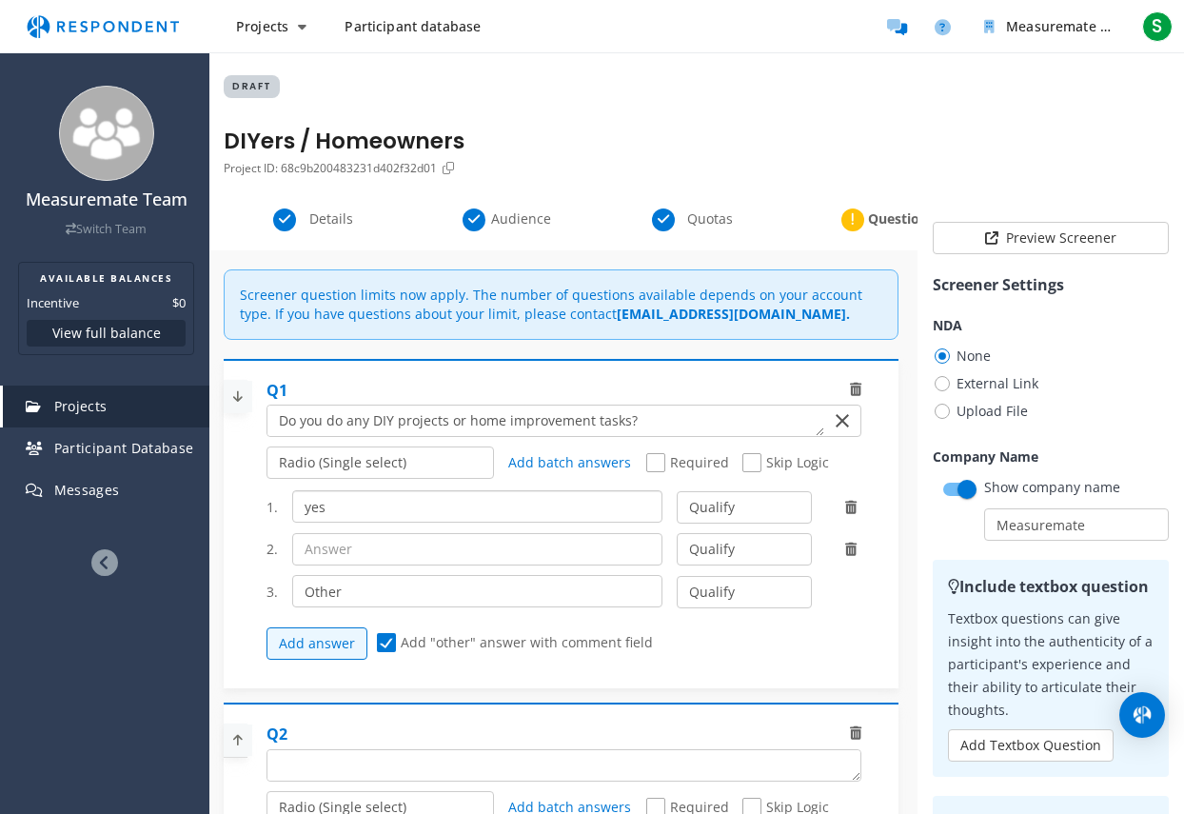
drag, startPoint x: 379, startPoint y: 512, endPoint x: 390, endPoint y: 515, distance: 11.8
click at [380, 513] on input "yes" at bounding box center [476, 506] width 369 height 32
type input "y"
type input "Yes"
click at [250, 550] on div at bounding box center [561, 524] width 675 height 308
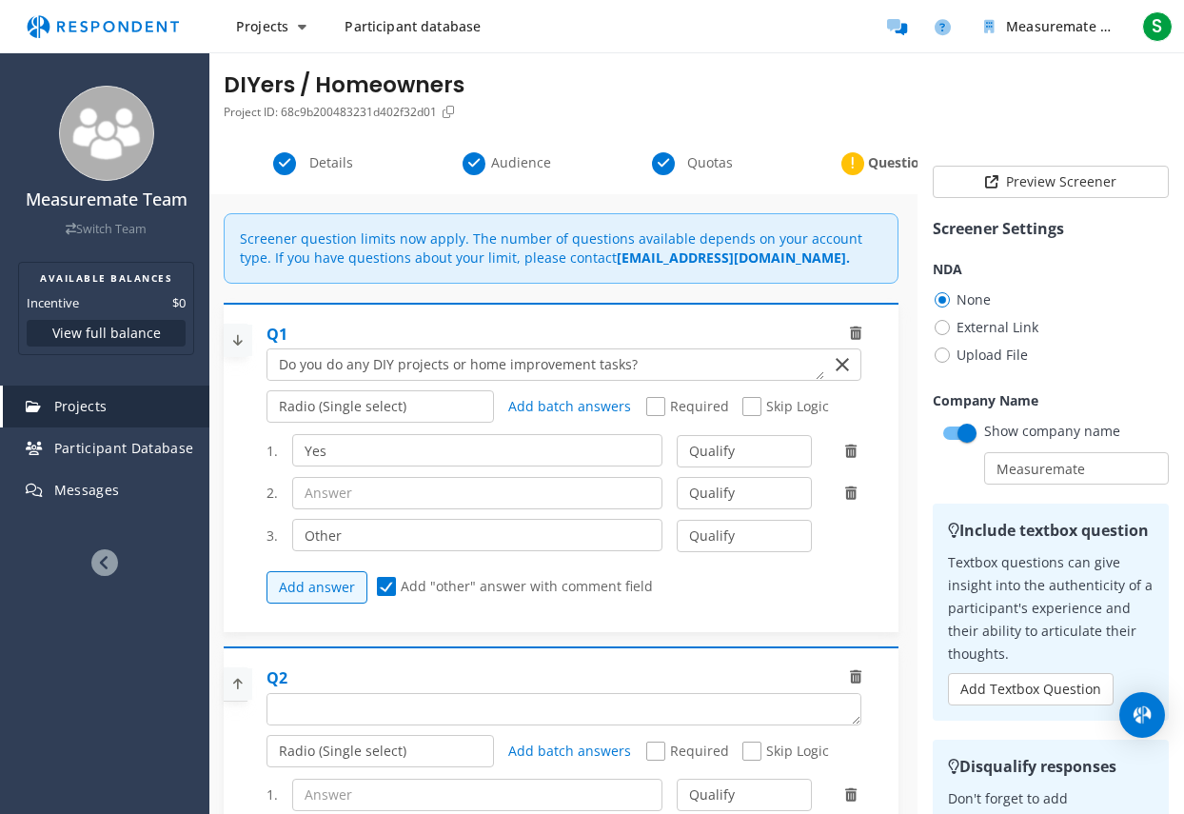
scroll to position [162, 0]
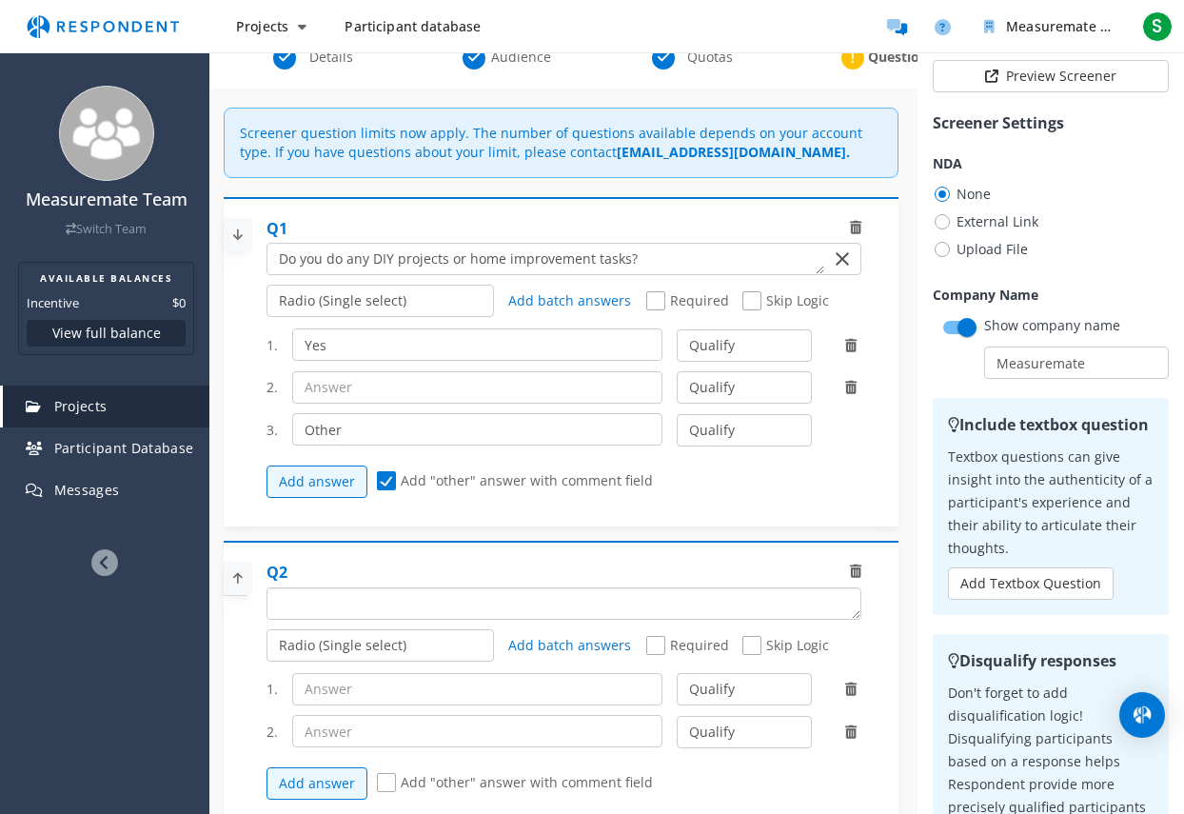
click at [316, 596] on textarea "Which of the following categories best describes your firm's total assets under…" at bounding box center [564, 603] width 593 height 30
paste textarea "Have you recently hung, installed, or measured something at home?"
type textarea "Have you recently hung, installed, or measured something at home?"
click at [382, 704] on input "text" at bounding box center [476, 689] width 369 height 32
type input "Yes"
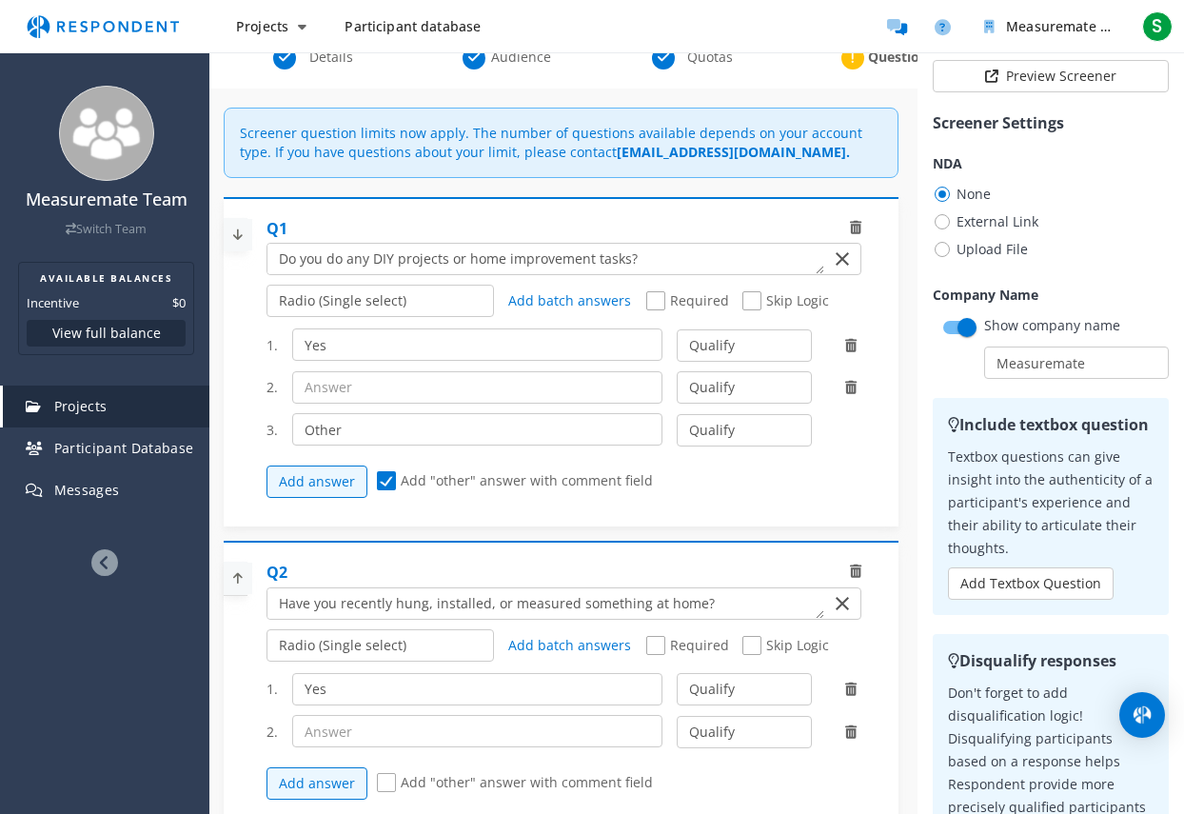
click at [242, 677] on div at bounding box center [561, 685] width 675 height 267
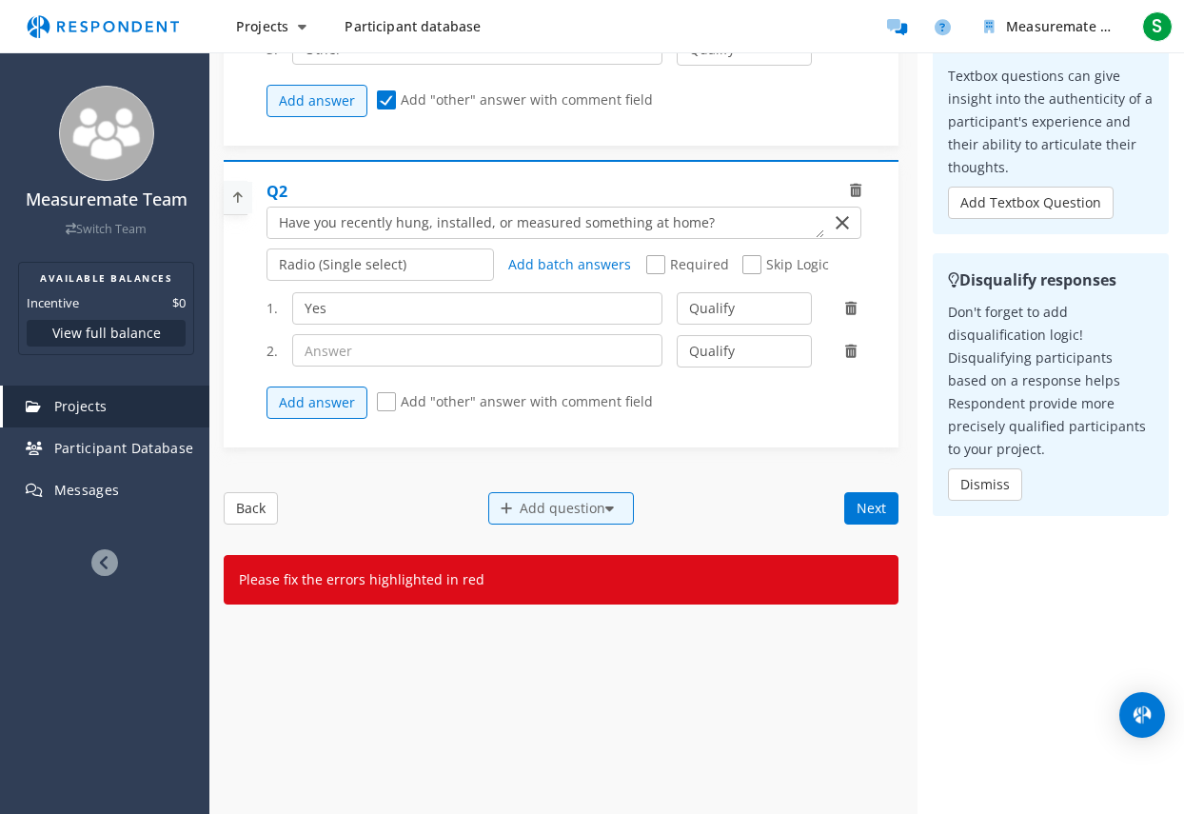
click at [606, 712] on div "Internal Project Name * DIYers / Homeowners This is visible only to your organi…" at bounding box center [696, 297] width 975 height 1178
click at [845, 522] on button "Next" at bounding box center [872, 508] width 54 height 32
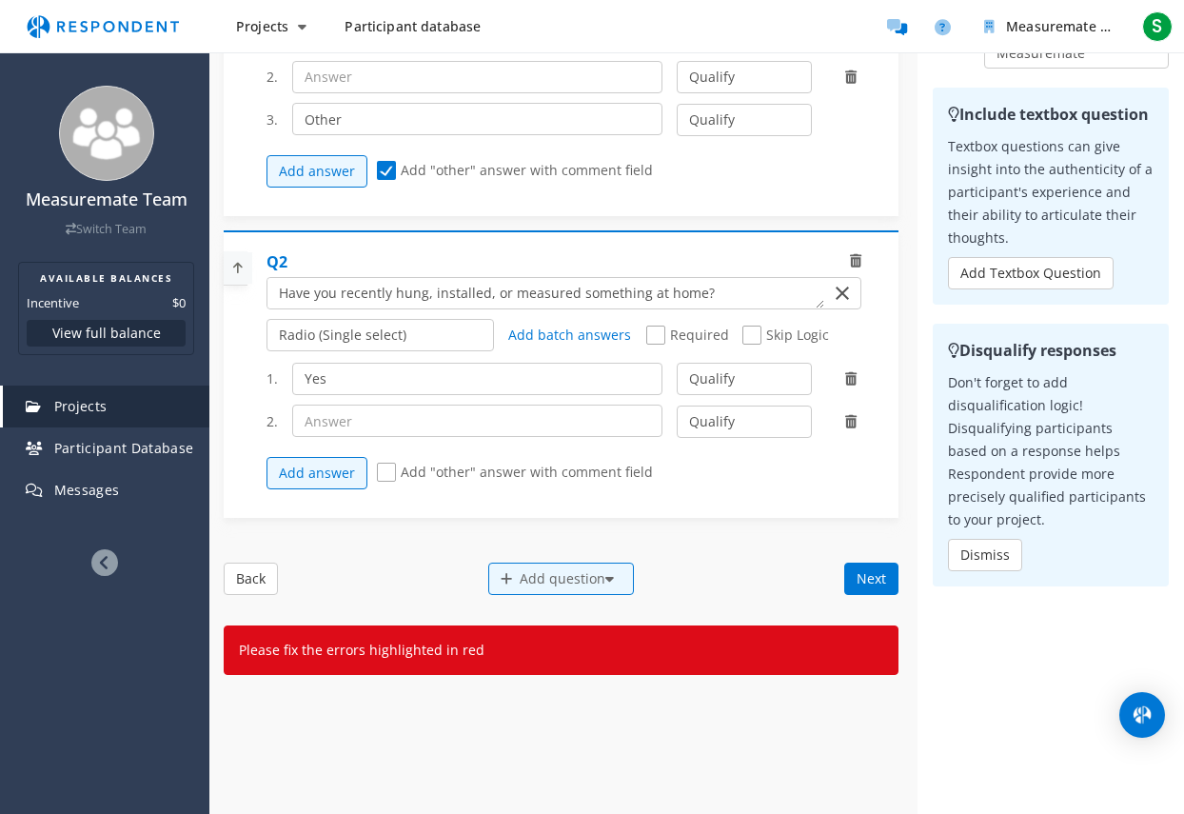
scroll to position [0, 0]
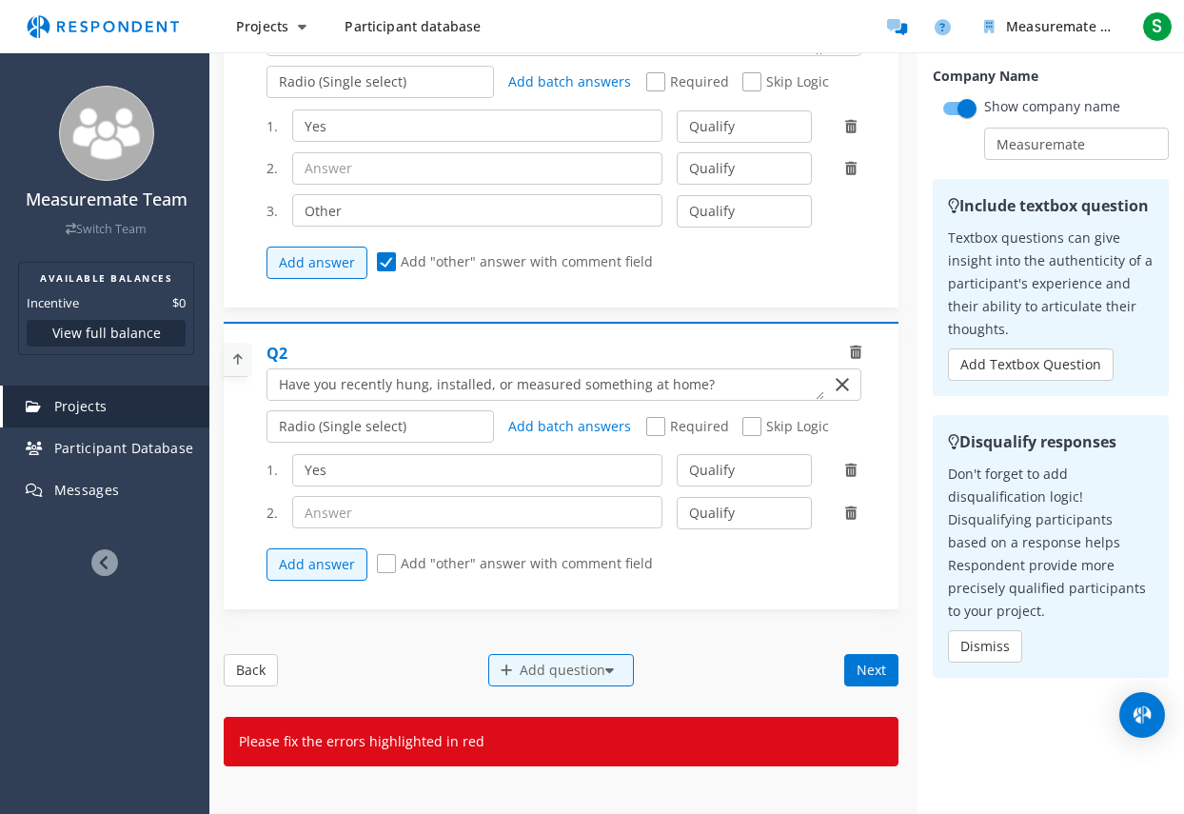
click at [383, 567] on span "Add "other" answer with comment field" at bounding box center [515, 565] width 276 height 23
click at [383, 567] on input "Add "other" answer with comment field" at bounding box center [383, 564] width 12 height 12
checkbox input "true"
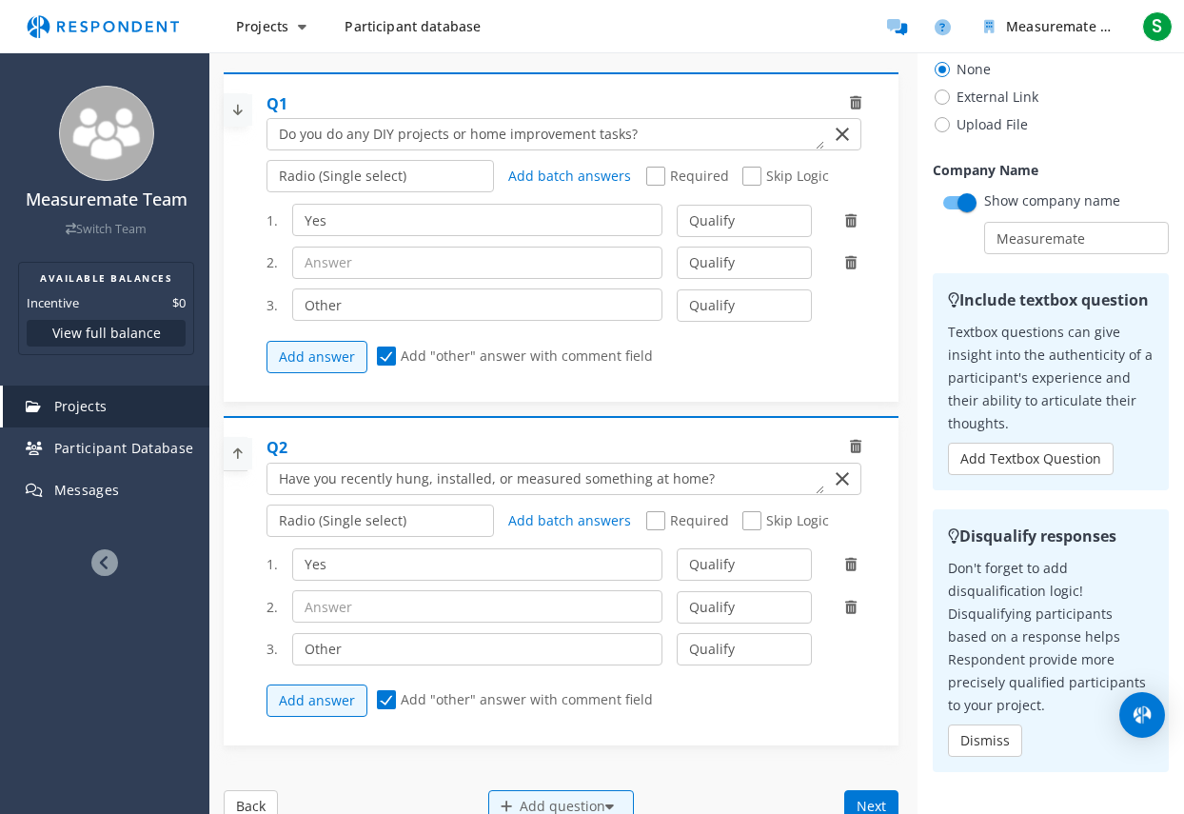
scroll to position [103, 0]
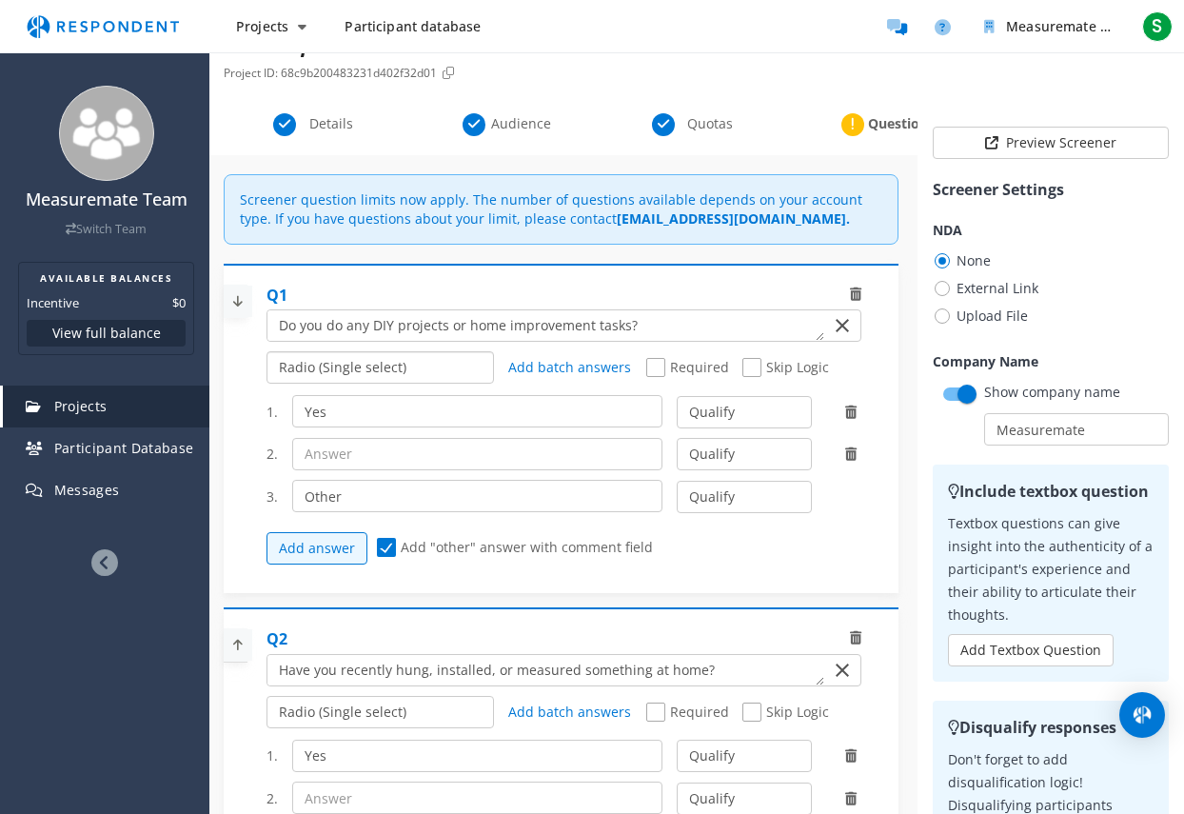
click at [404, 369] on select "Radio (Single select) Checkbox (Multi select) Multi-line text box Single-line t…" at bounding box center [380, 367] width 227 height 32
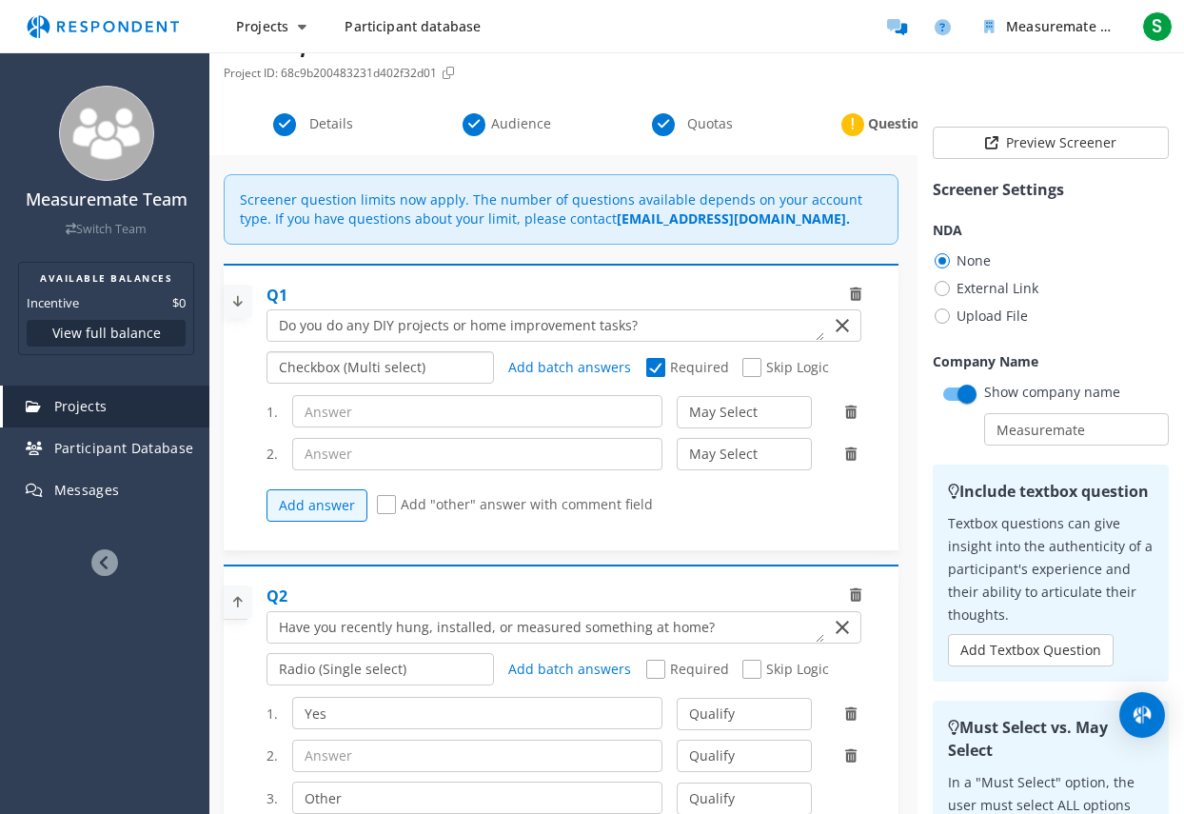
click at [383, 373] on select "Radio (Single select) Checkbox (Multi select) Multi-line text box Single-line t…" at bounding box center [380, 367] width 227 height 32
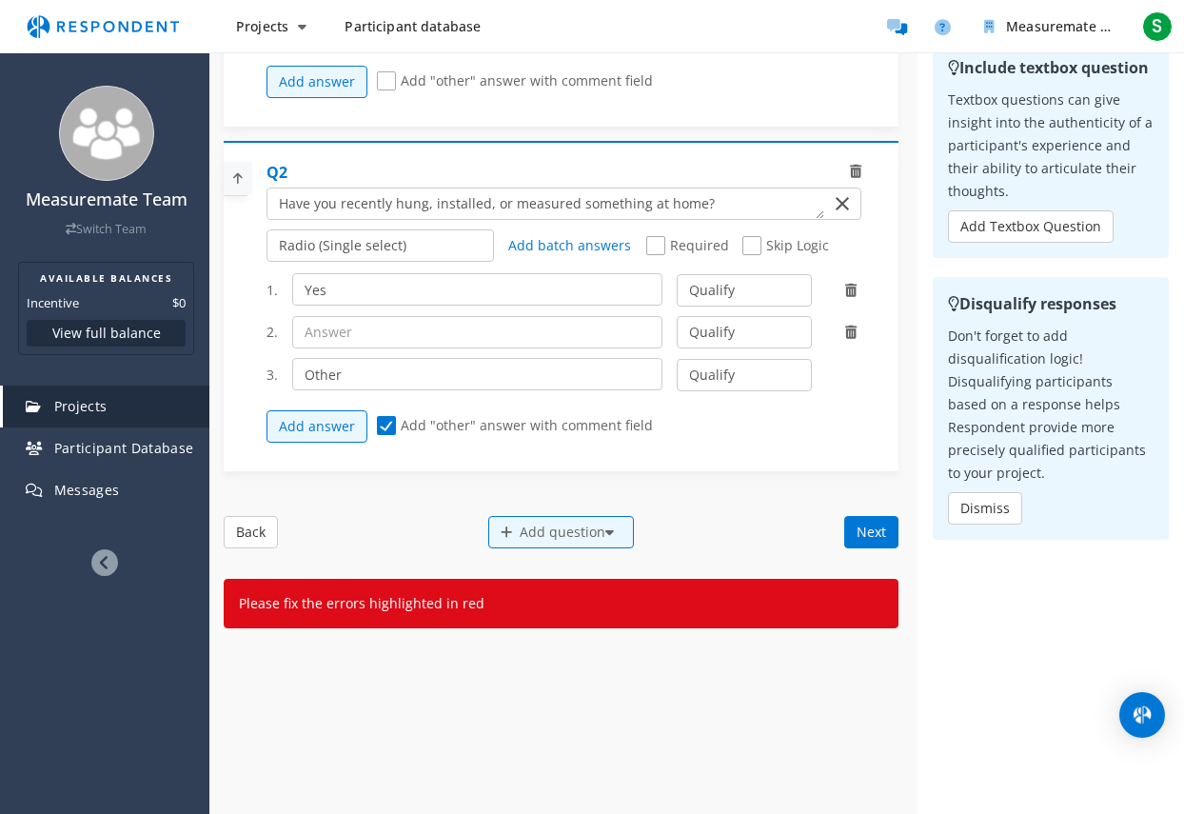
scroll to position [162, 0]
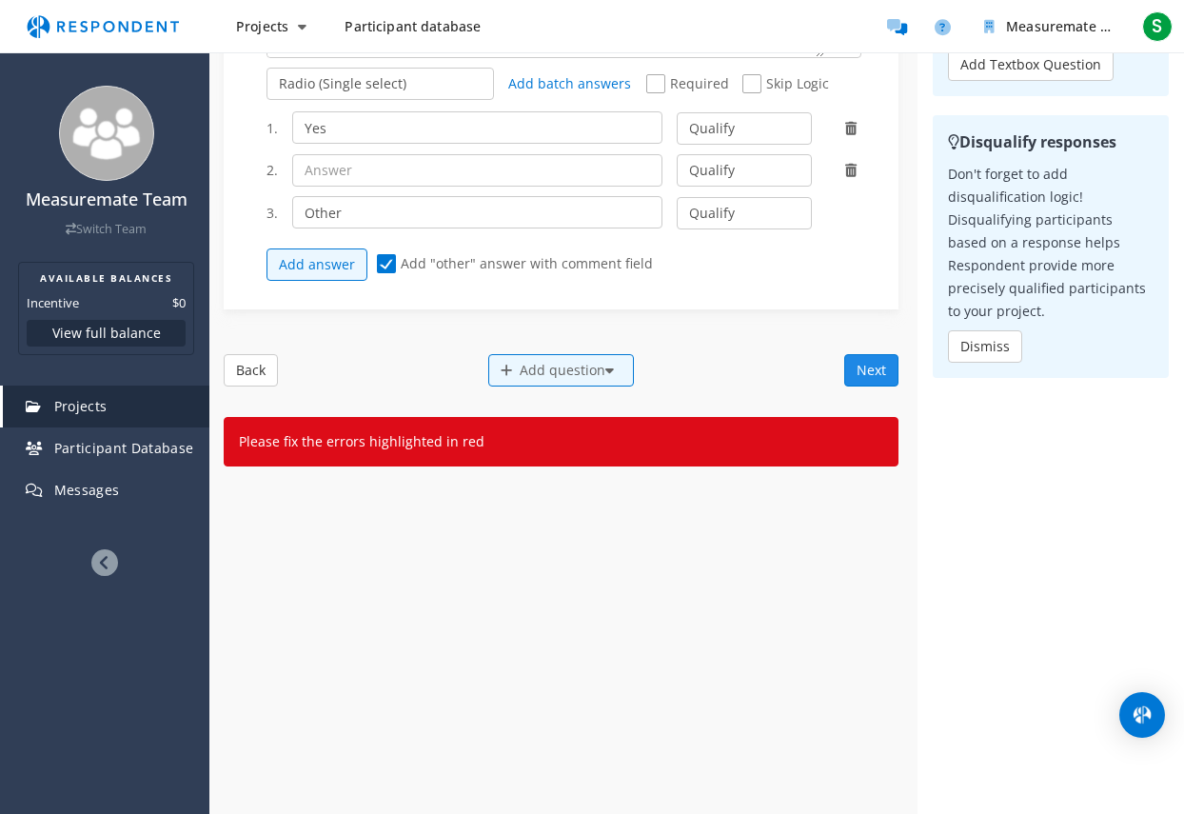
click at [847, 368] on button "Next" at bounding box center [872, 370] width 54 height 32
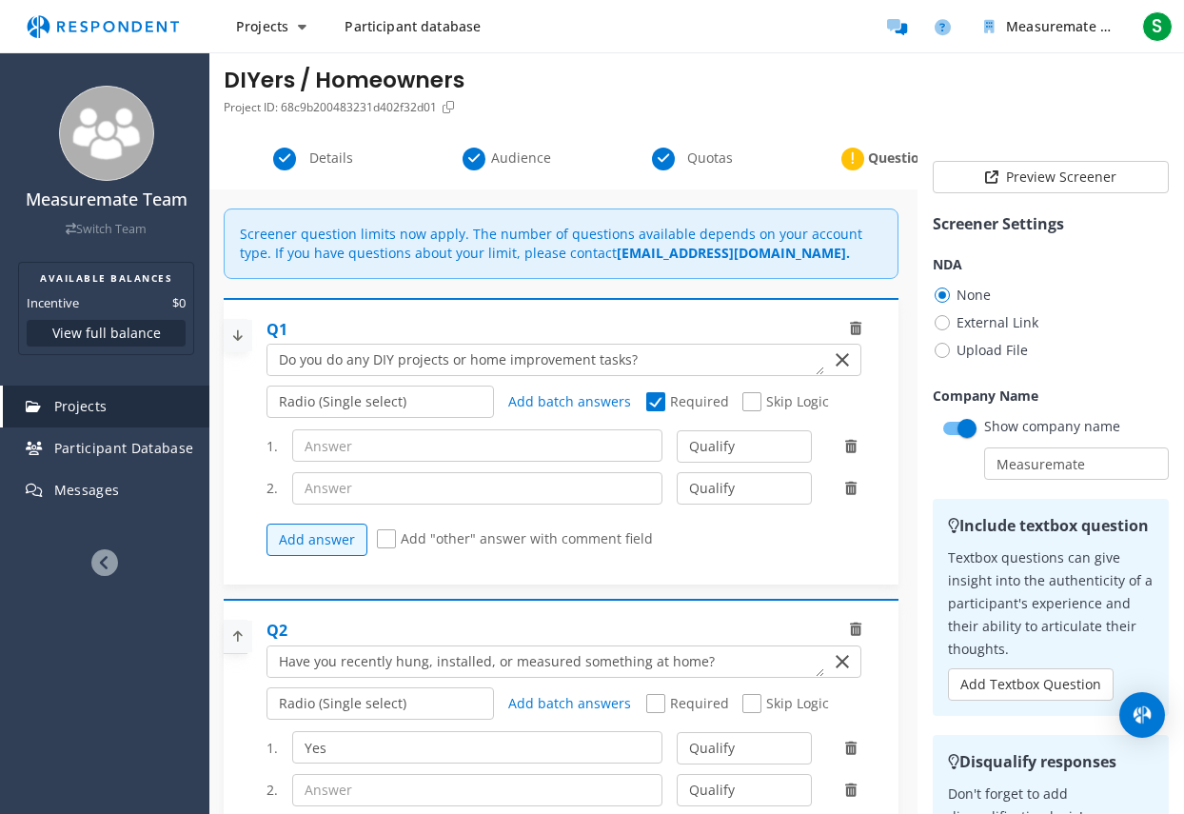
scroll to position [0, 0]
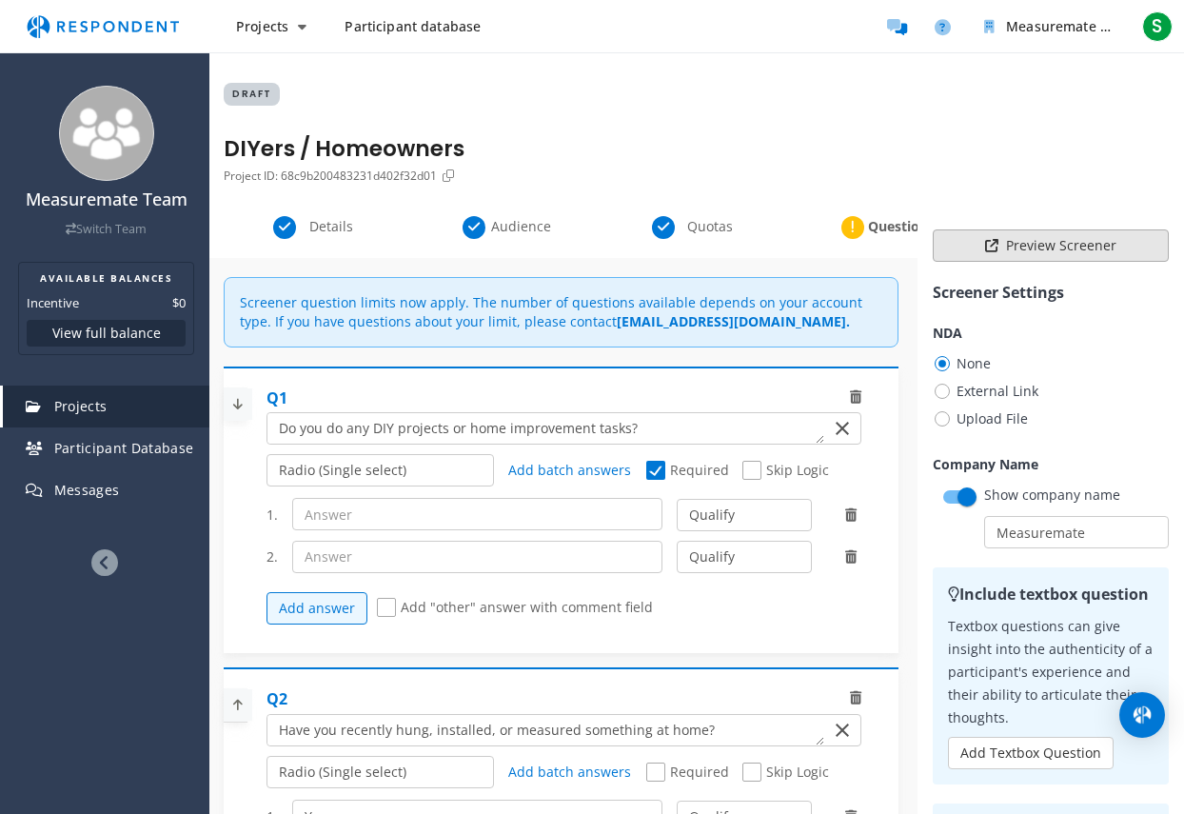
click at [1053, 242] on button "Preview Screener" at bounding box center [1051, 245] width 236 height 32
click at [1040, 242] on button "Preview Screener" at bounding box center [1051, 245] width 236 height 32
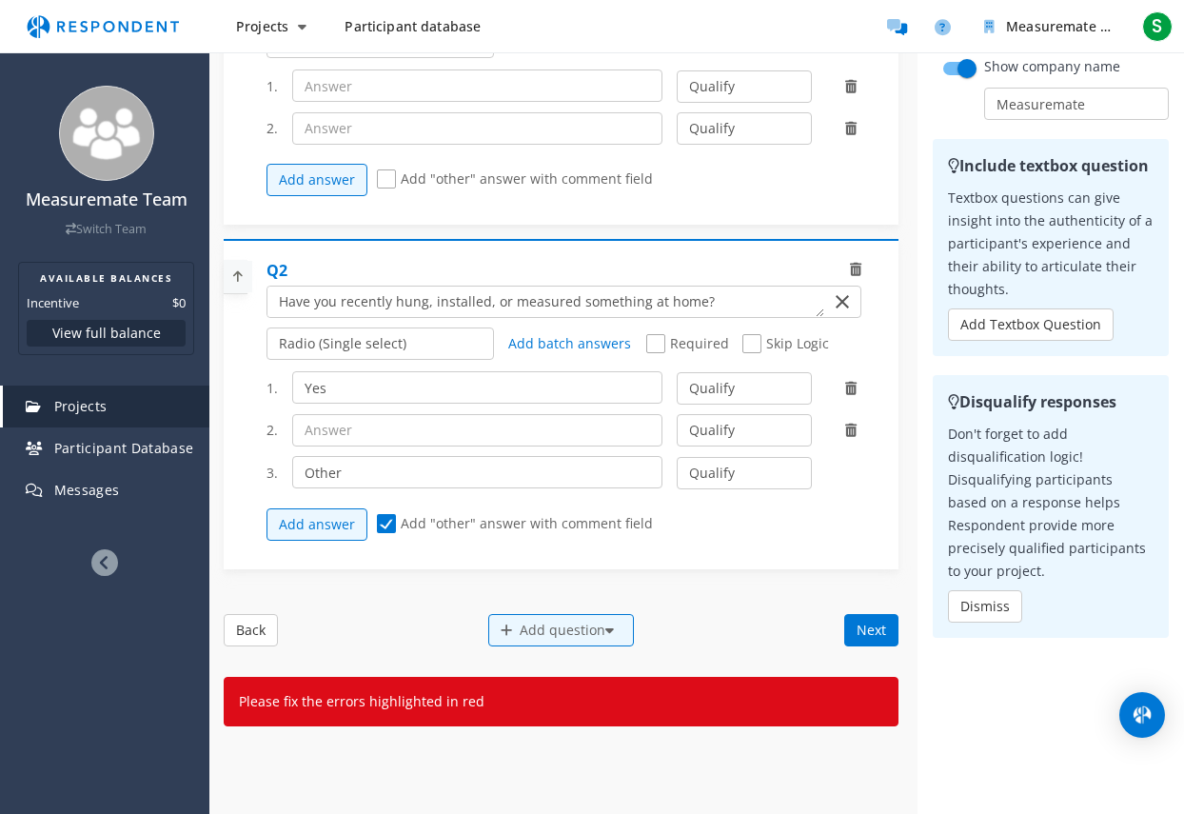
scroll to position [476, 0]
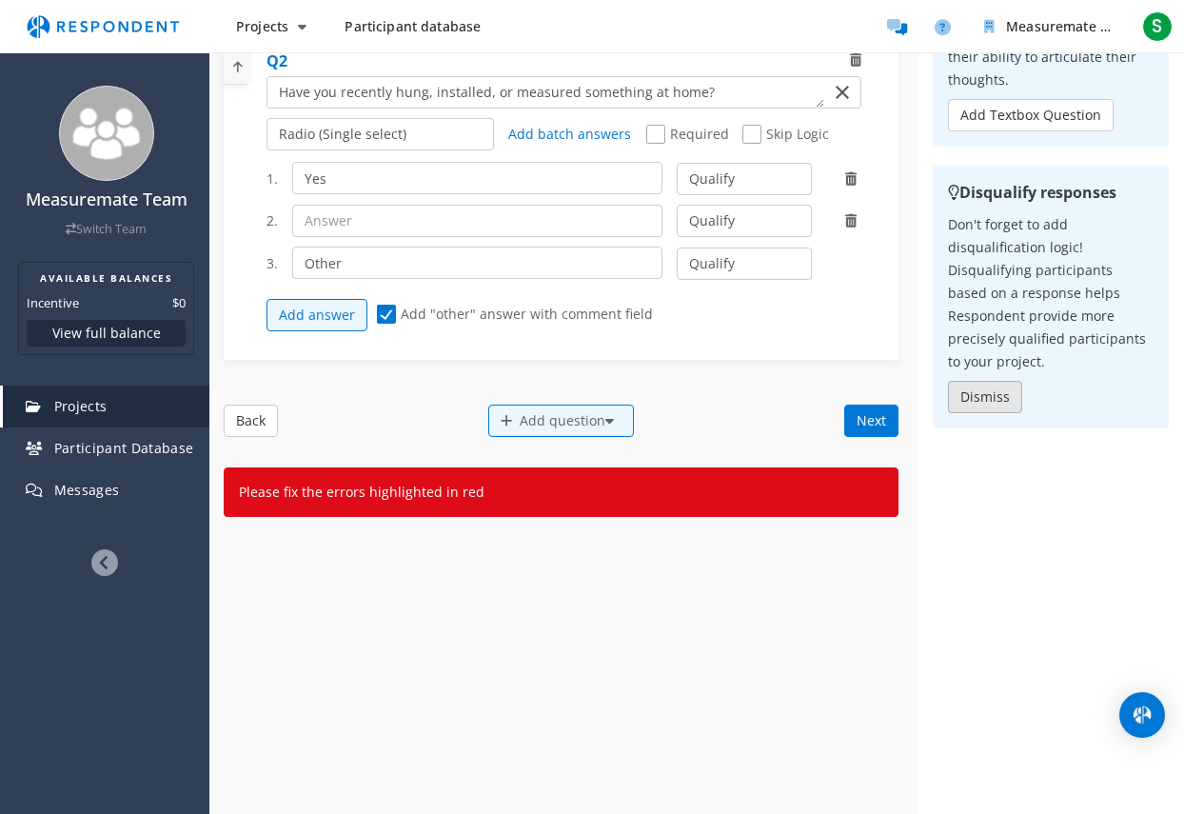
click at [998, 388] on button "Dismiss" at bounding box center [985, 397] width 74 height 32
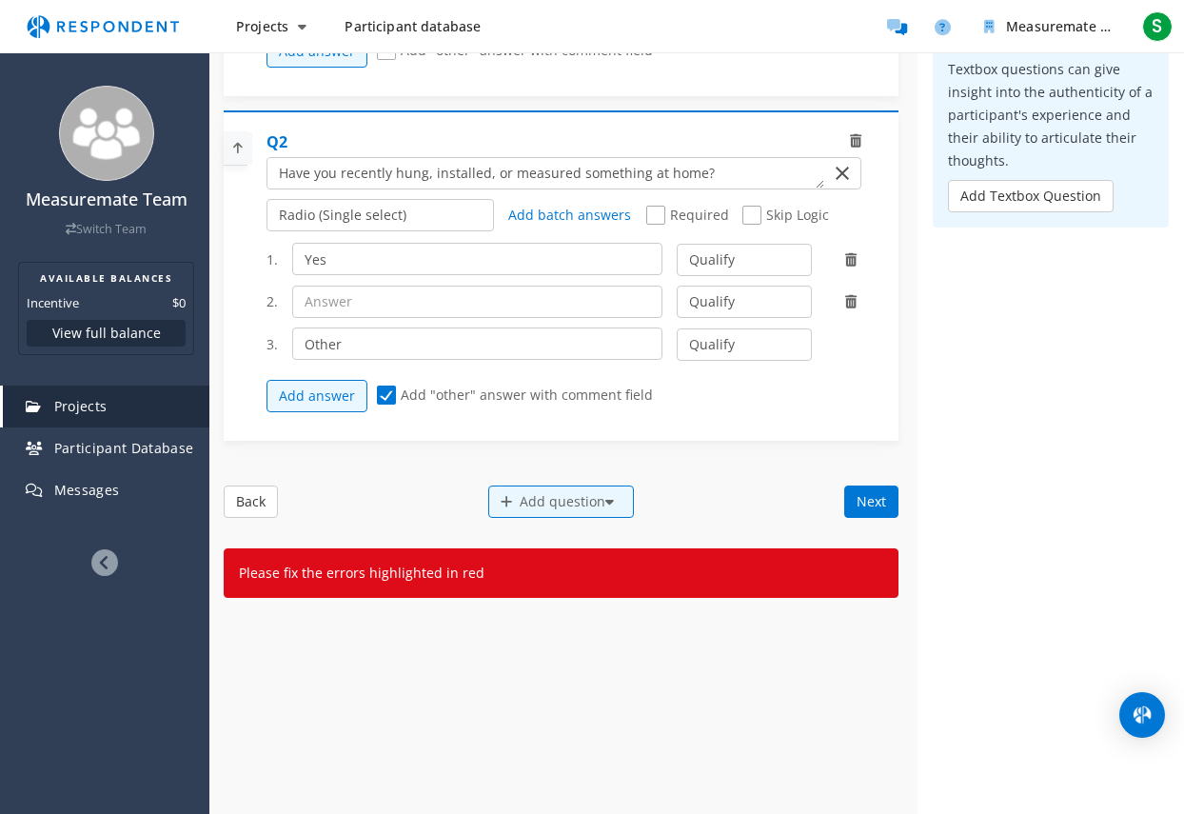
scroll to position [0, 0]
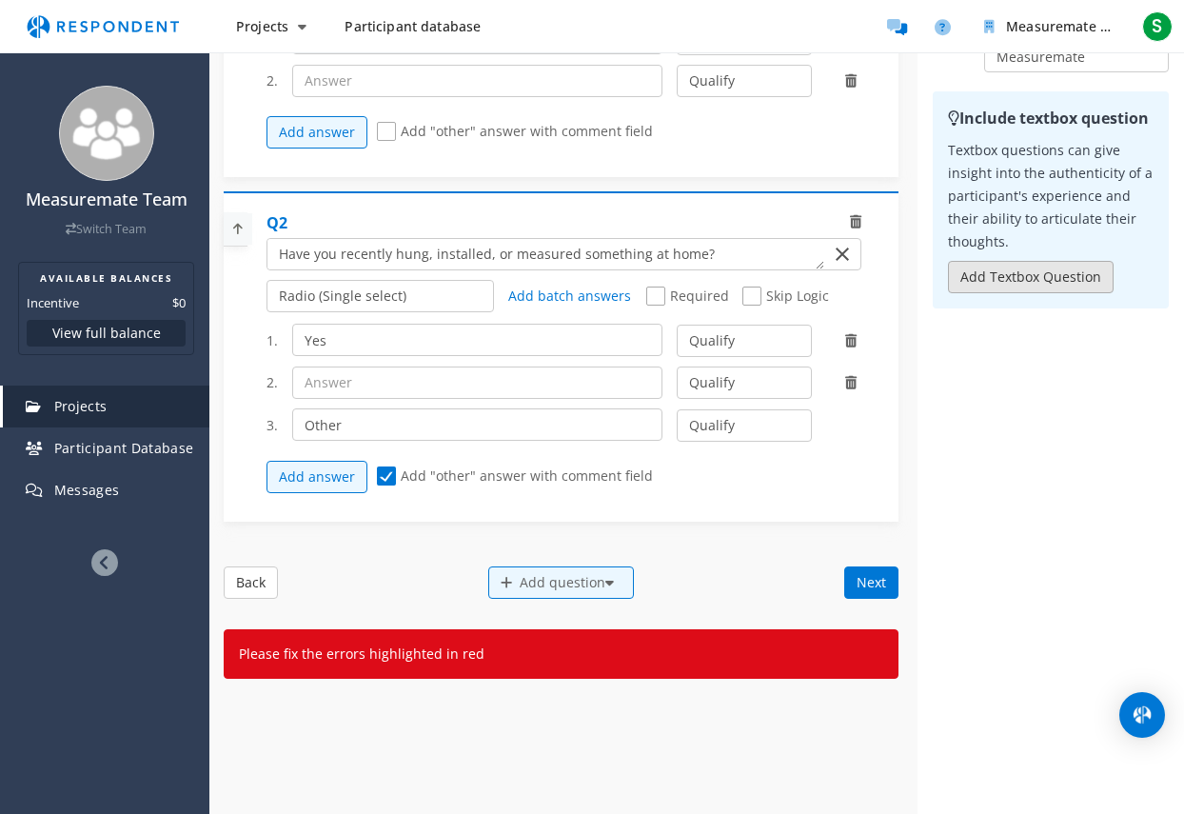
click at [1003, 273] on button "Add Textbox Question" at bounding box center [1031, 277] width 166 height 32
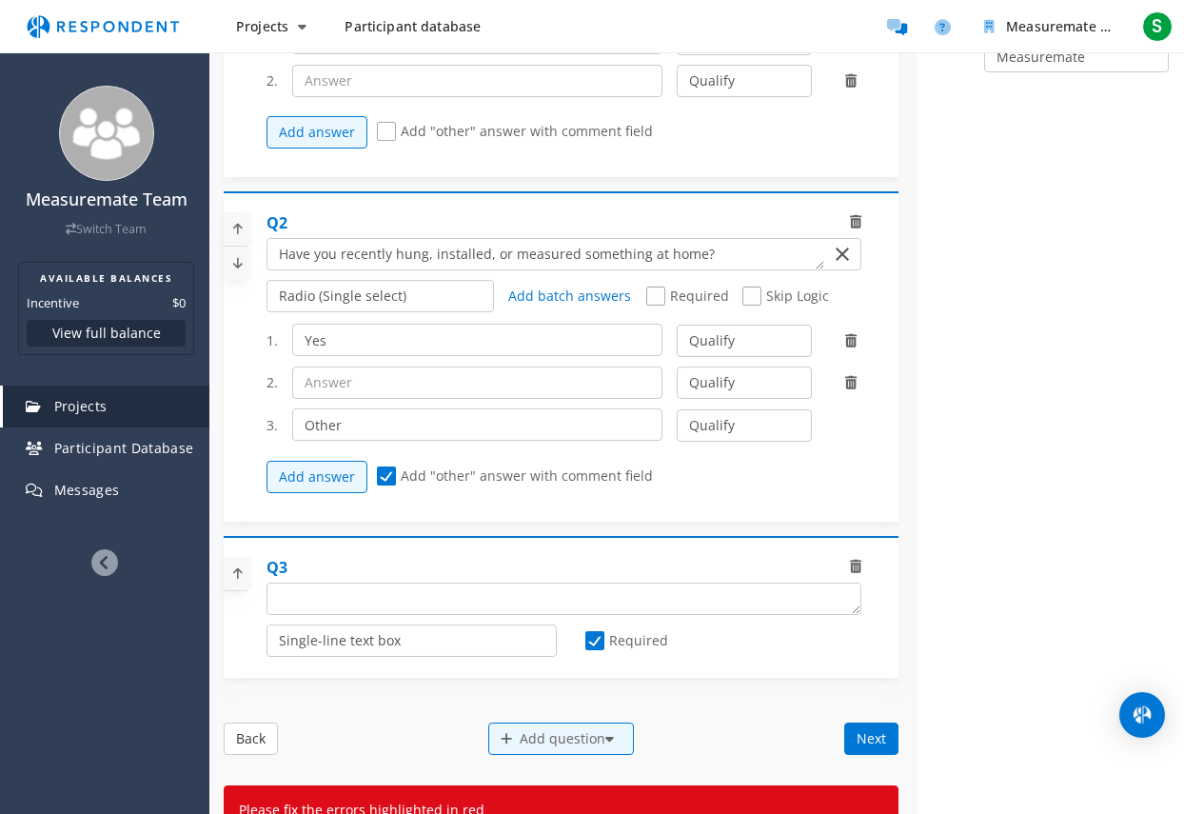
click at [850, 566] on icon at bounding box center [855, 566] width 11 height 13
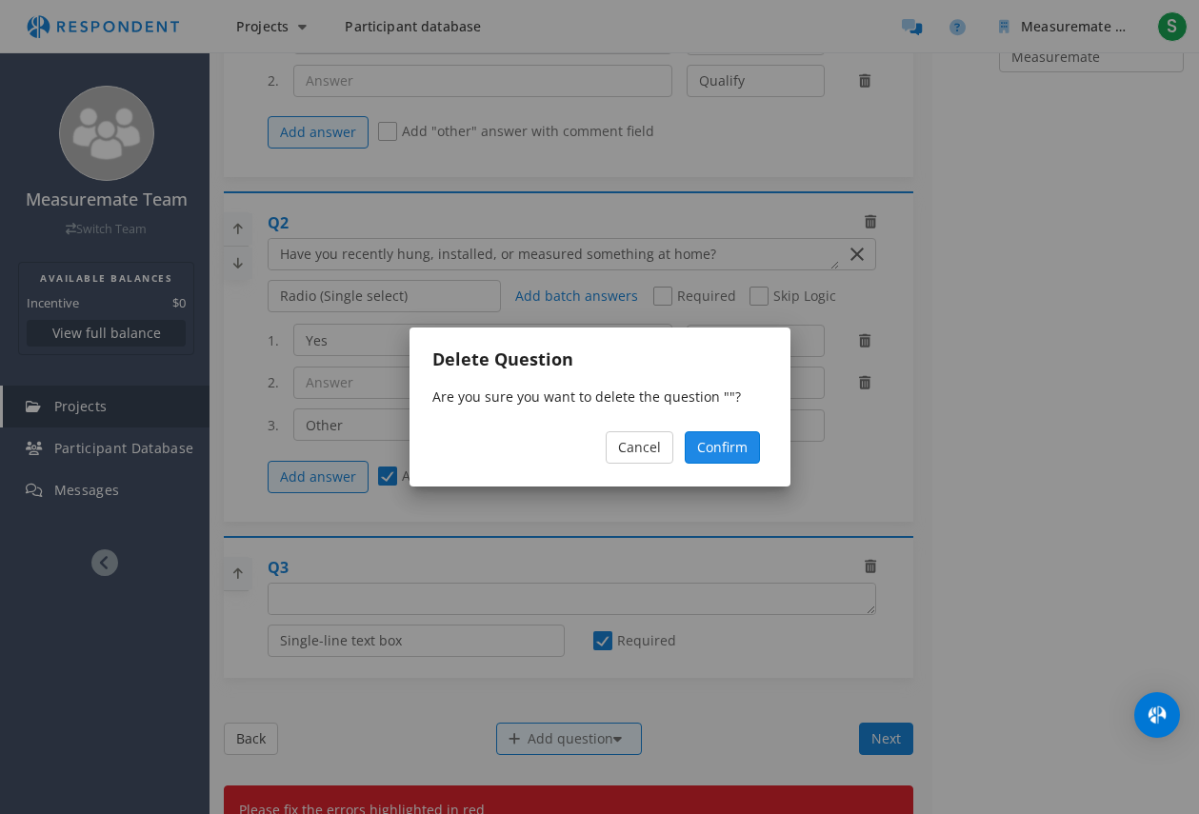
click at [727, 452] on span "Confirm" at bounding box center [722, 447] width 50 height 18
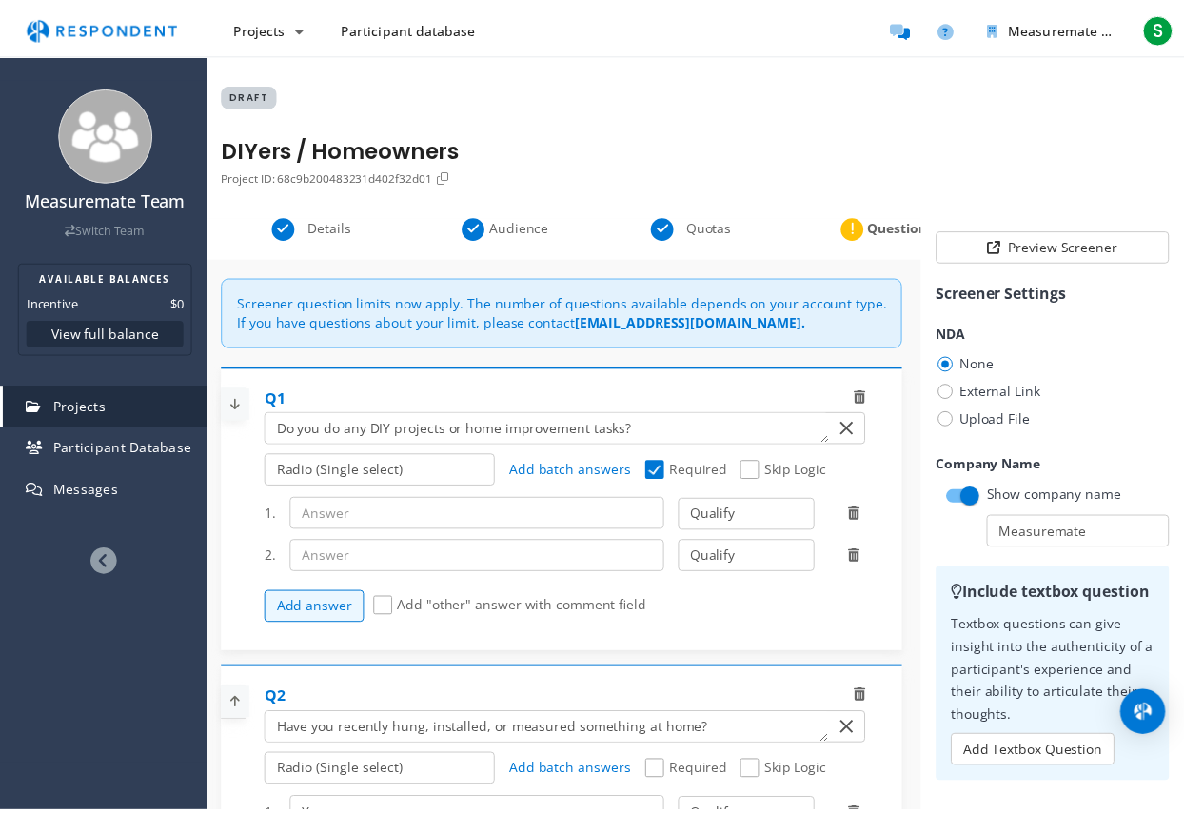
scroll to position [476, 0]
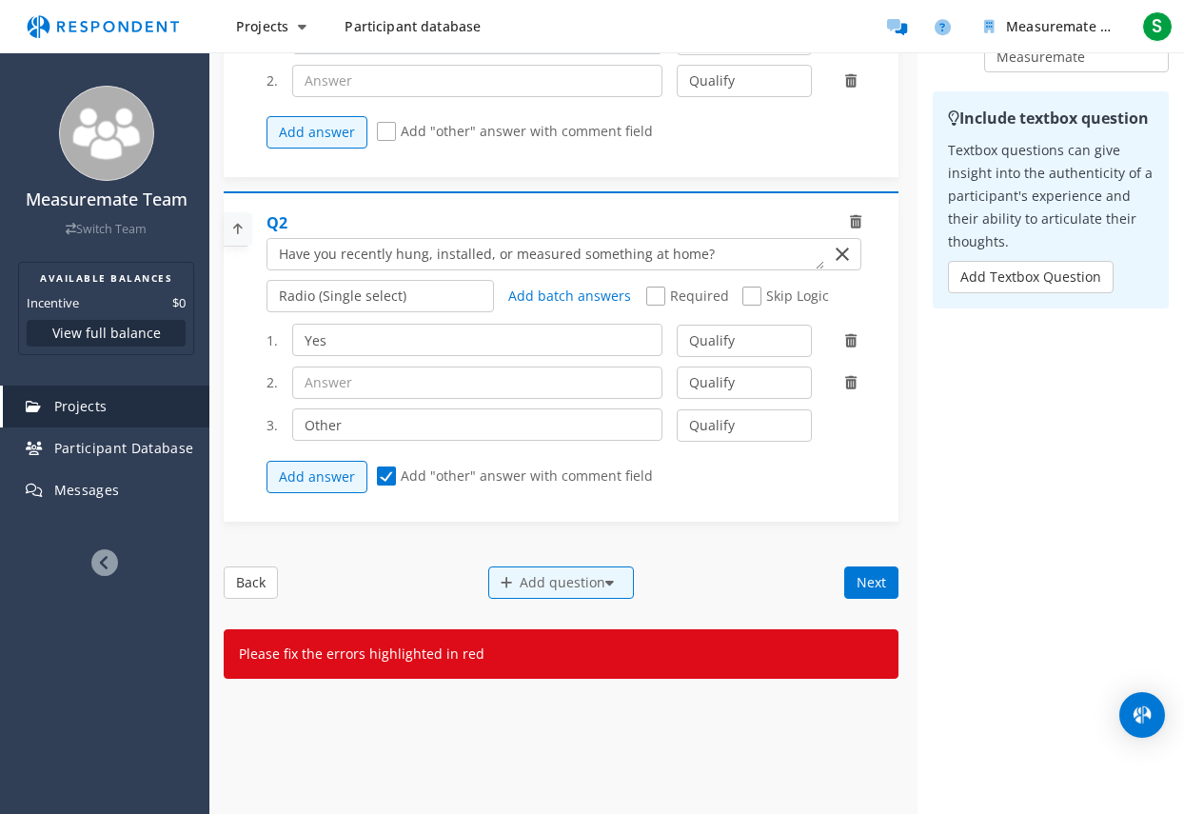
click at [850, 217] on icon at bounding box center [855, 221] width 11 height 13
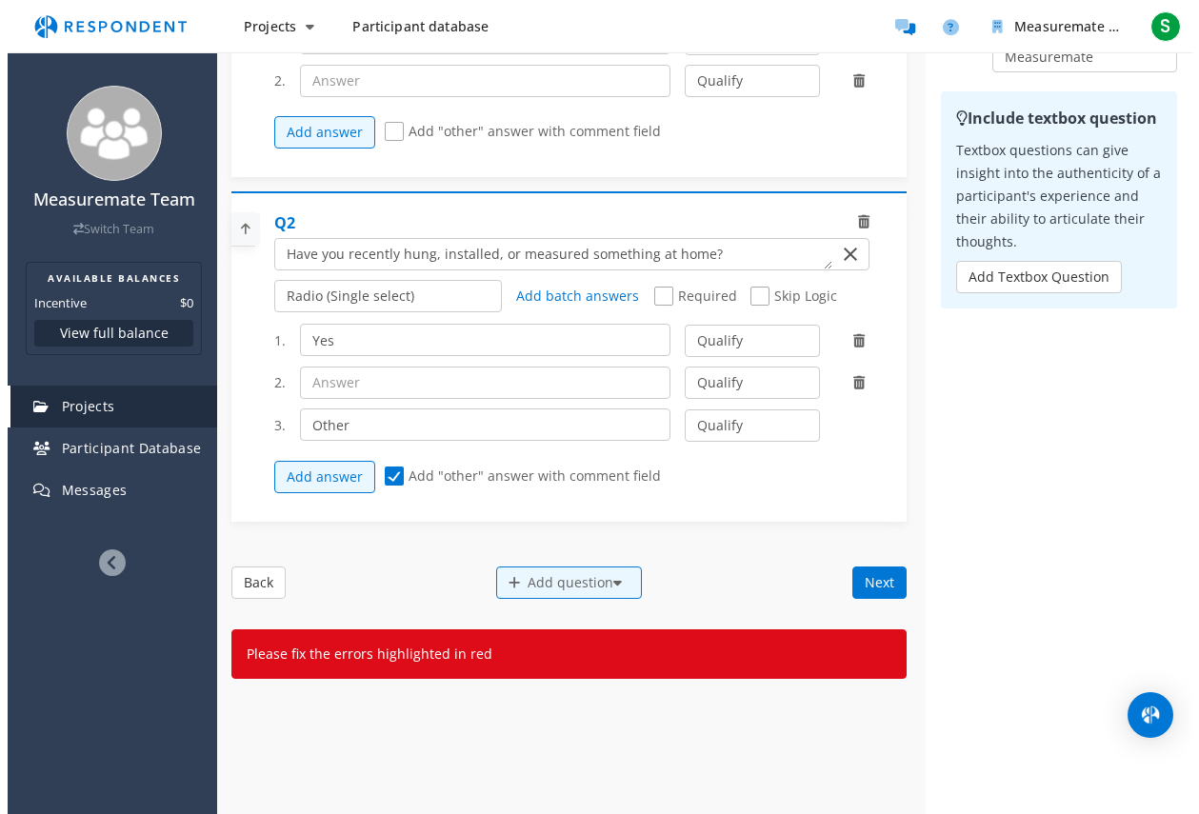
scroll to position [0, 0]
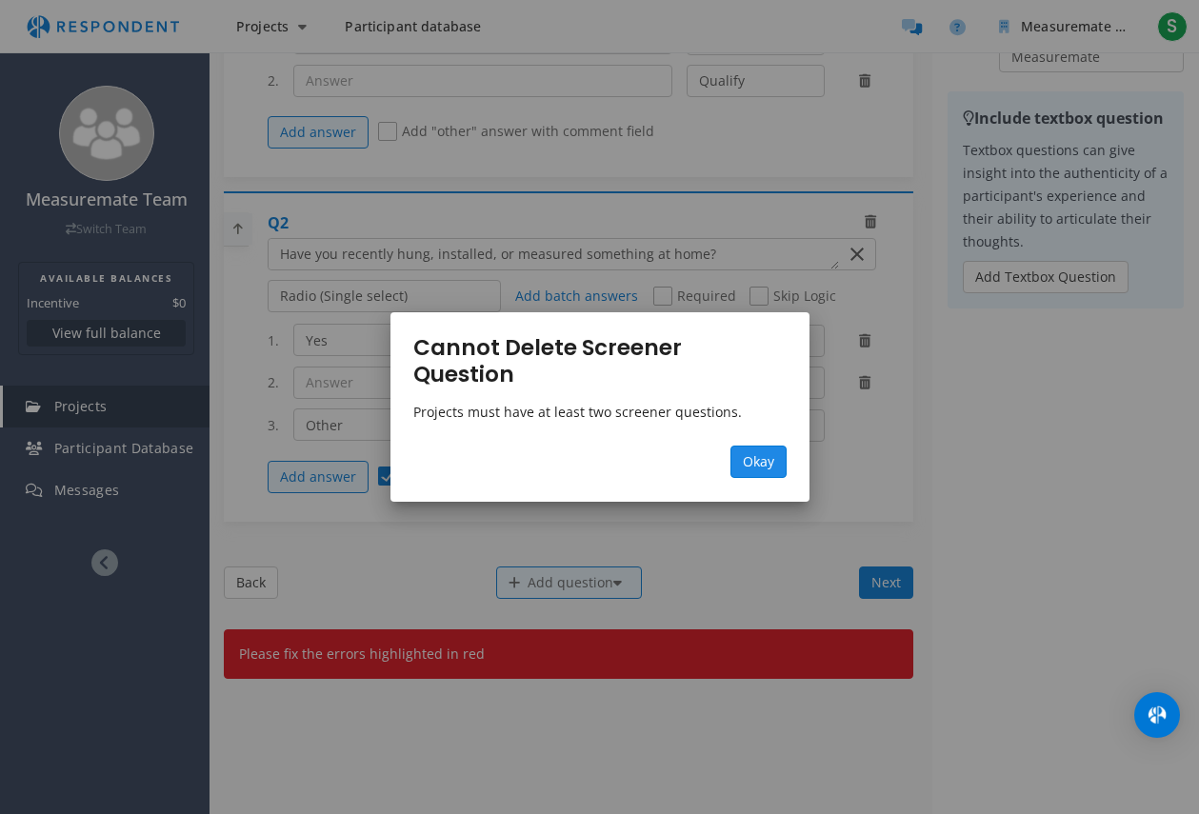
click at [759, 452] on span "Okay" at bounding box center [758, 461] width 31 height 18
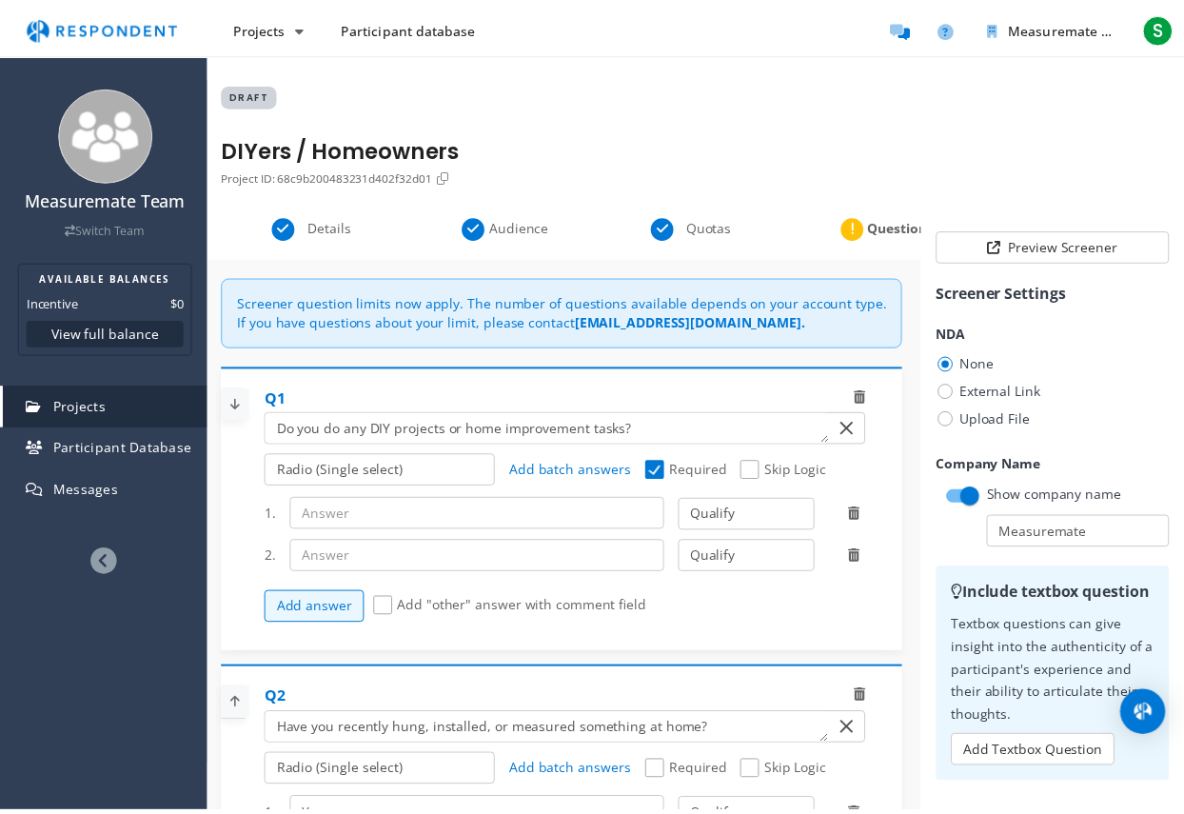
scroll to position [476, 0]
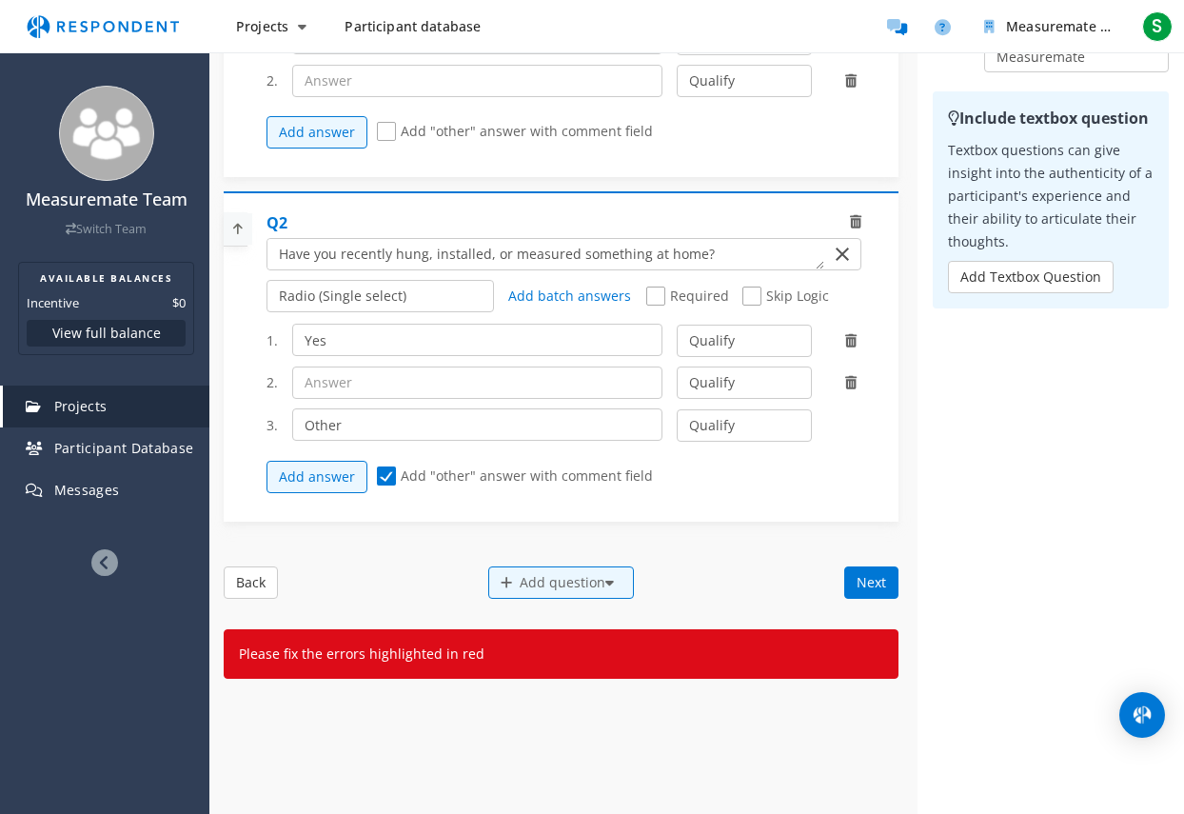
click at [850, 220] on icon at bounding box center [855, 221] width 11 height 13
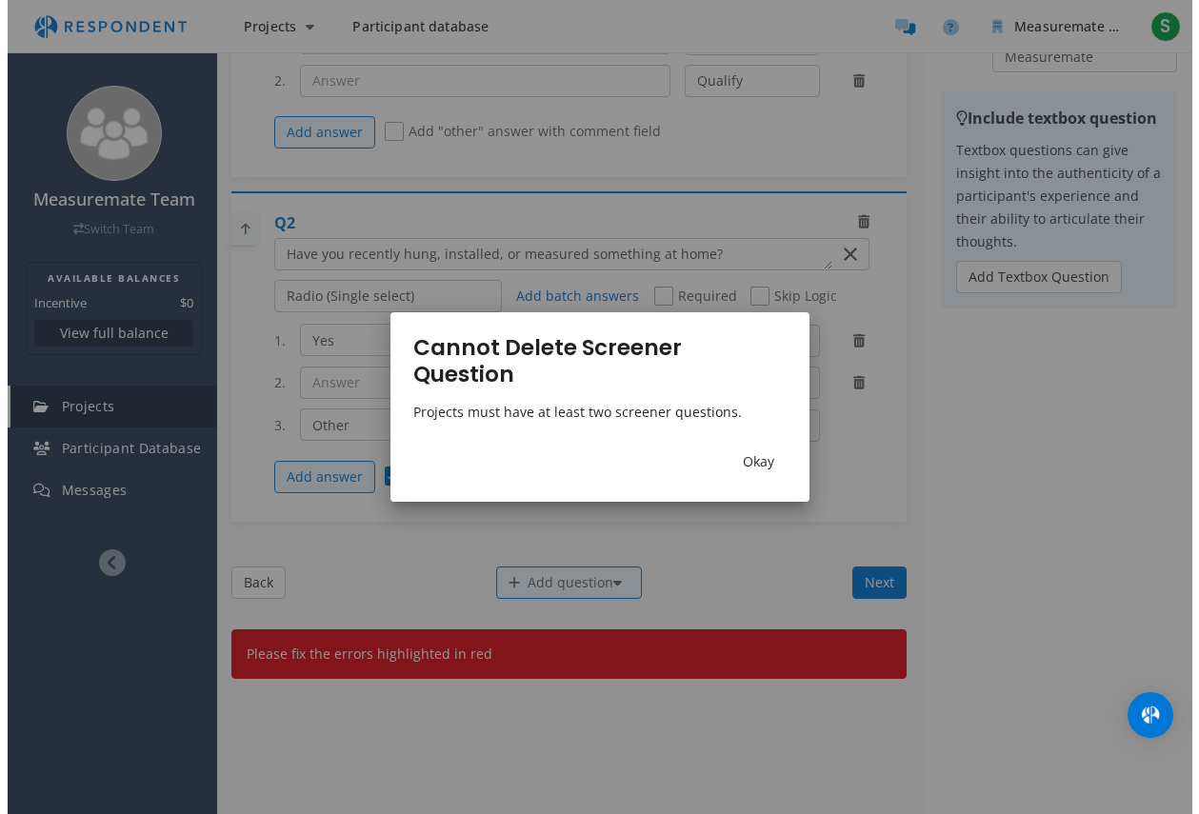
scroll to position [0, 0]
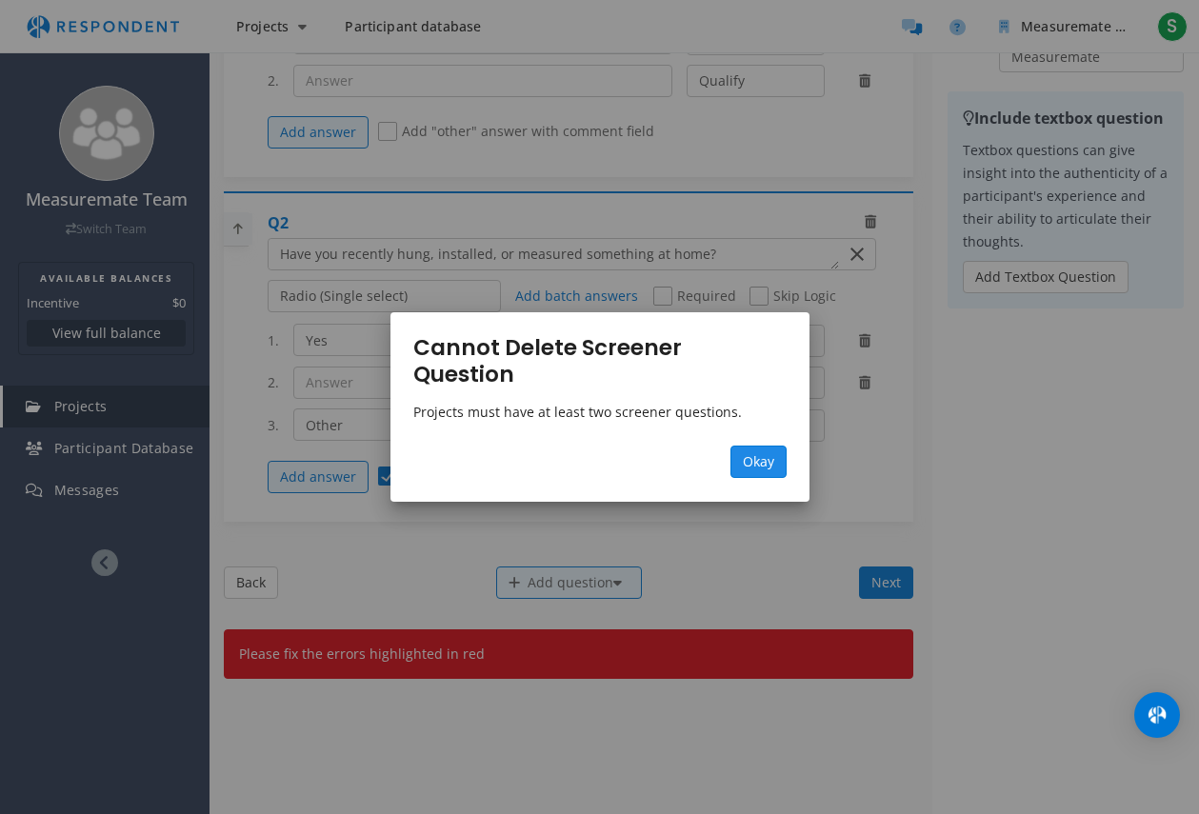
click at [749, 452] on span "Okay" at bounding box center [758, 461] width 31 height 18
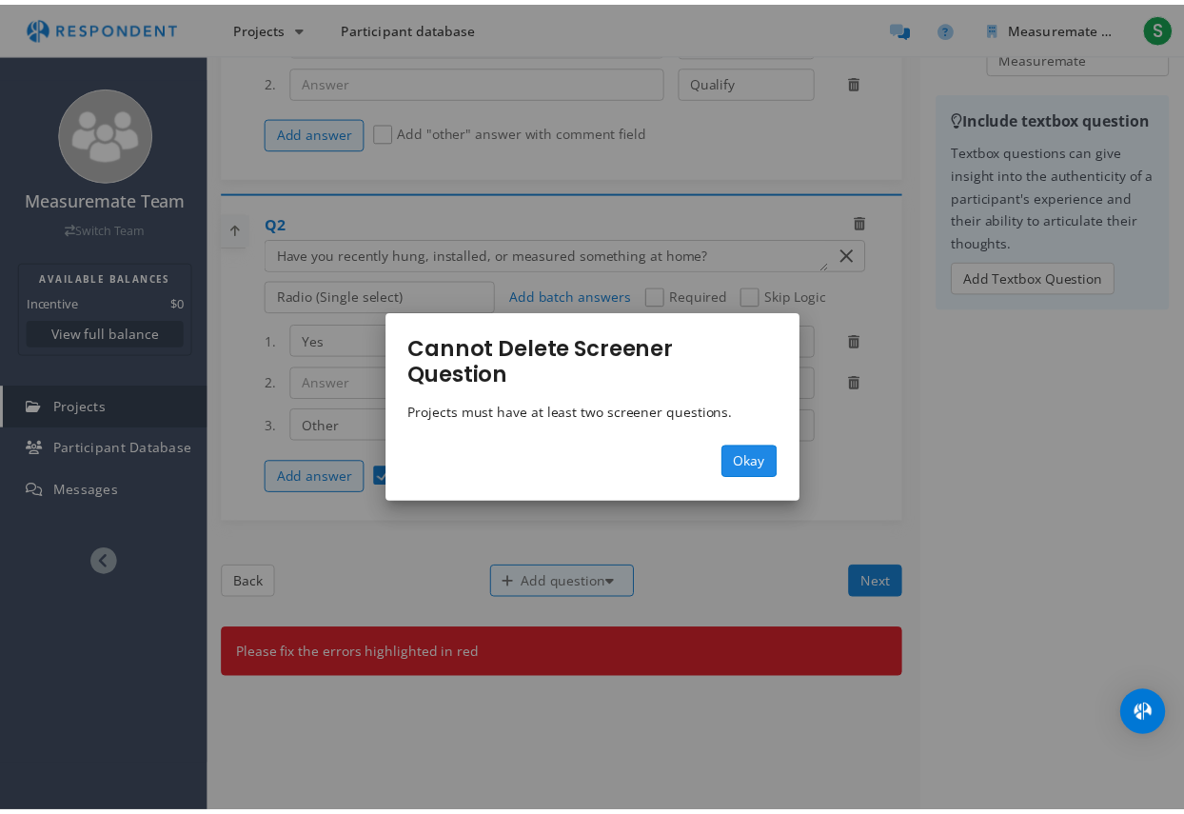
scroll to position [476, 0]
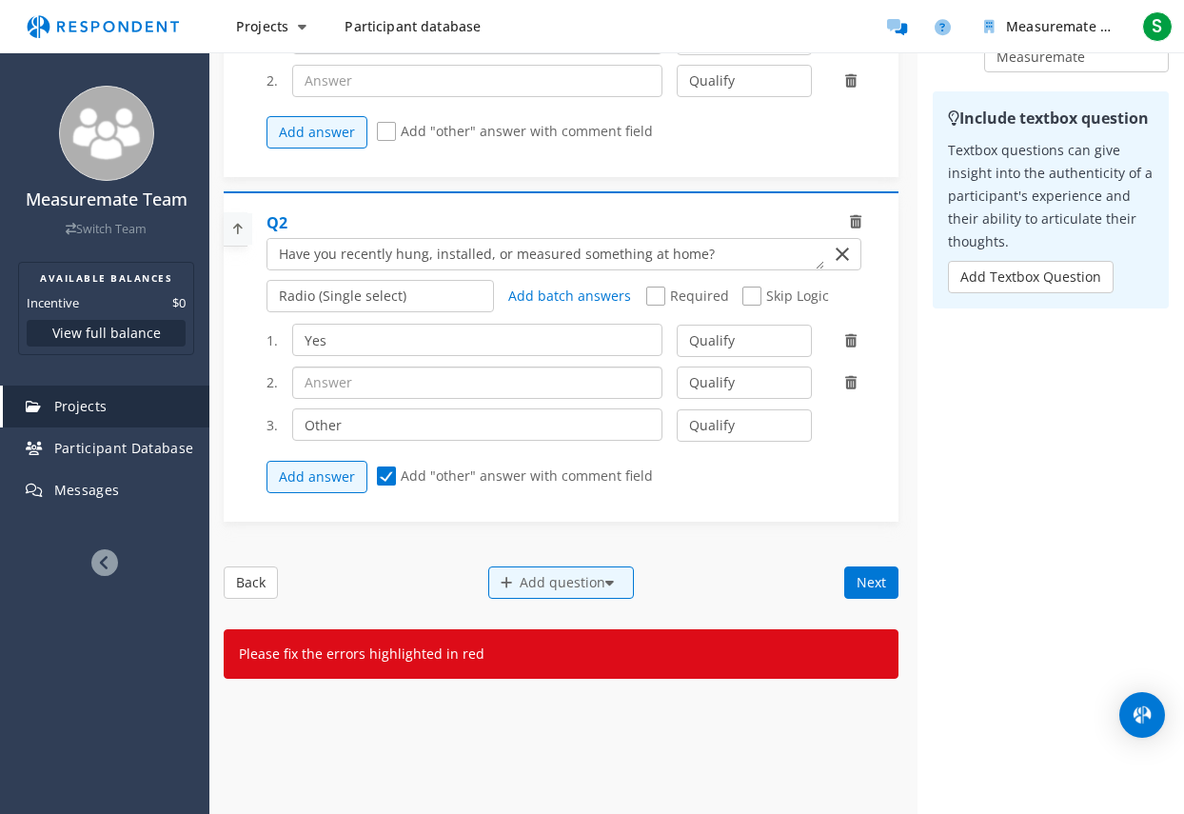
click at [423, 385] on input "text" at bounding box center [476, 383] width 369 height 32
type input "No"
click at [745, 389] on select "Qualify Disqualify" at bounding box center [744, 383] width 135 height 32
select select "number:2"
click at [677, 367] on select "Qualify Disqualify" at bounding box center [744, 383] width 135 height 32
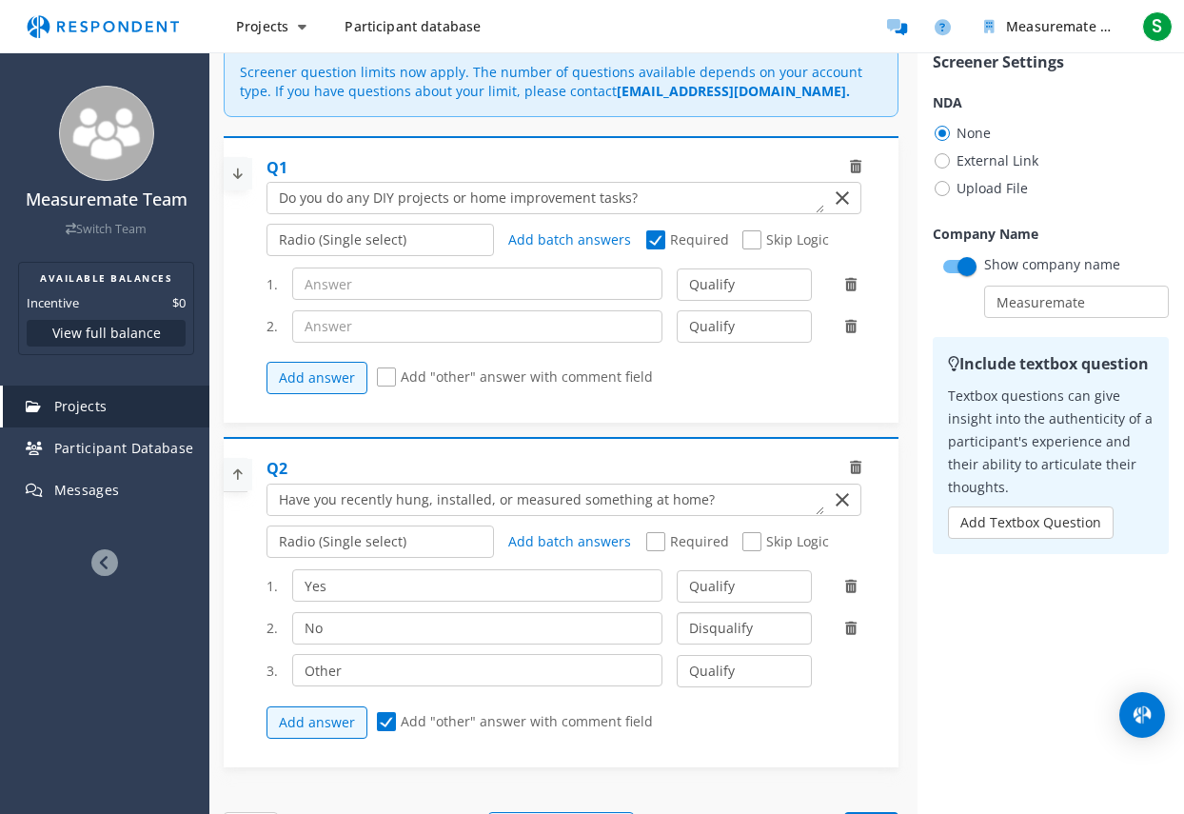
scroll to position [95, 0]
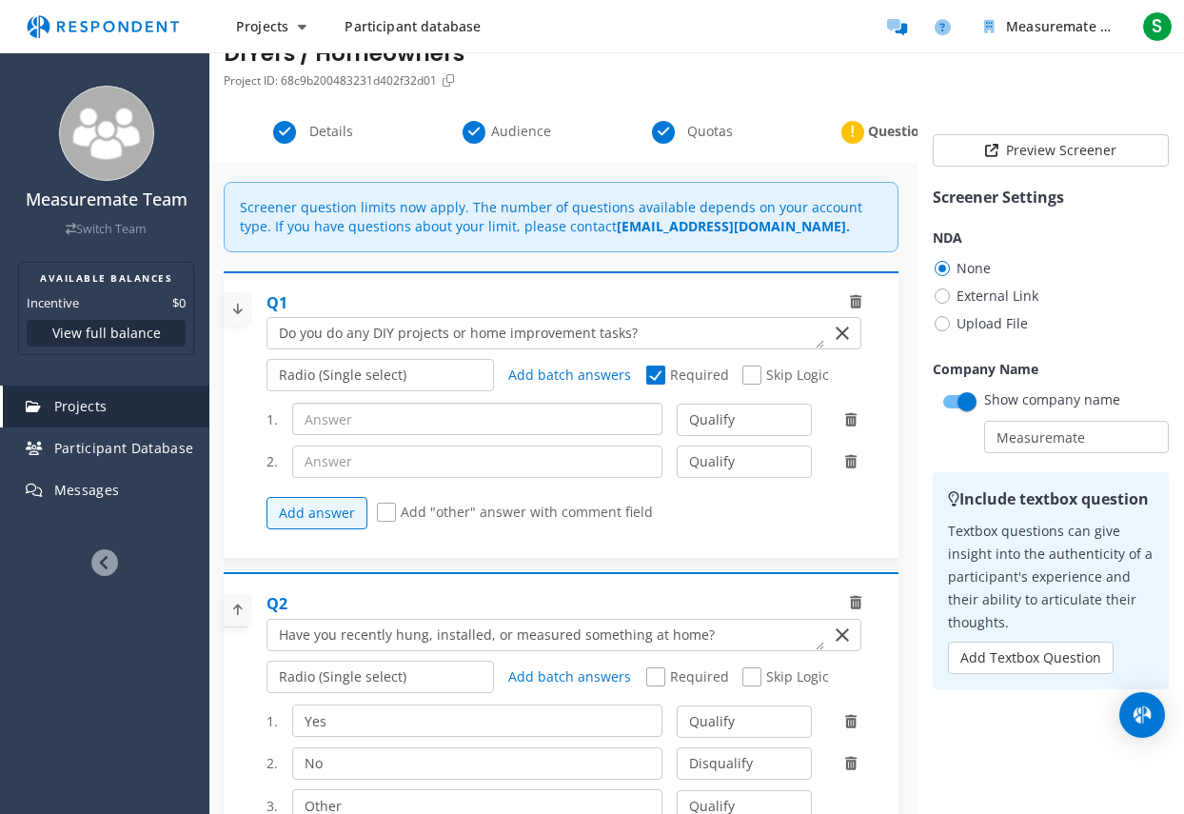
click at [454, 430] on input "text" at bounding box center [476, 419] width 369 height 32
type input "T"
type input "Yes"
click at [444, 464] on input "text" at bounding box center [476, 462] width 369 height 32
type input "n"
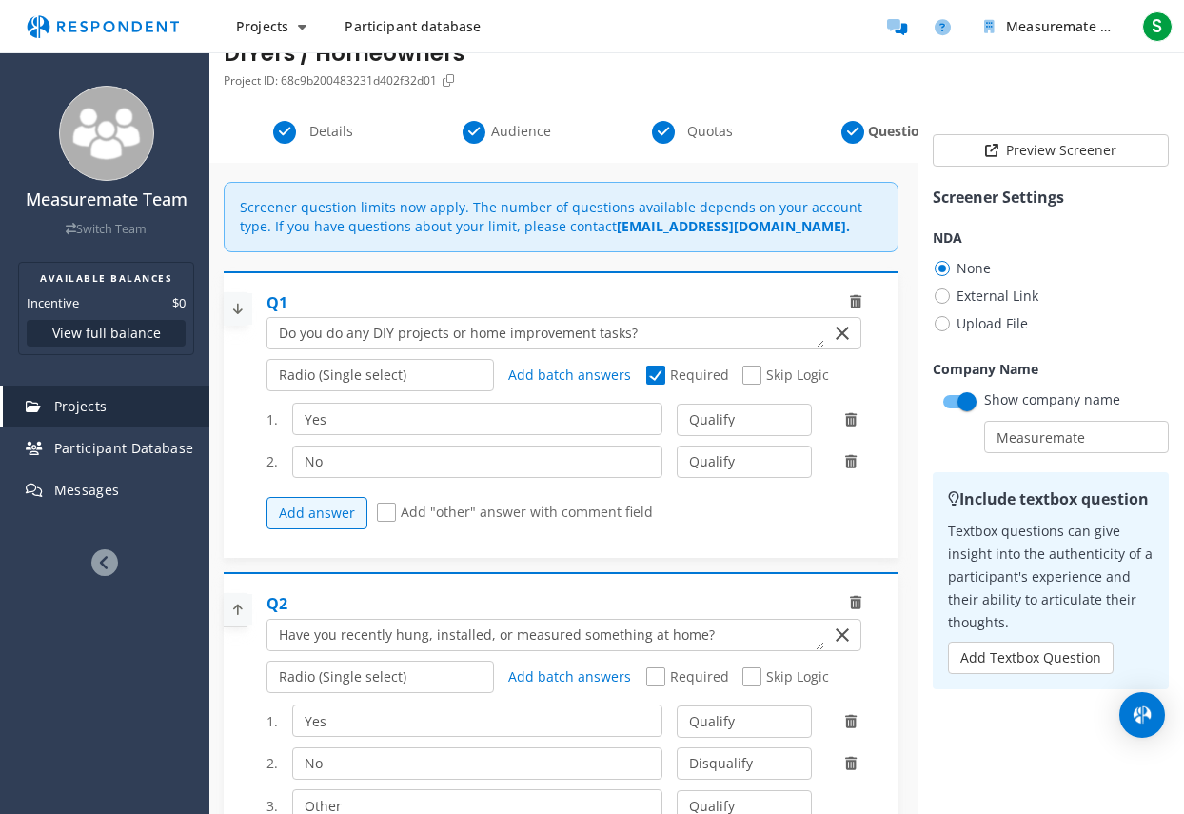
type input "No"
click at [732, 464] on select "Qualify Disqualify" at bounding box center [744, 462] width 135 height 32
select select "number:2"
click at [677, 446] on select "Qualify Disqualify" at bounding box center [744, 462] width 135 height 32
click at [943, 757] on fieldset "Preview Screener Screener Settings NDA None External Link Add an external link …" at bounding box center [1051, 776] width 267 height 1315
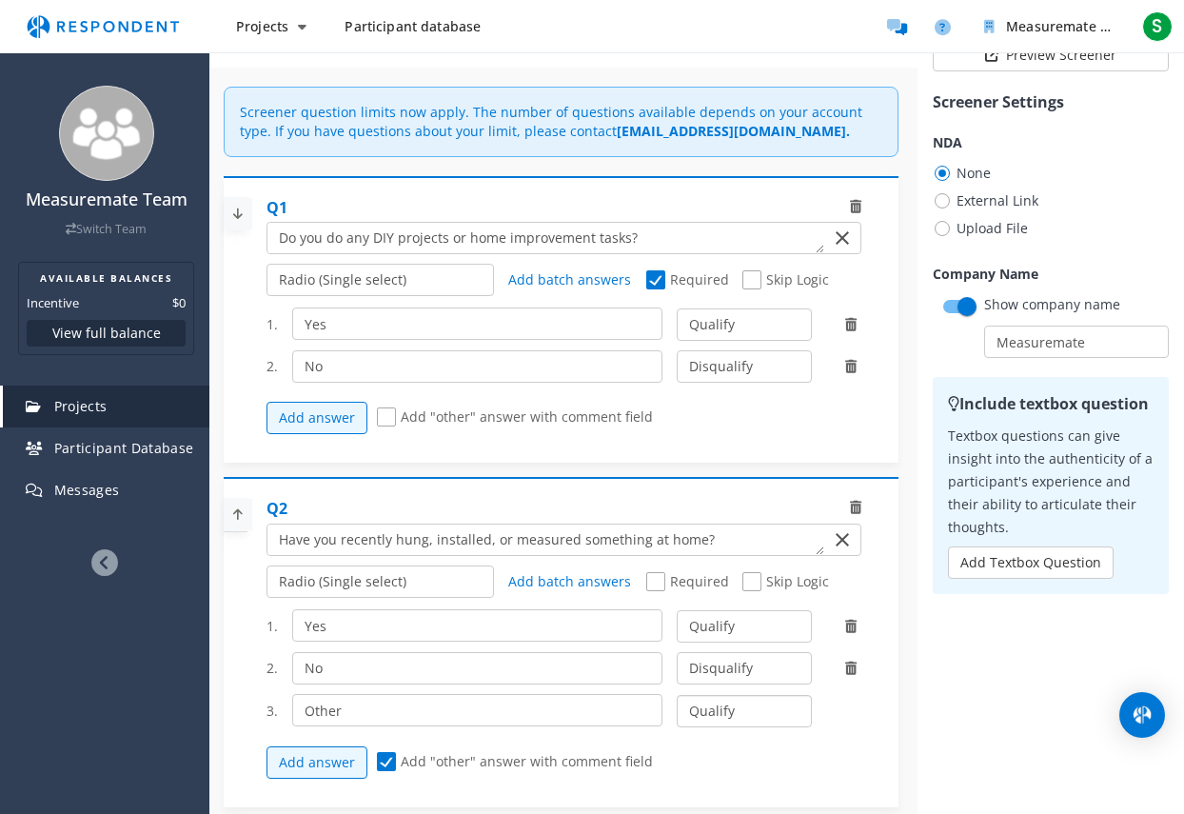
click at [692, 711] on select "Qualify Disqualify" at bounding box center [744, 711] width 135 height 32
click at [705, 680] on select "Qualify Disqualify" at bounding box center [744, 668] width 135 height 32
select select "number:1"
click at [677, 652] on select "Qualify Disqualify" at bounding box center [744, 668] width 135 height 32
click at [919, 710] on fieldset "Preview Screener Screener Settings NDA None External Link Add an external link …" at bounding box center [1051, 681] width 267 height 1315
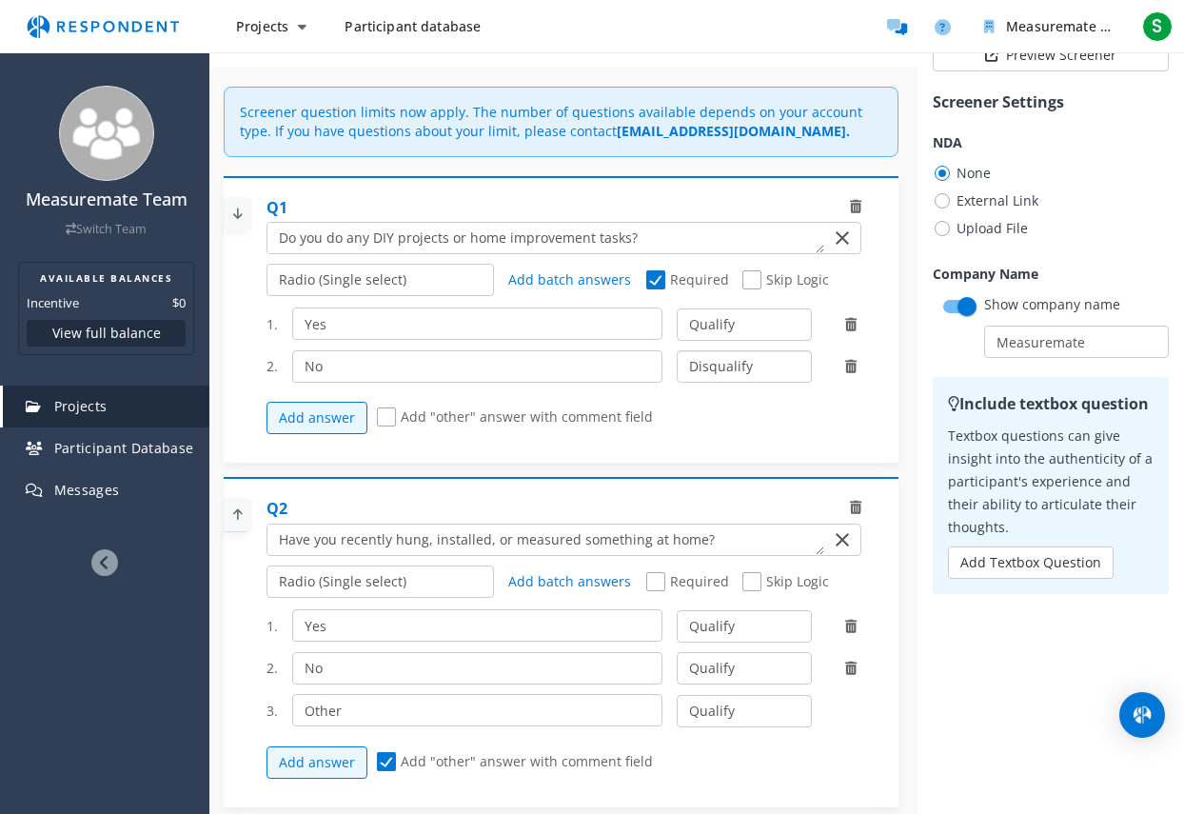
click at [713, 368] on select "Qualify Disqualify" at bounding box center [744, 366] width 135 height 32
click at [1024, 712] on fieldset "Preview Screener Screener Settings NDA None External Link Add an external link …" at bounding box center [1051, 681] width 267 height 1315
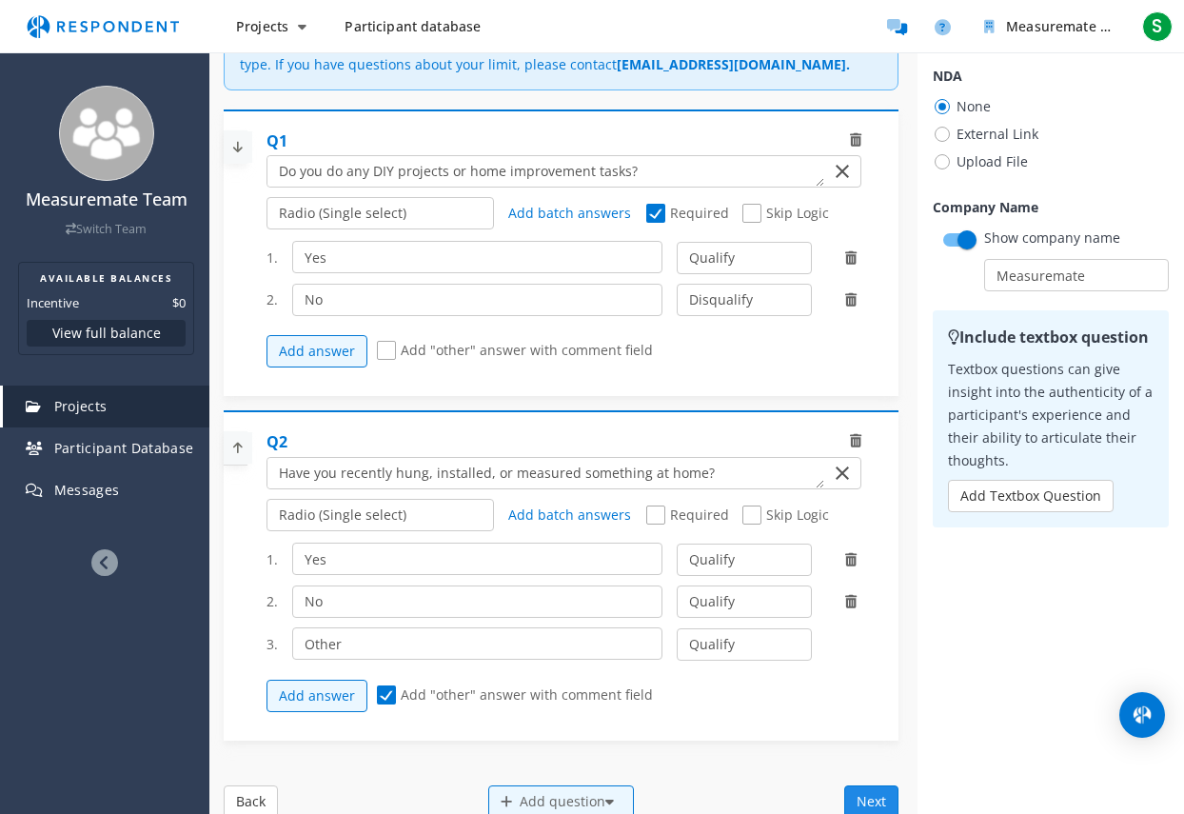
click at [861, 791] on button "Next" at bounding box center [872, 801] width 54 height 32
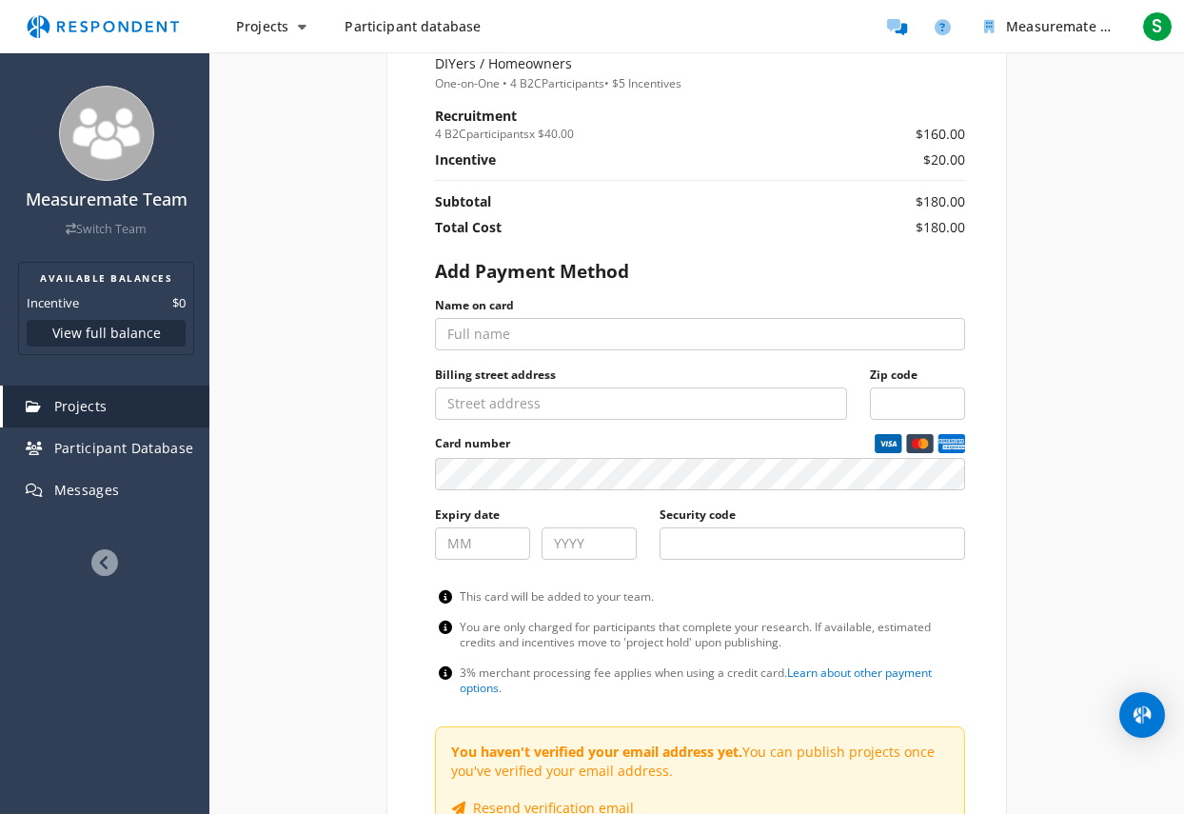
scroll to position [733, 0]
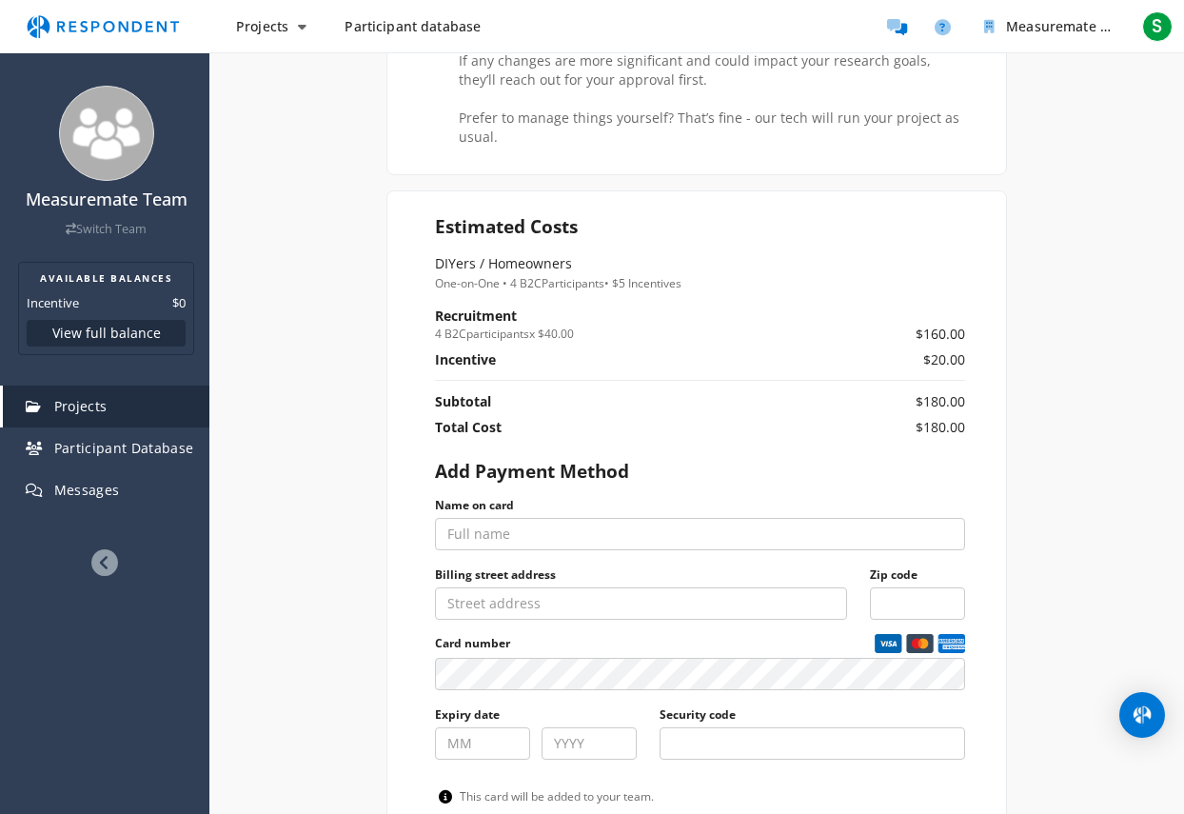
click at [125, 26] on img "Main navigation" at bounding box center [102, 27] width 175 height 36
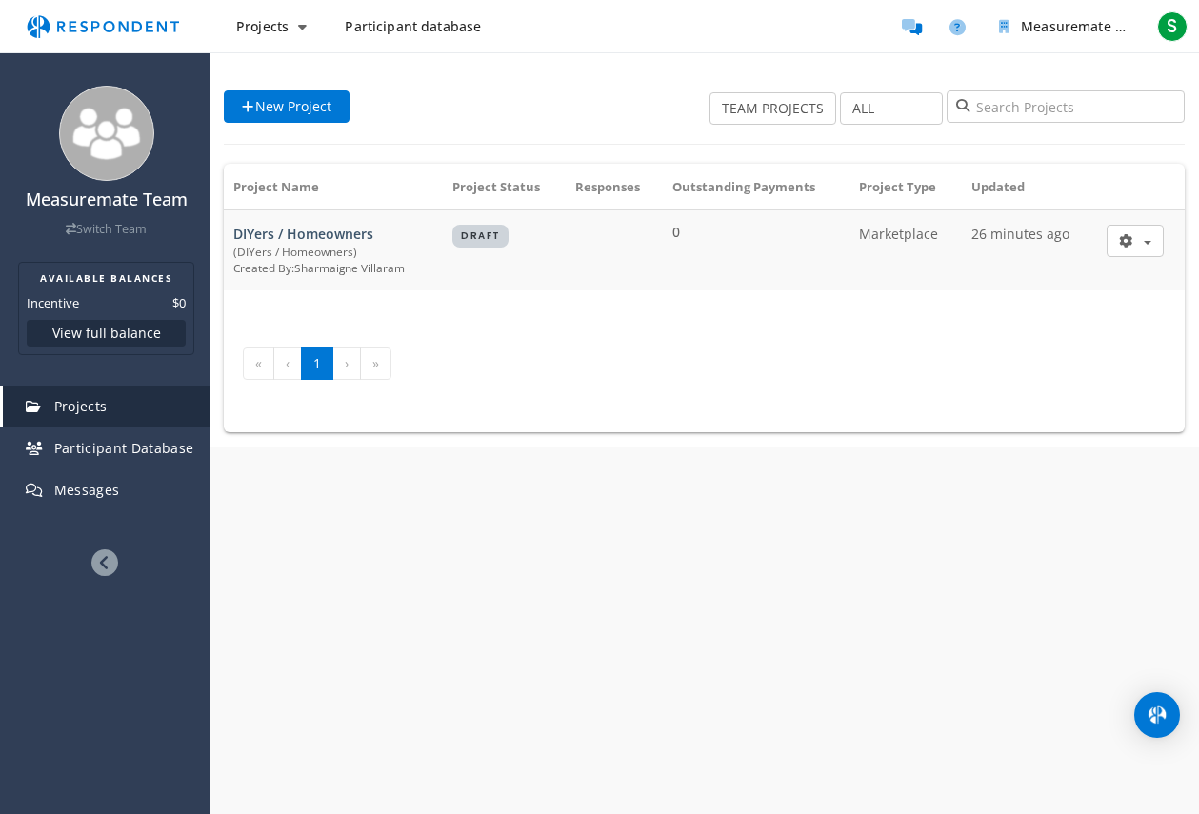
click at [438, 36] on link "Participant database" at bounding box center [412, 27] width 167 height 34
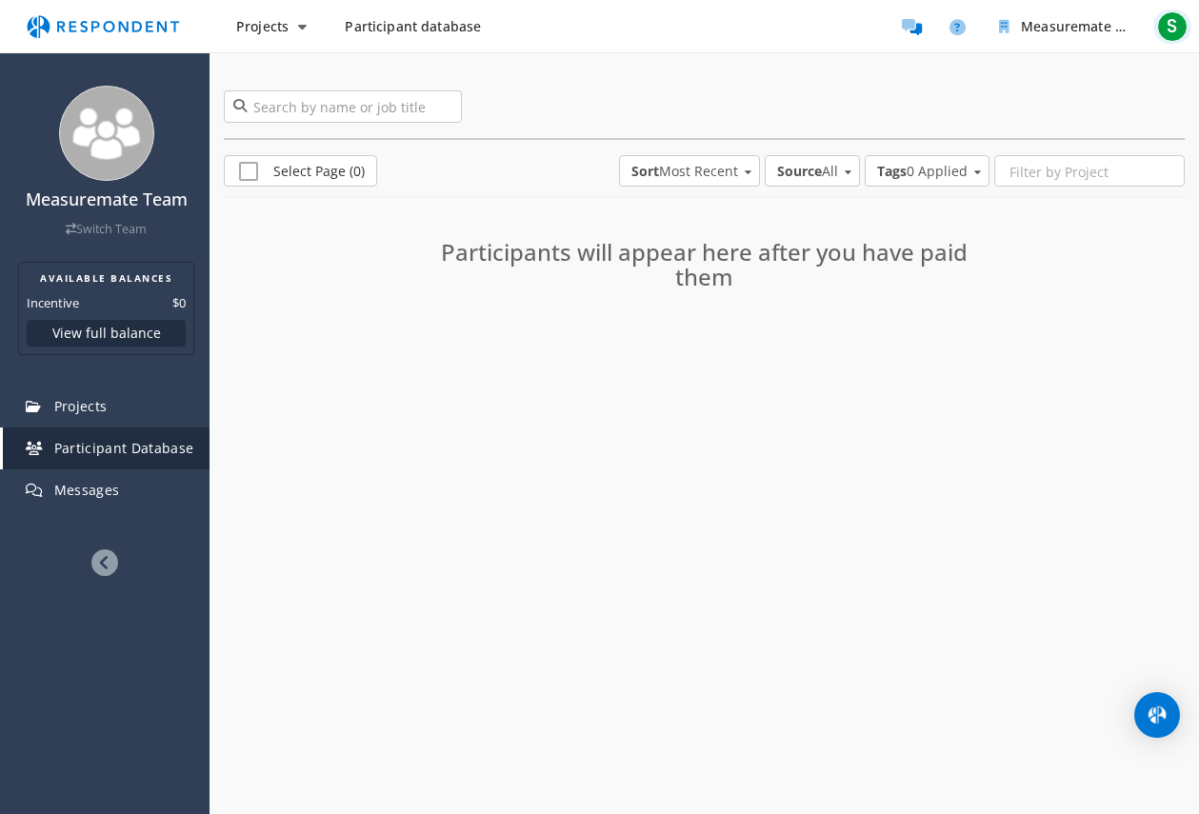
click at [1173, 27] on span "S" at bounding box center [1172, 26] width 30 height 30
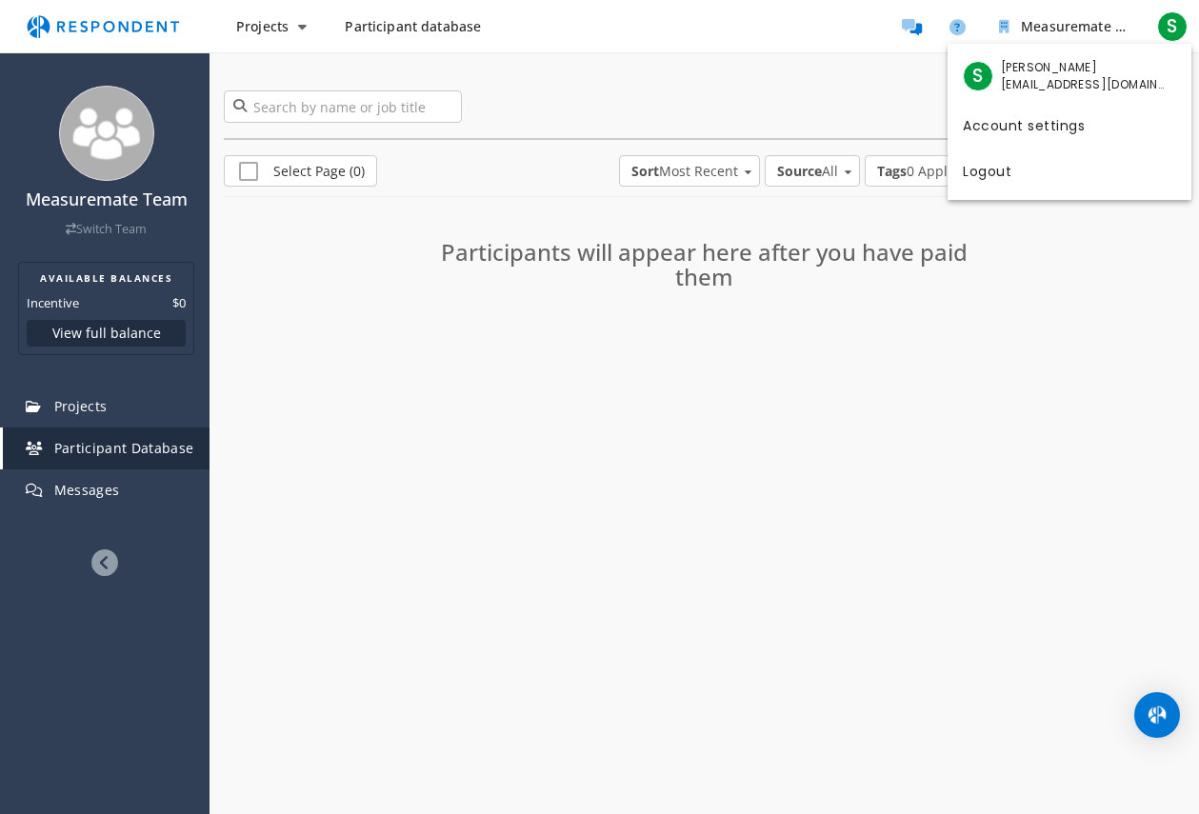
click at [626, 439] on md-backdrop at bounding box center [599, 407] width 1199 height 814
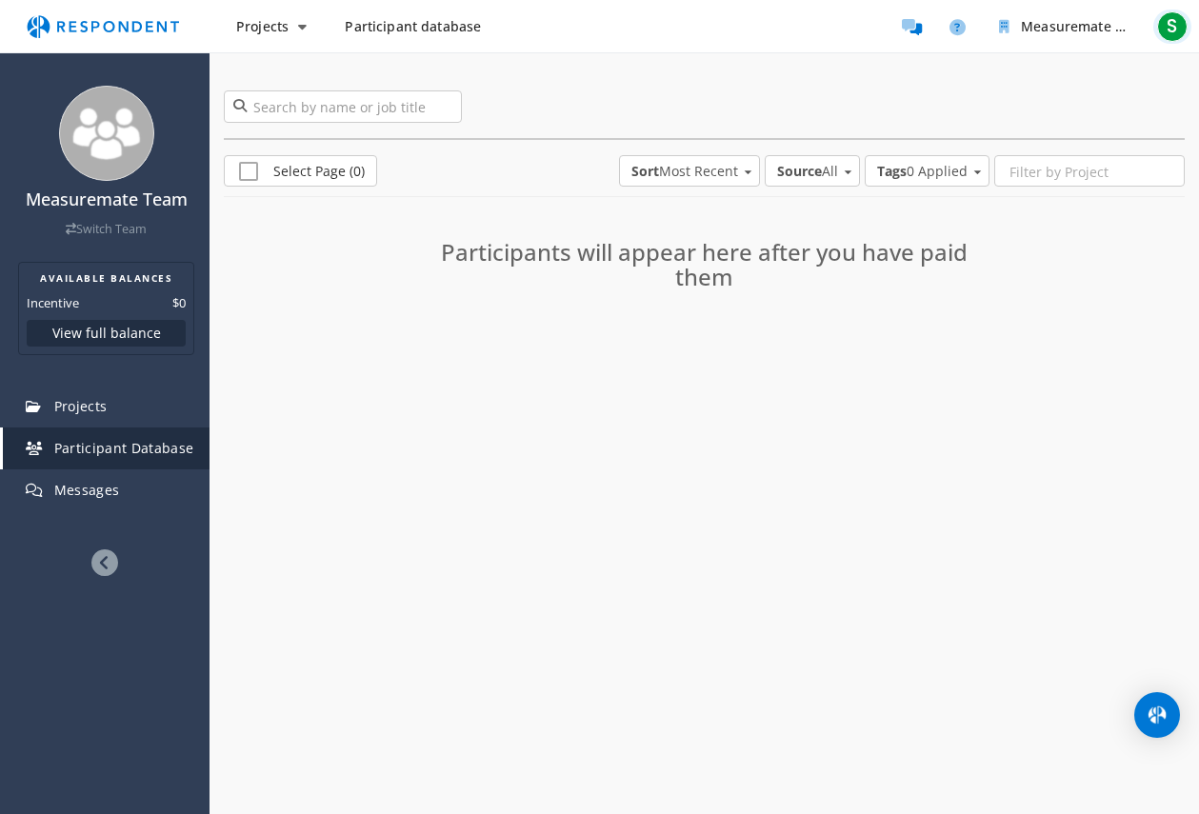
click at [1174, 27] on span "S" at bounding box center [1172, 26] width 30 height 30
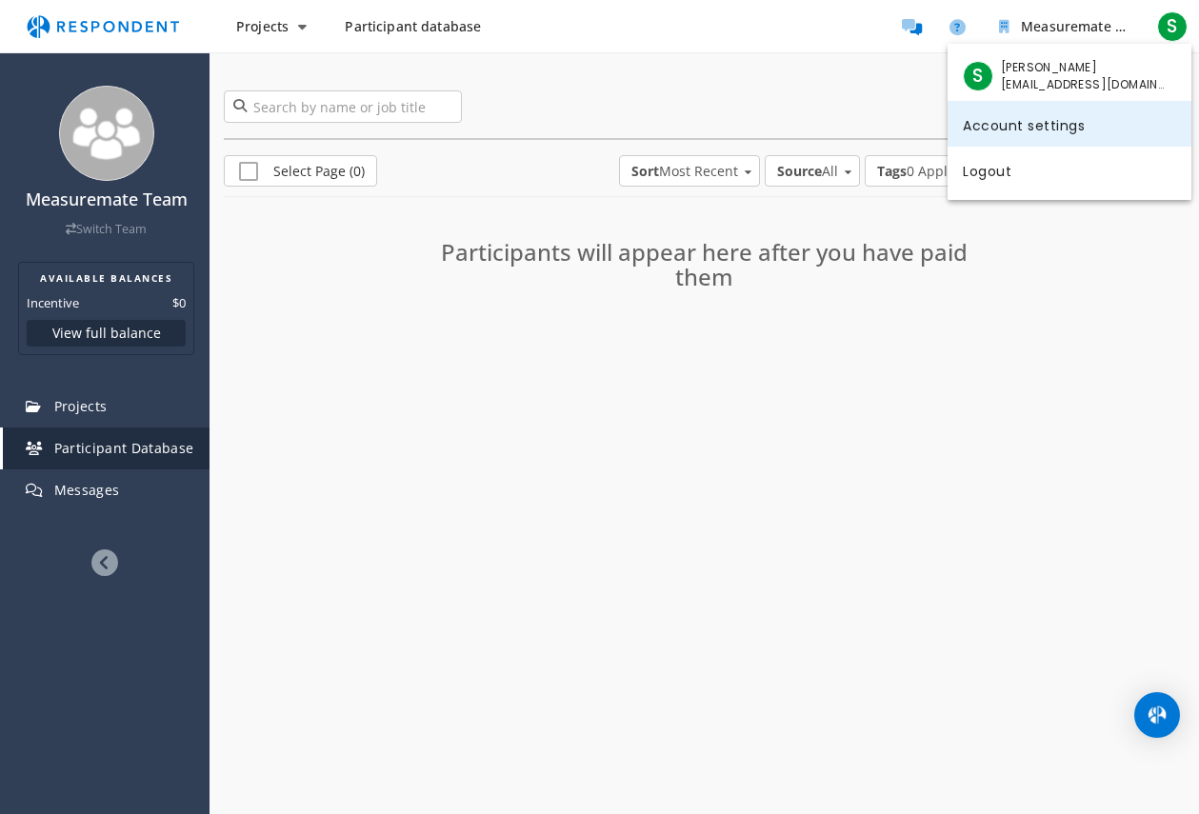
click at [1024, 136] on link "Account settings" at bounding box center [1069, 124] width 244 height 46
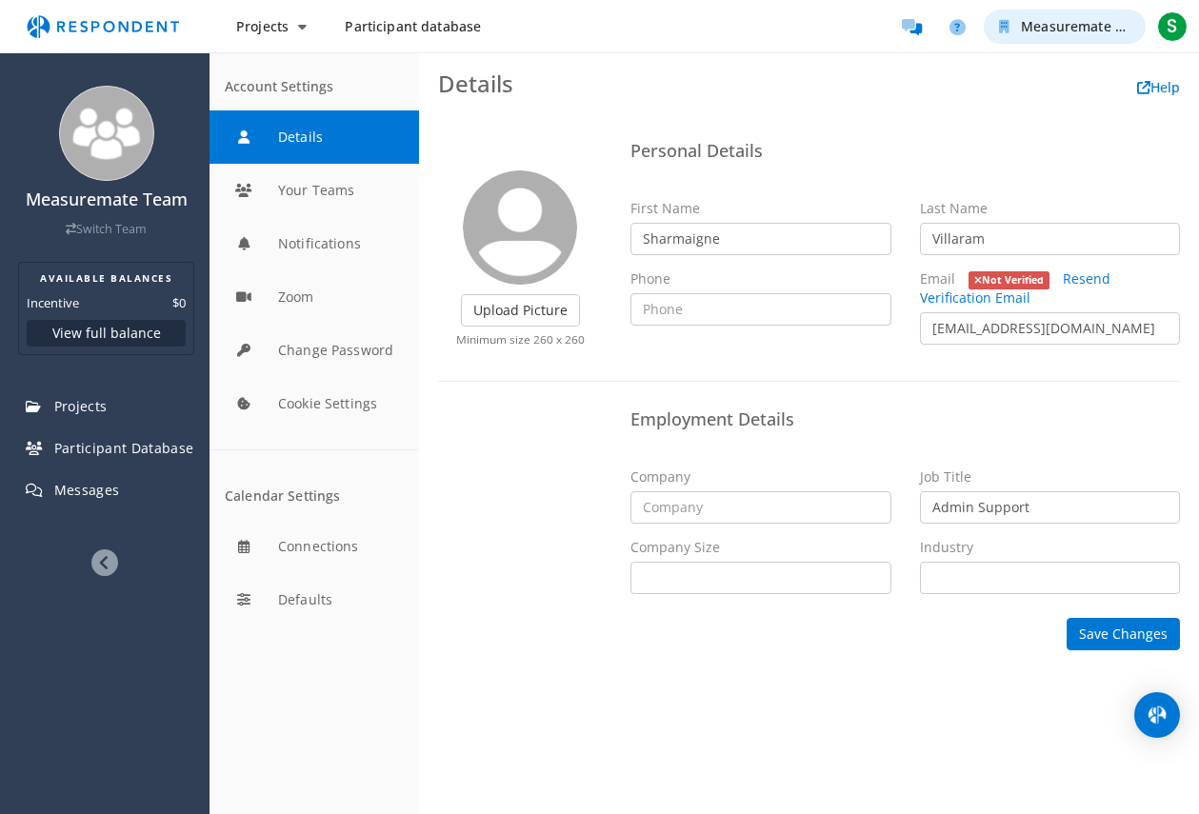
click at [1099, 30] on span "Measuremate Team" at bounding box center [1085, 26] width 129 height 18
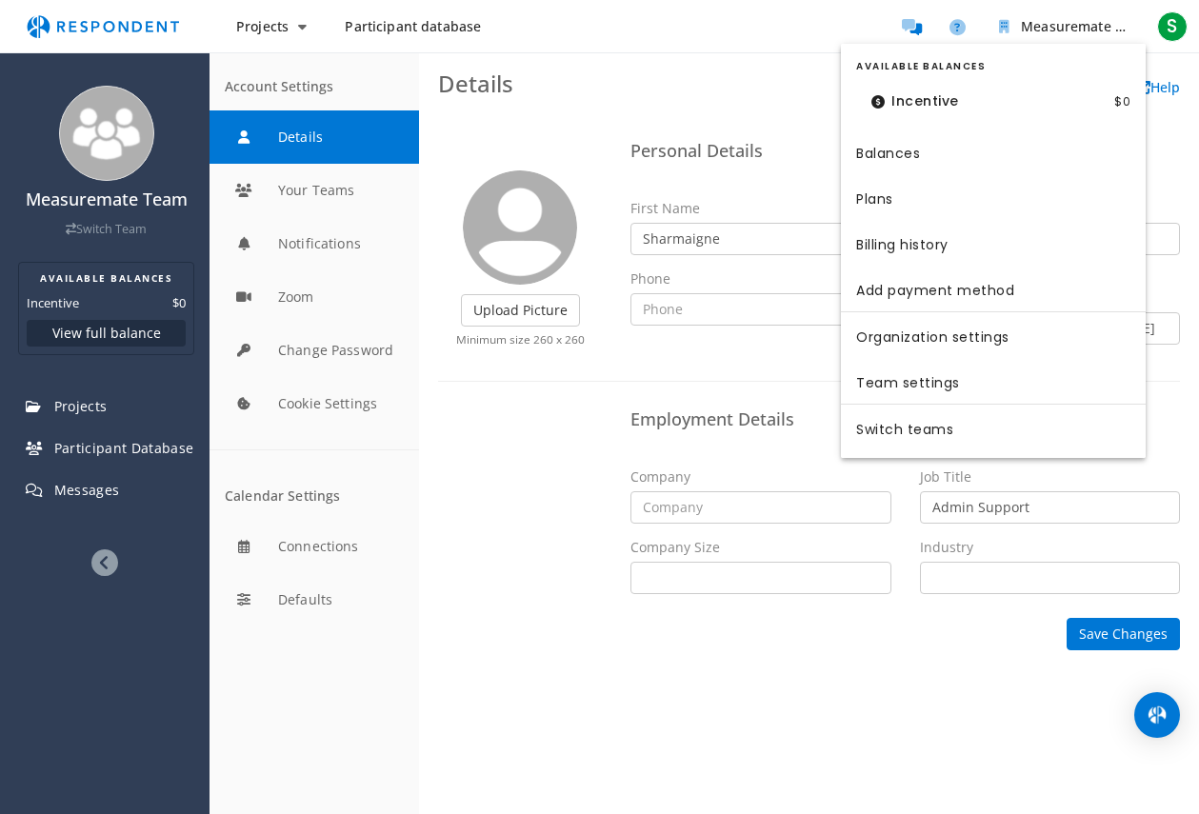
click at [1100, 30] on md-backdrop at bounding box center [599, 407] width 1199 height 814
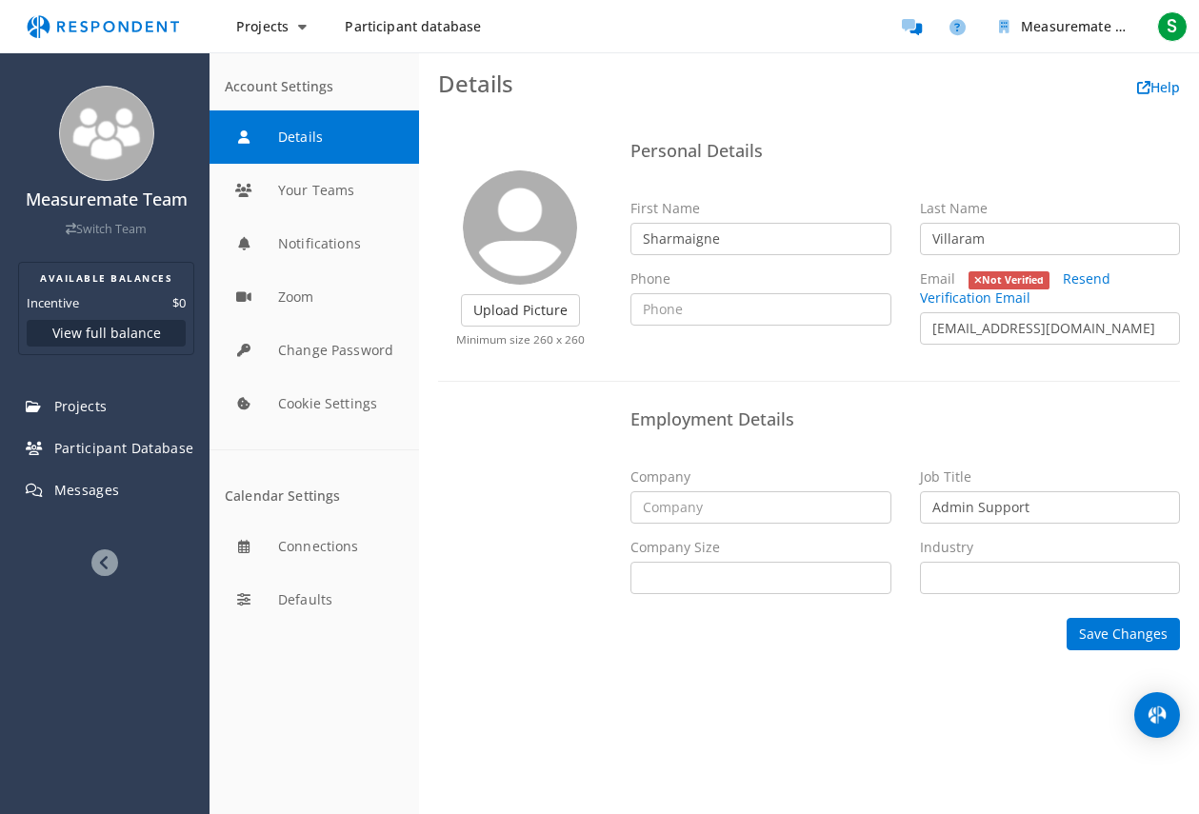
click at [1145, 15] on ul "Measuremate Team S" at bounding box center [1041, 27] width 299 height 38
click at [1164, 24] on span "S" at bounding box center [1172, 26] width 30 height 30
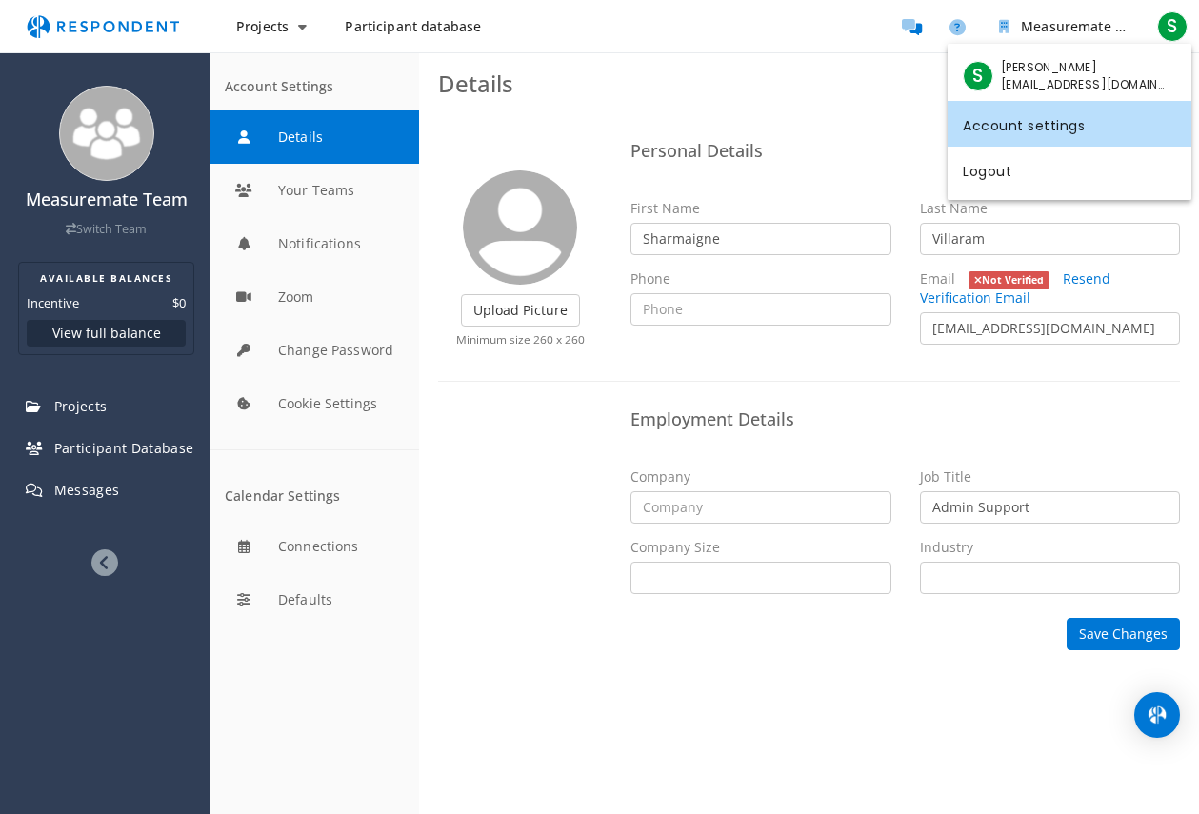
drag, startPoint x: 184, startPoint y: 26, endPoint x: 58, endPoint y: 34, distance: 126.0
click at [58, 34] on md-backdrop at bounding box center [599, 407] width 1199 height 814
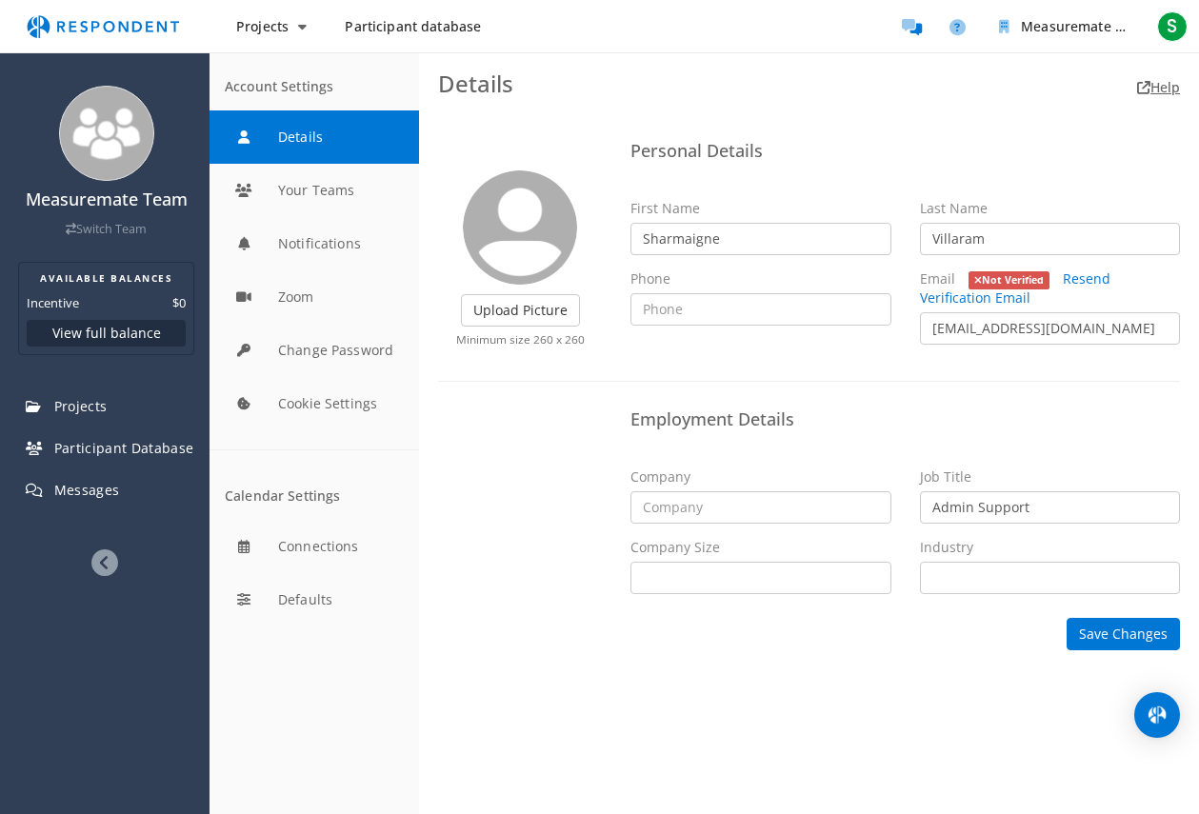
click at [1156, 93] on link "Help" at bounding box center [1158, 87] width 43 height 18
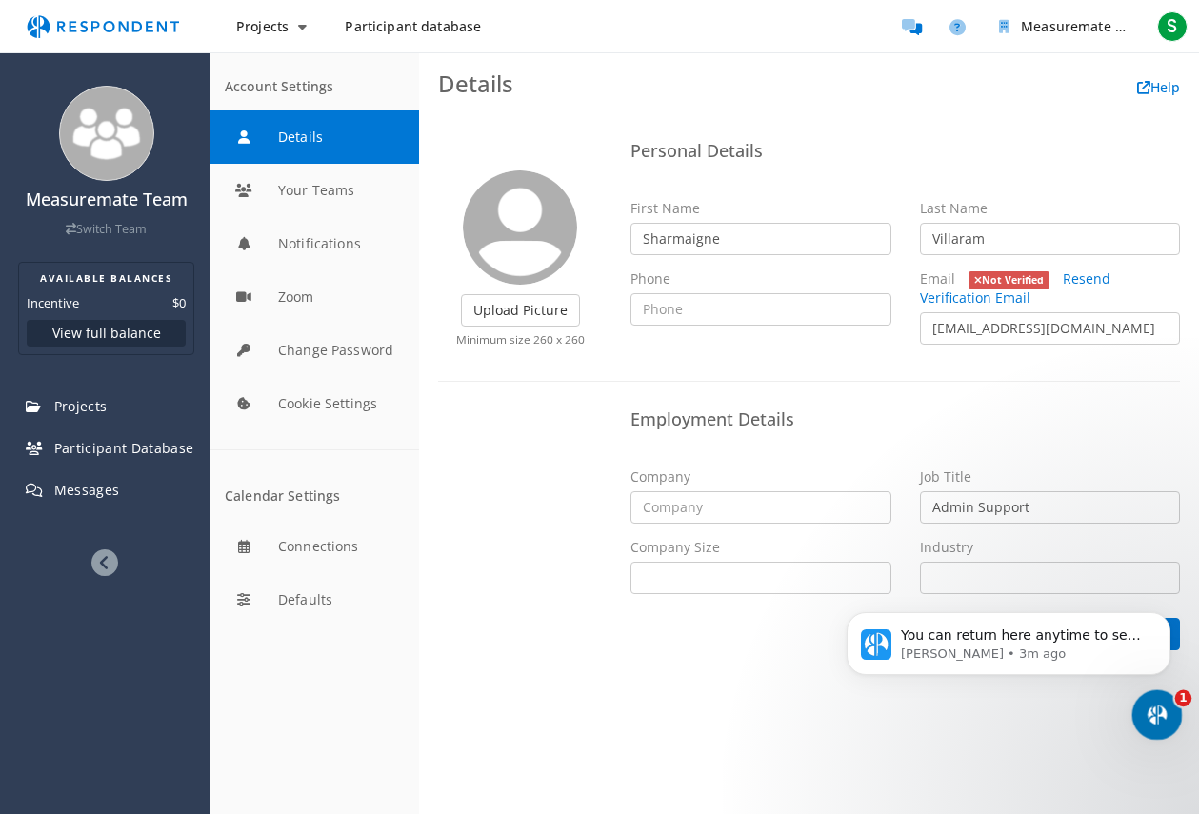
click at [1159, 712] on icon "Open Intercom Messenger" at bounding box center [1154, 712] width 31 height 31
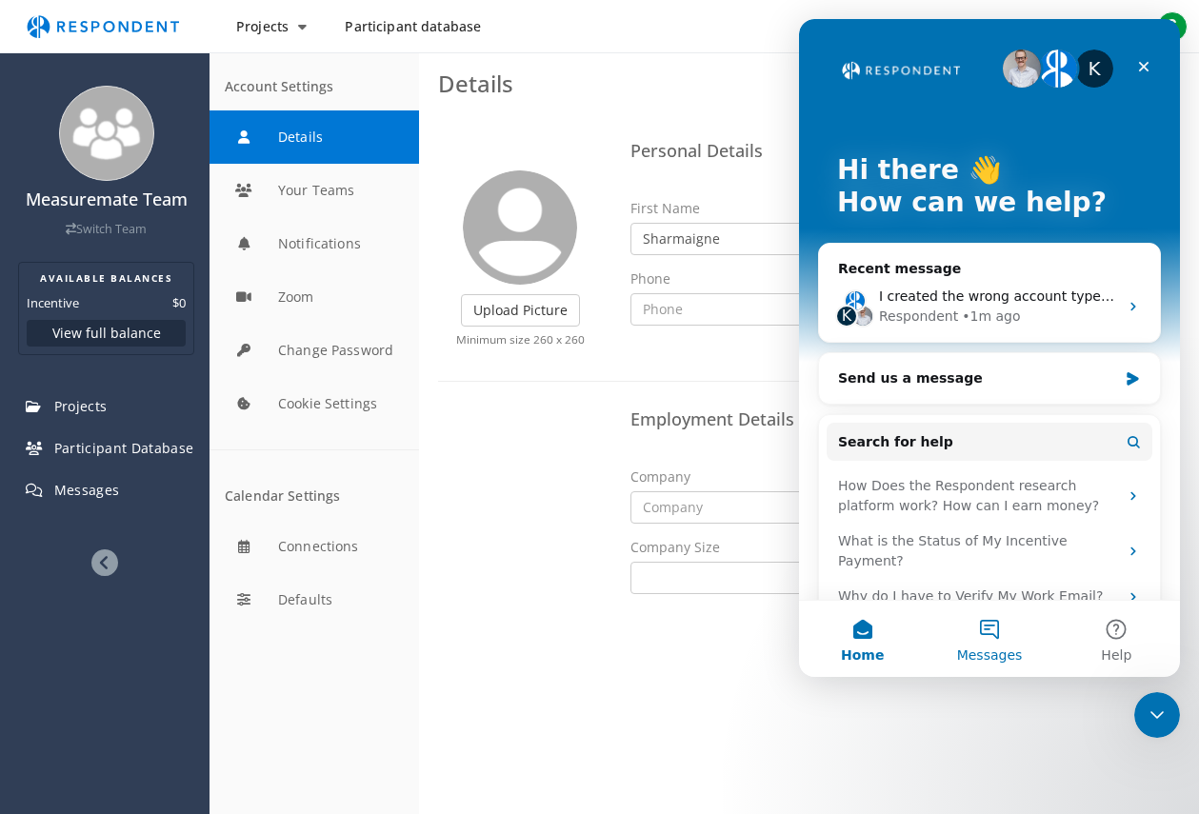
click at [989, 637] on button "Messages" at bounding box center [988, 639] width 127 height 76
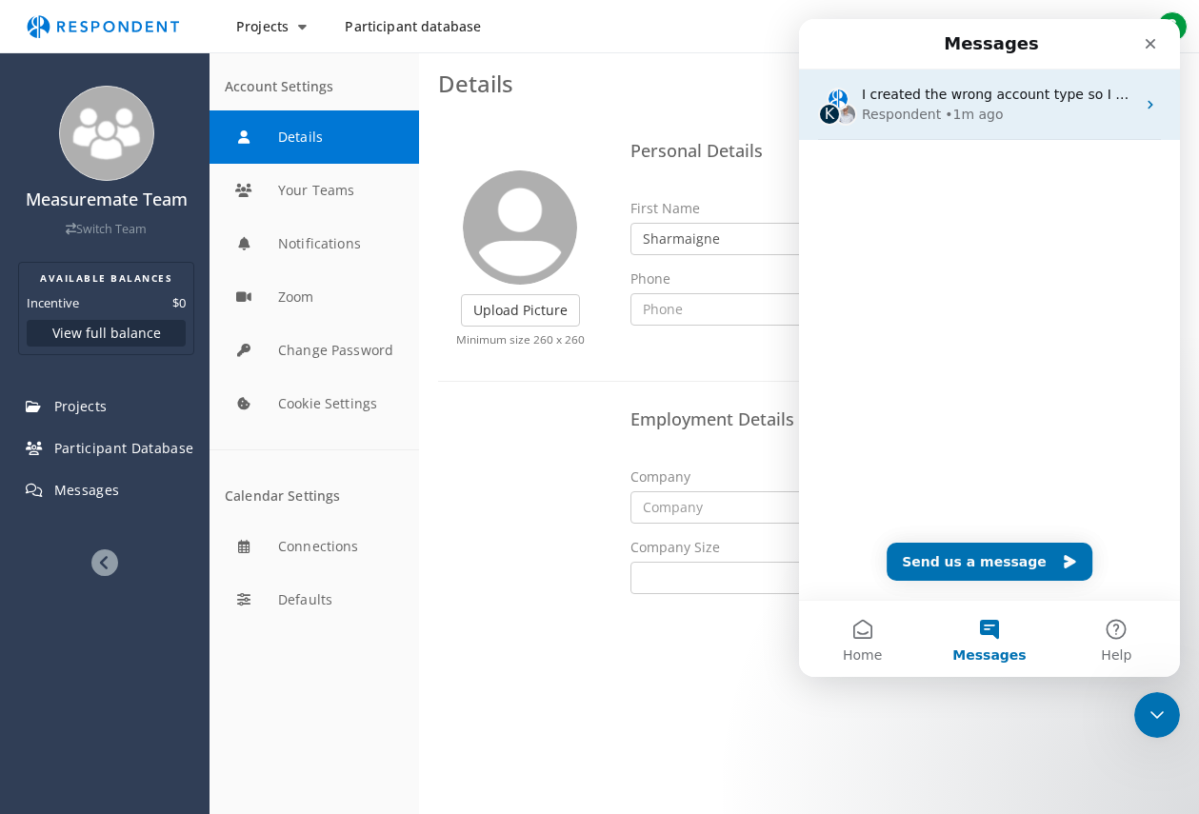
click at [980, 105] on div "• 1m ago" at bounding box center [973, 115] width 58 height 20
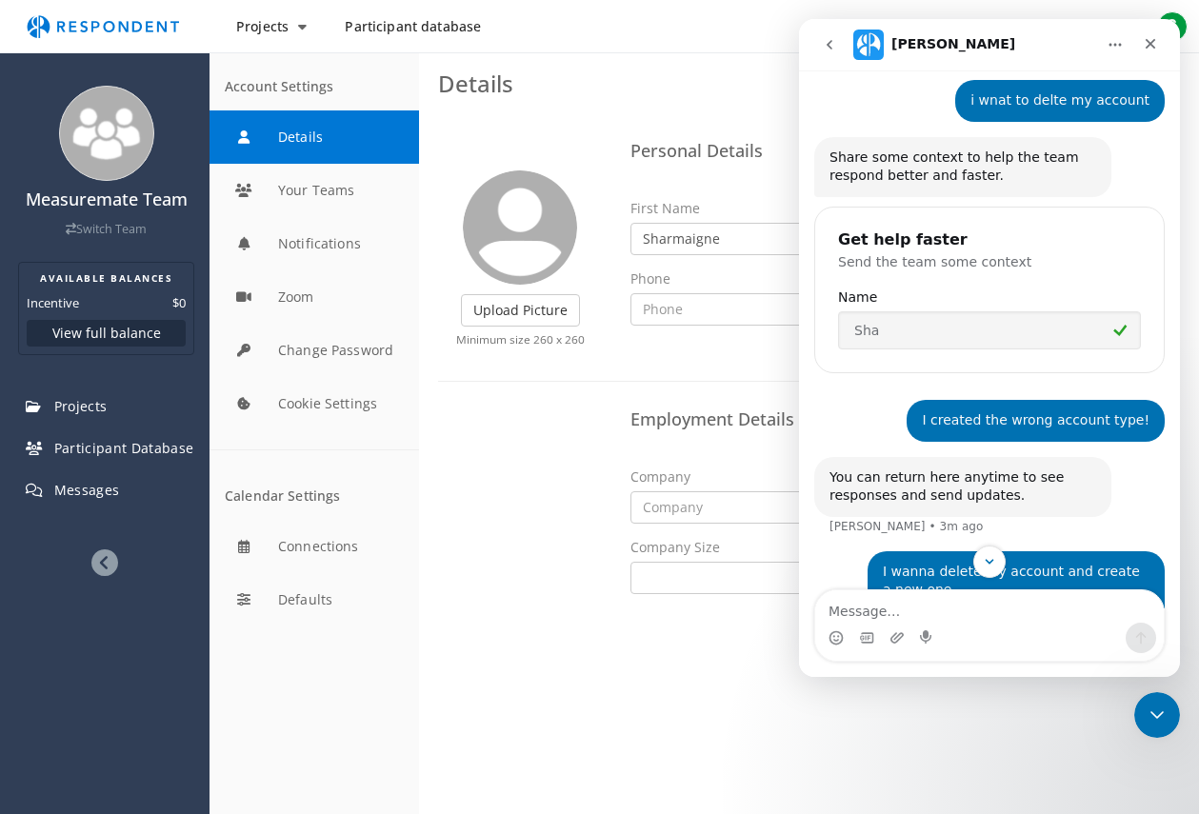
scroll to position [271, 0]
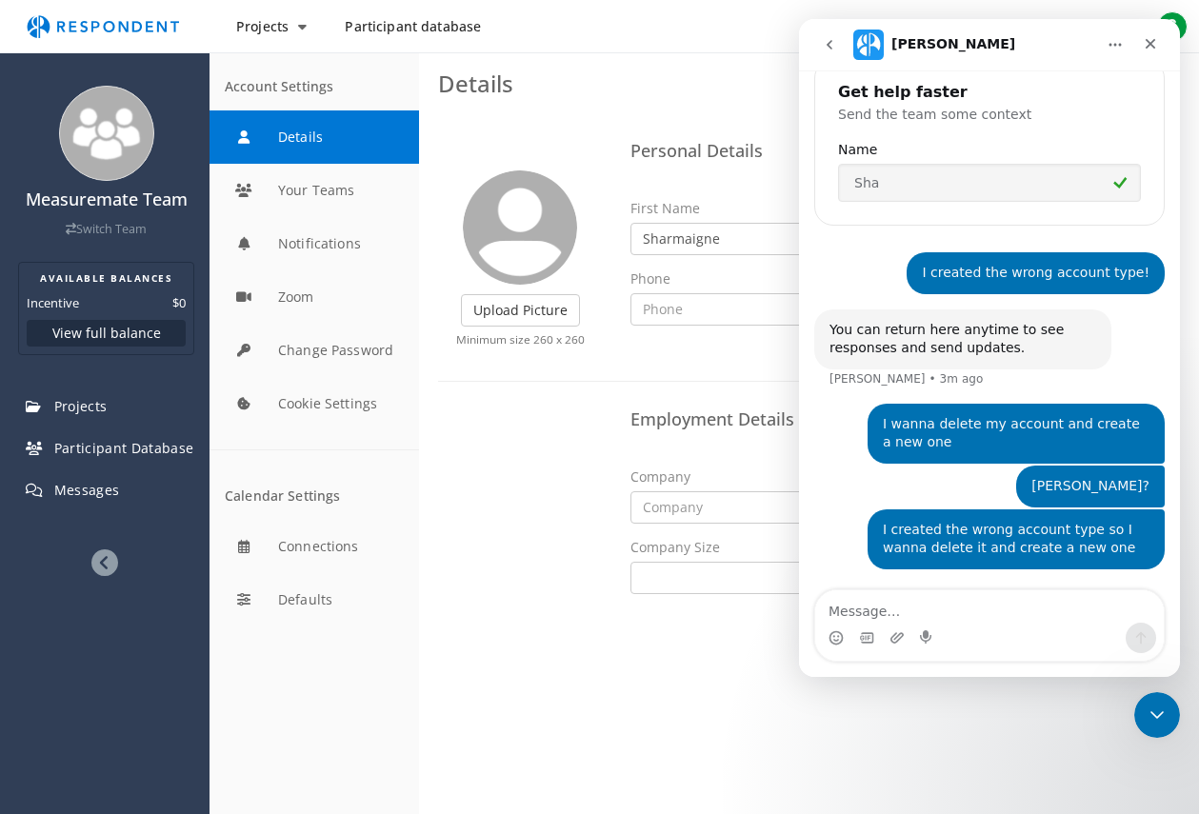
click at [836, 489] on div "[PERSON_NAME]? Sha • 2m ago" at bounding box center [989, 488] width 350 height 44
click at [821, 45] on button "go back" at bounding box center [829, 45] width 36 height 36
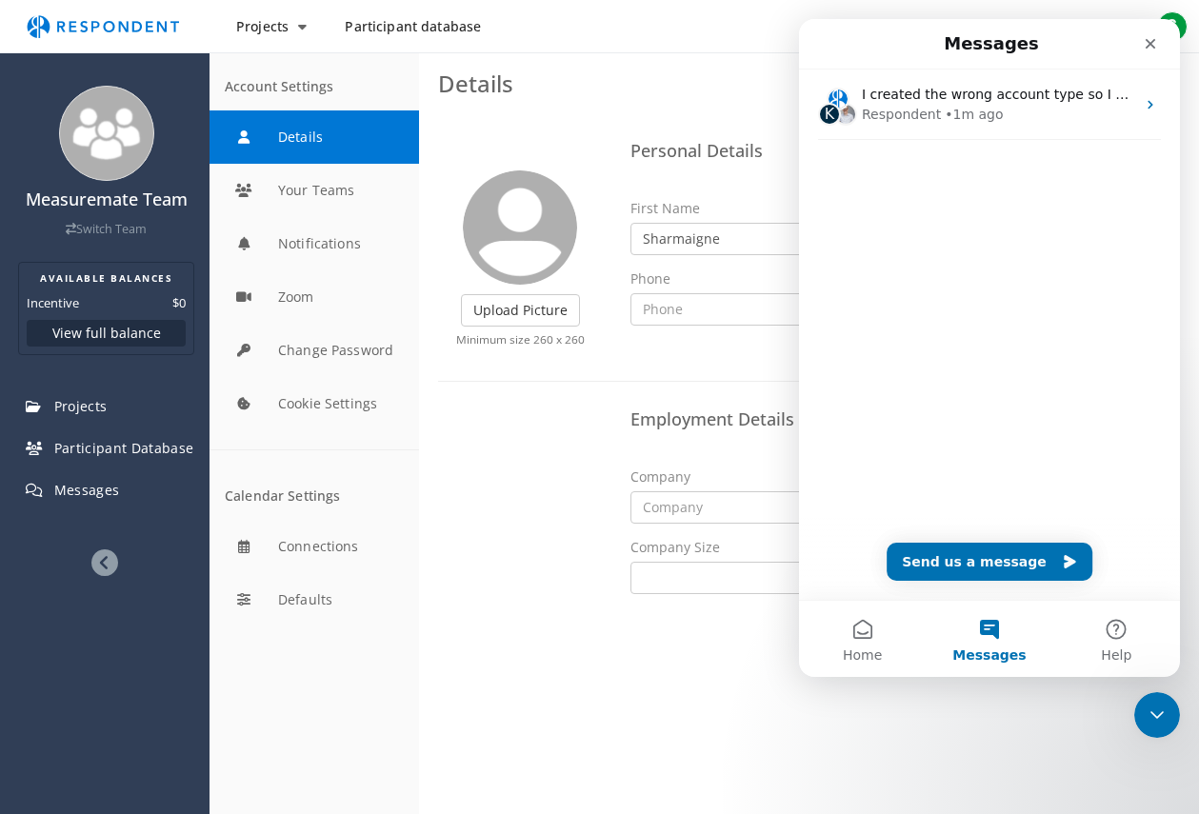
scroll to position [0, 0]
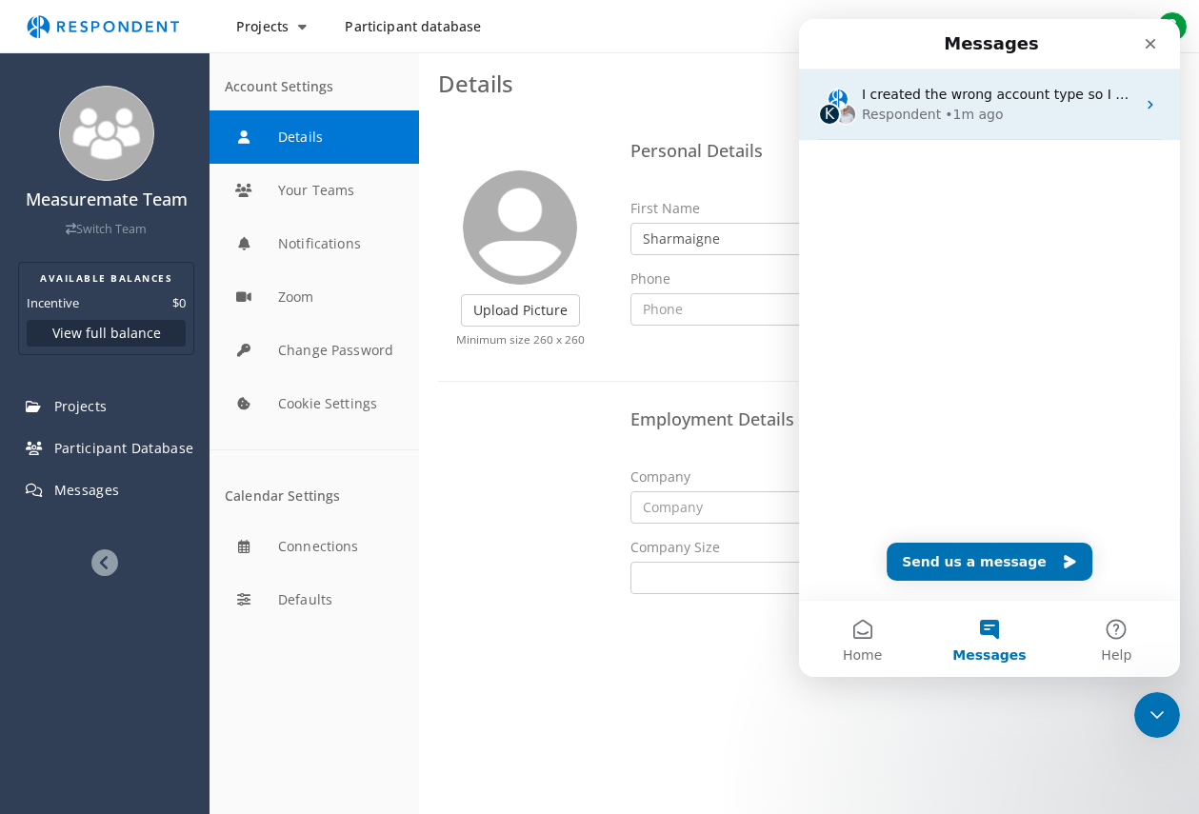
click at [888, 119] on div "Respondent" at bounding box center [901, 115] width 79 height 20
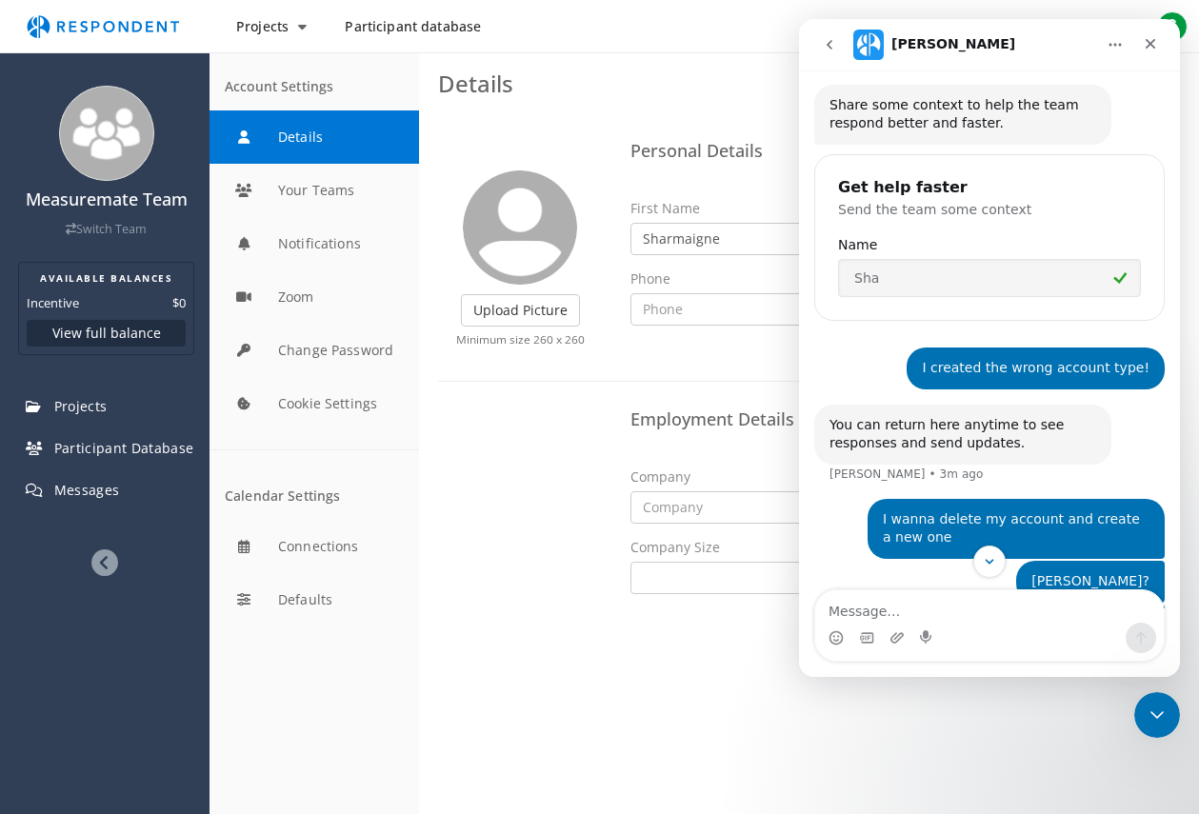
scroll to position [271, 0]
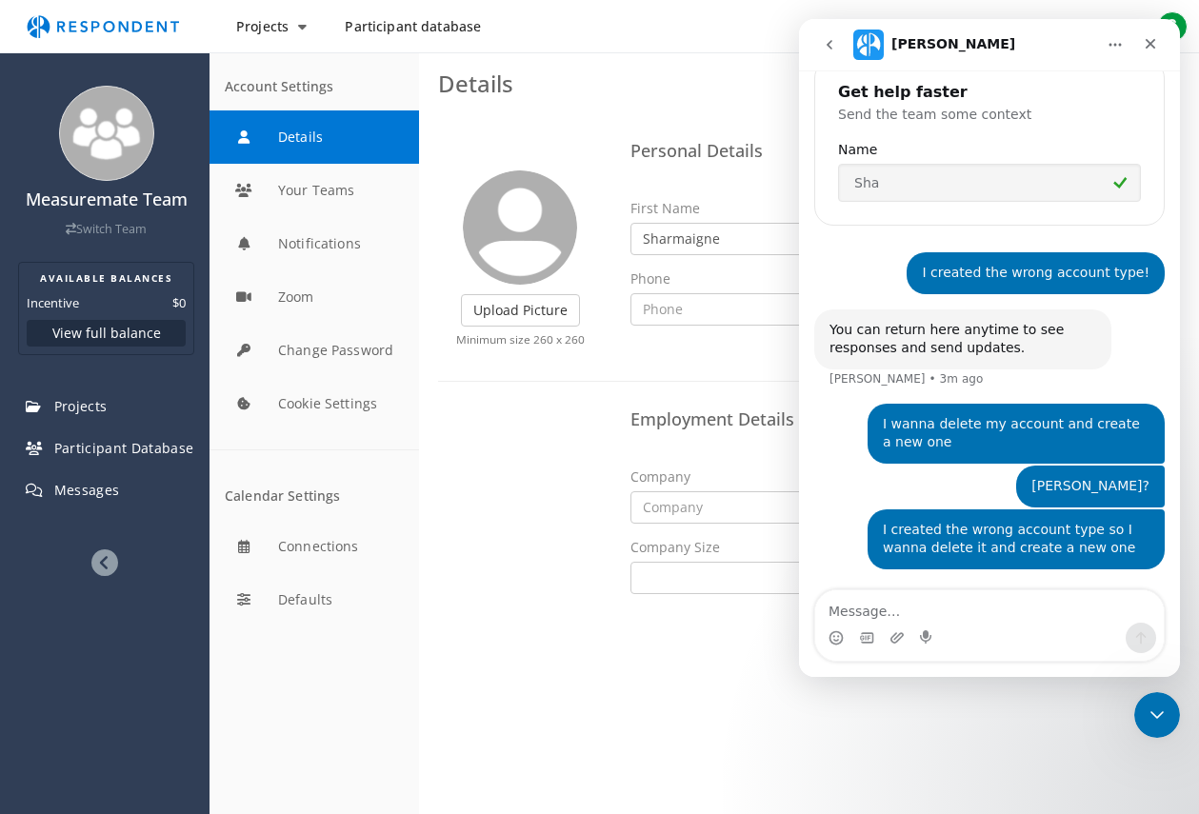
click at [525, 496] on div "Employment Details Company Job Title Admin Support Company Size Self Employed 1…" at bounding box center [809, 505] width 770 height 208
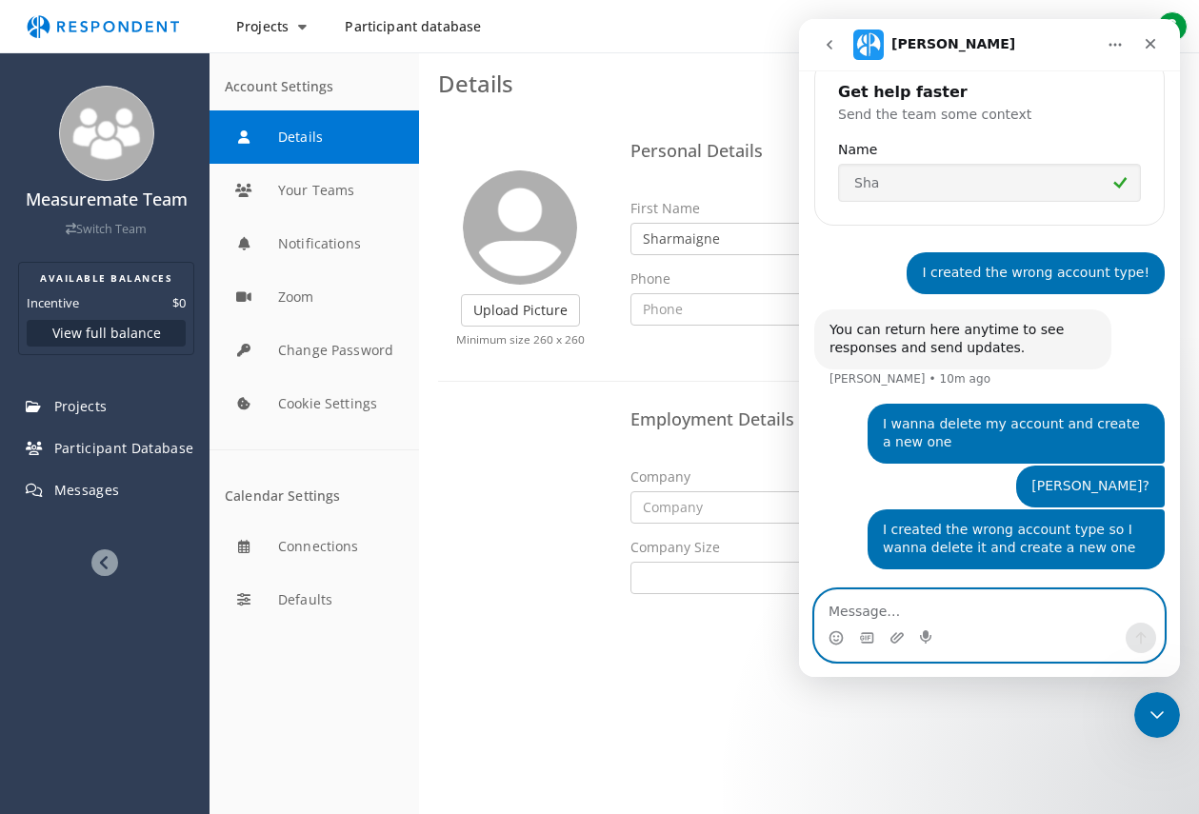
click at [886, 614] on textarea "Message…" at bounding box center [989, 606] width 348 height 32
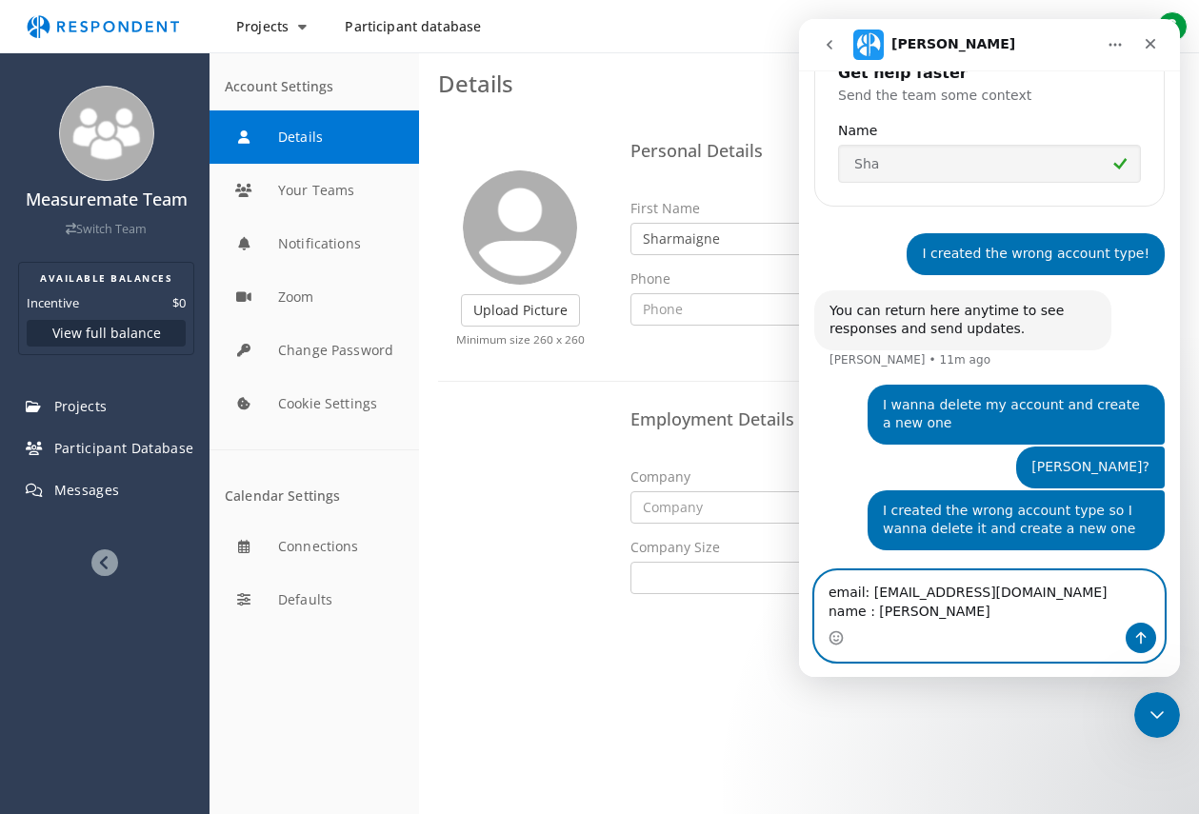
scroll to position [309, 0]
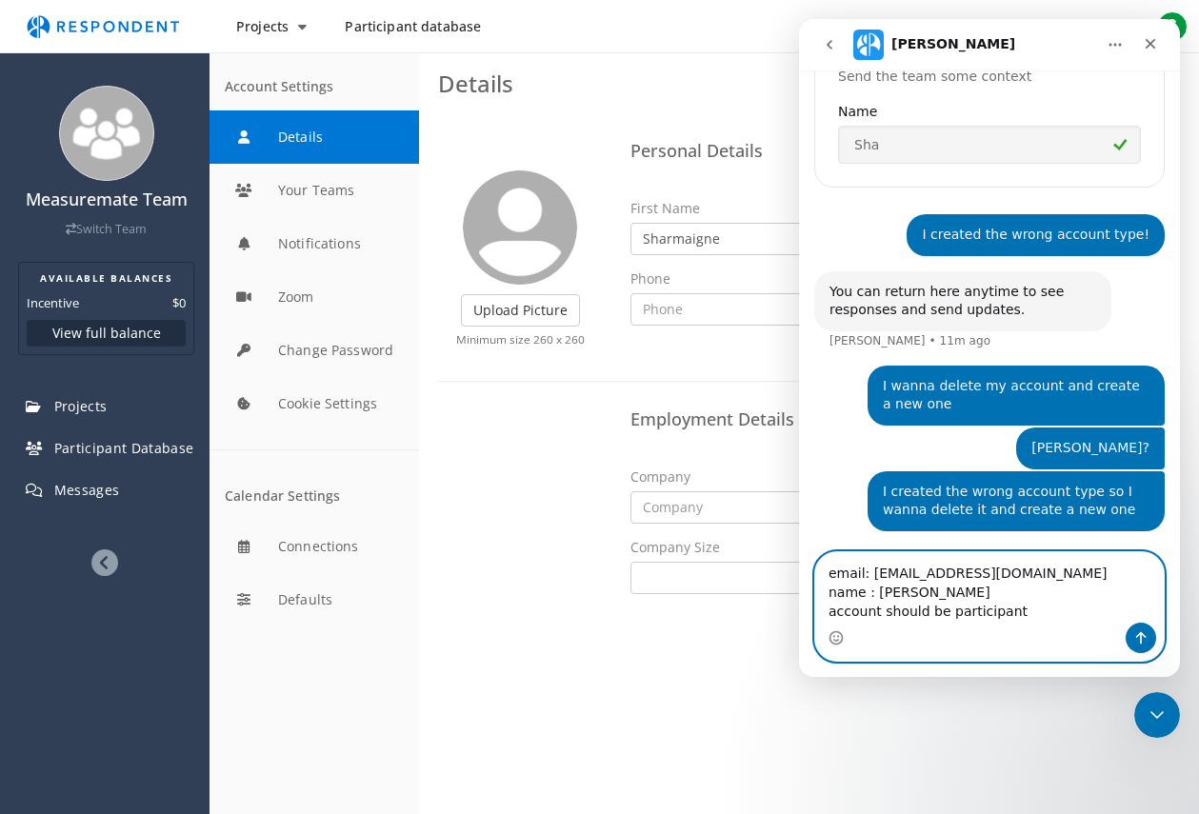
type textarea "email: [EMAIL_ADDRESS][DOMAIN_NAME] name : [PERSON_NAME] account should be part…"
click at [1137, 645] on icon "Send a message…" at bounding box center [1140, 637] width 15 height 15
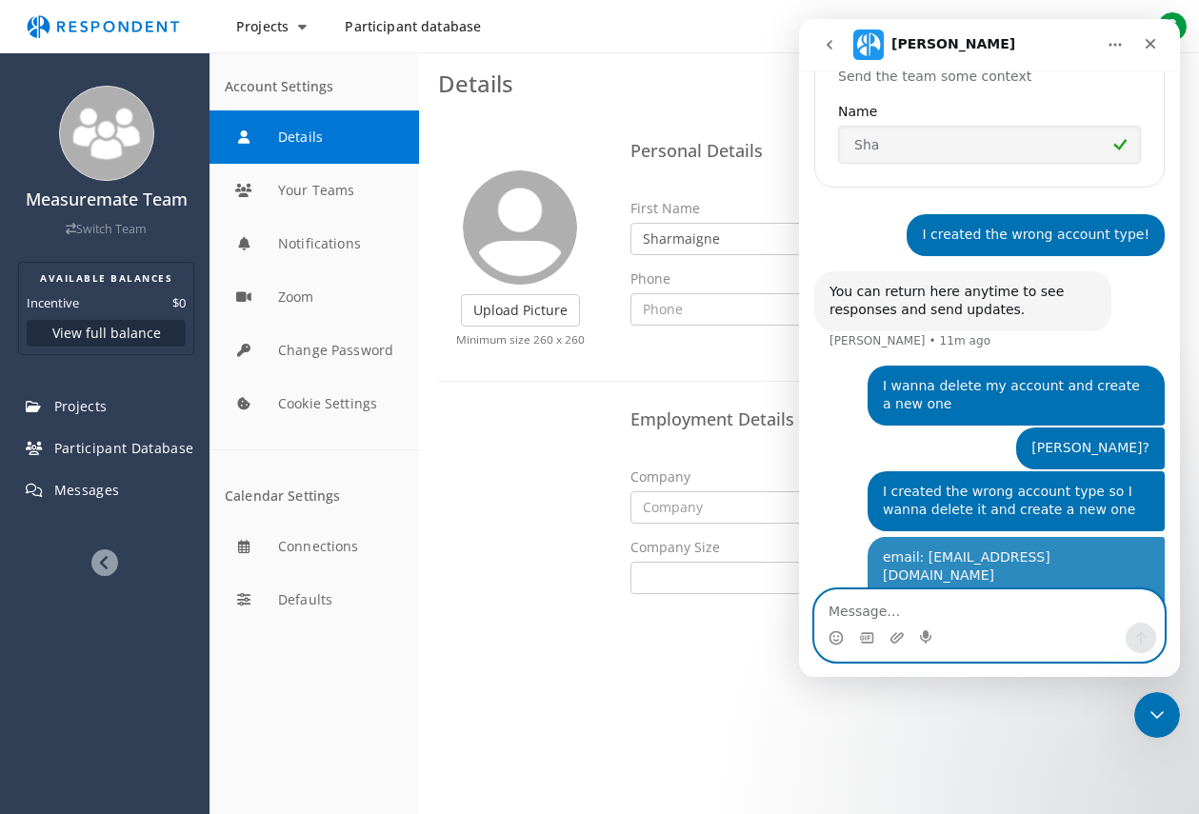
scroll to position [352, 0]
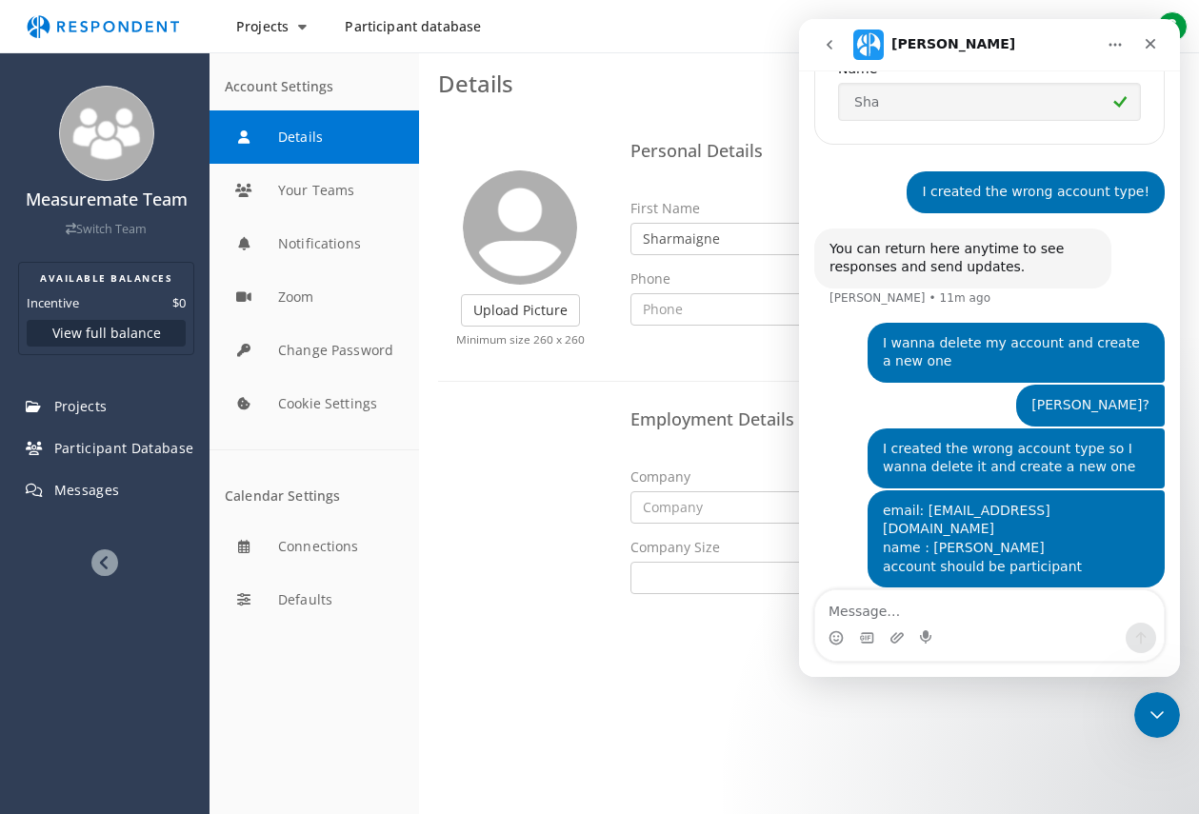
click at [860, 569] on div "email: [EMAIL_ADDRESS][DOMAIN_NAME] name : [PERSON_NAME] account should be part…" at bounding box center [989, 550] width 350 height 120
click at [834, 54] on button "go back" at bounding box center [829, 45] width 36 height 36
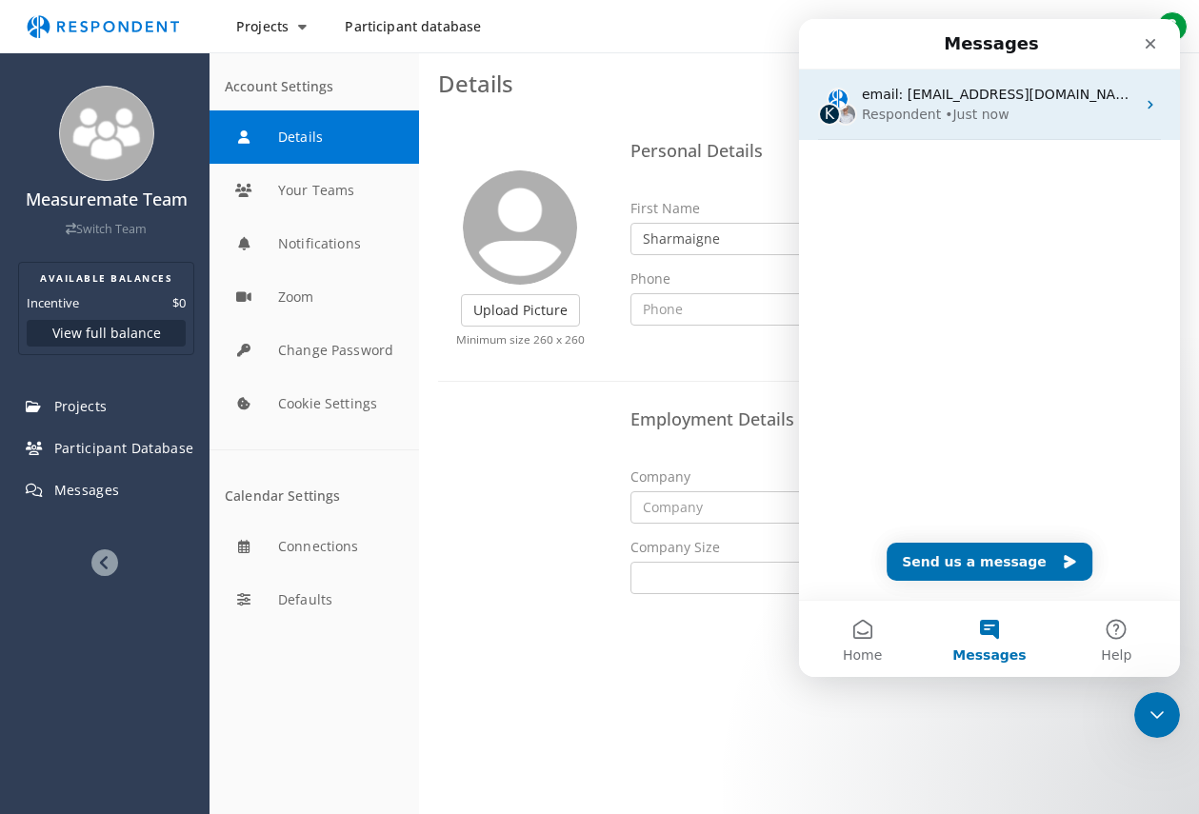
click at [969, 127] on div "K email: [EMAIL_ADDRESS][DOMAIN_NAME] name : [PERSON_NAME] account should be pa…" at bounding box center [989, 105] width 381 height 70
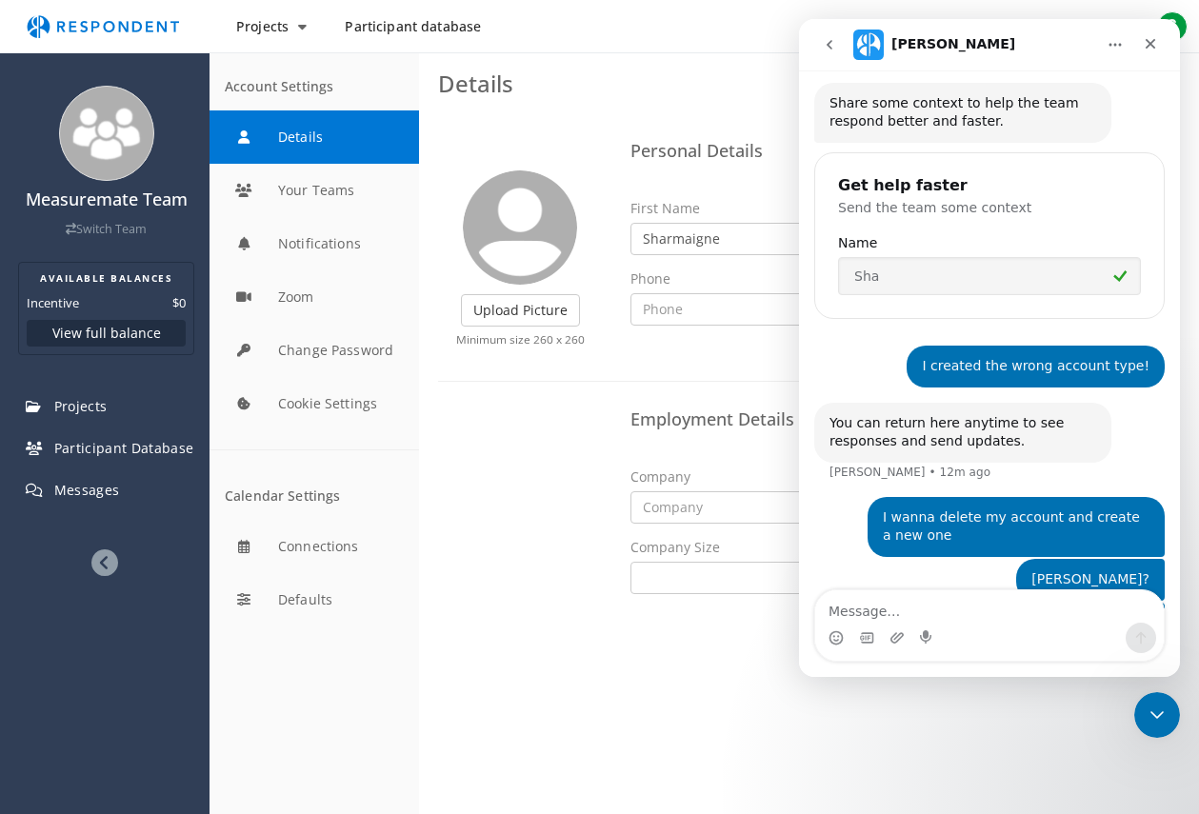
scroll to position [352, 0]
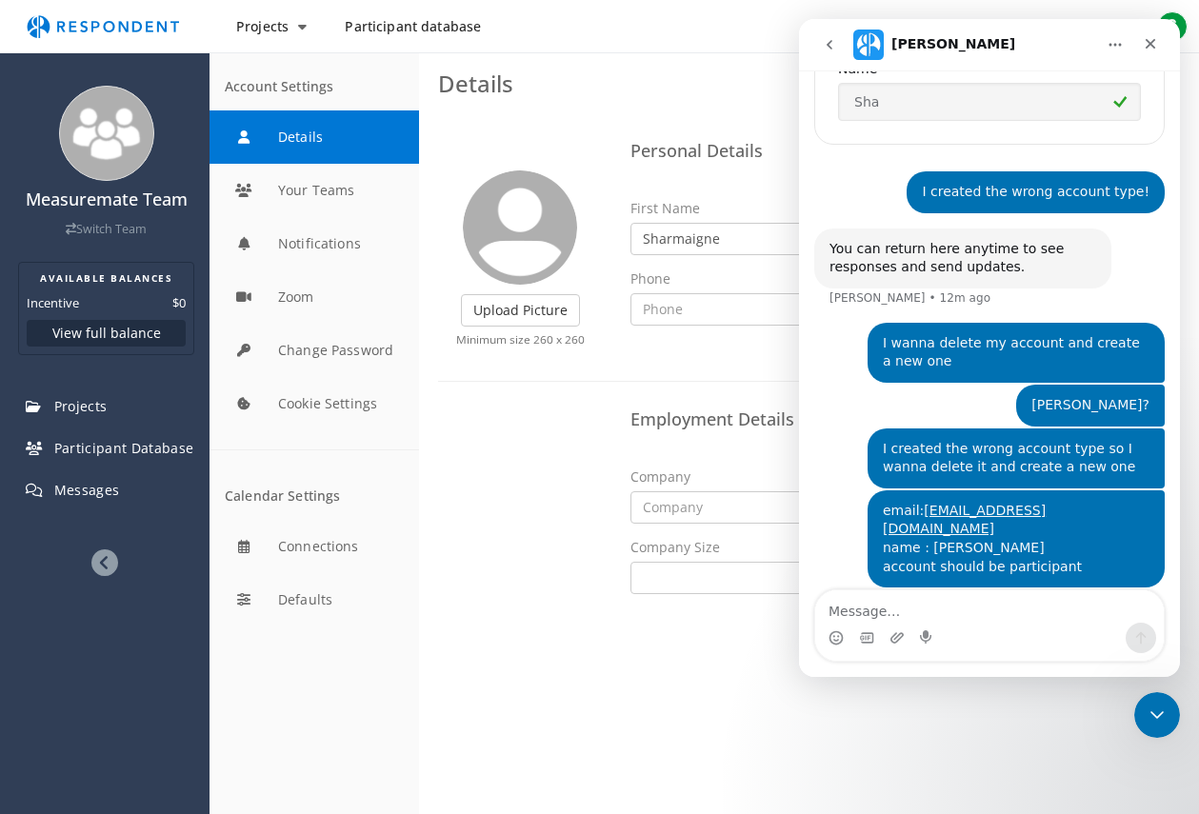
click at [876, 42] on img "Intercom messenger" at bounding box center [868, 45] width 30 height 30
click at [1109, 48] on icon "Home" at bounding box center [1114, 44] width 15 height 15
click at [825, 56] on button "go back" at bounding box center [829, 45] width 36 height 36
